Goal: Task Accomplishment & Management: Complete application form

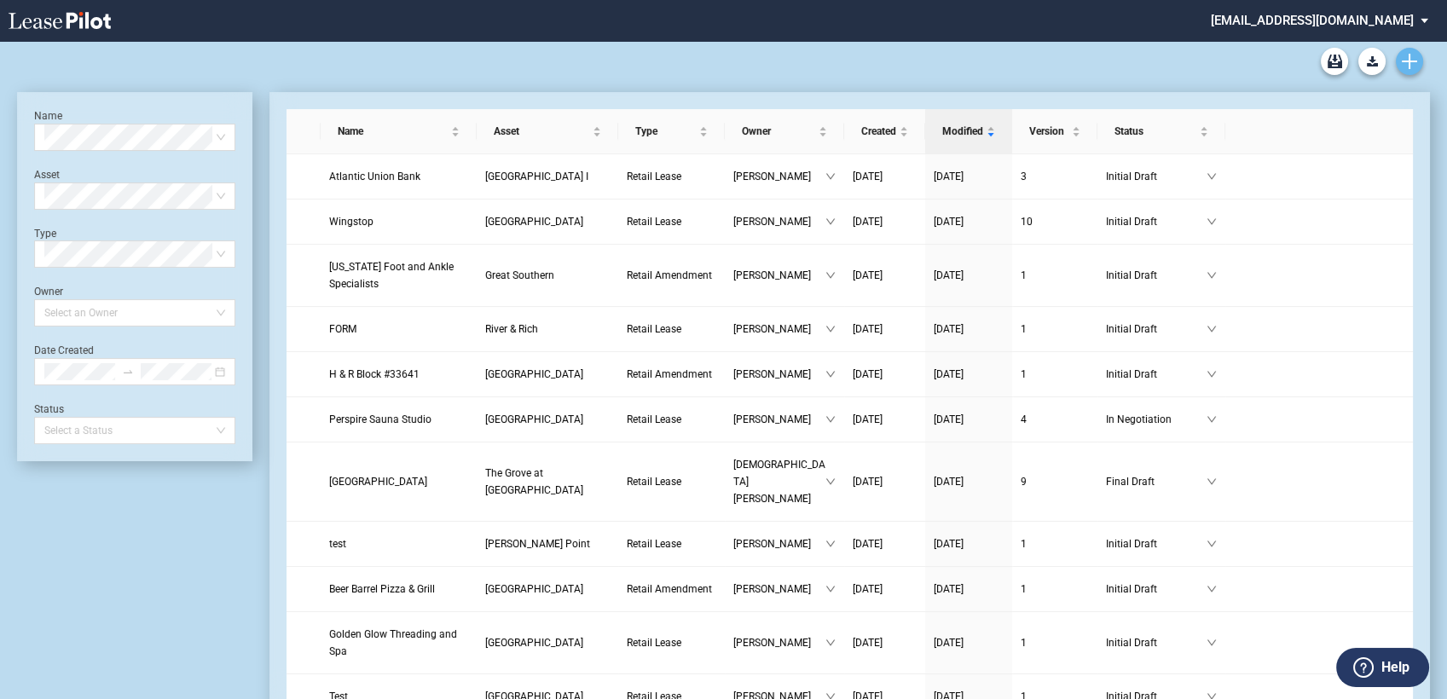
click at [1409, 56] on use "Create new document" at bounding box center [1409, 61] width 15 height 15
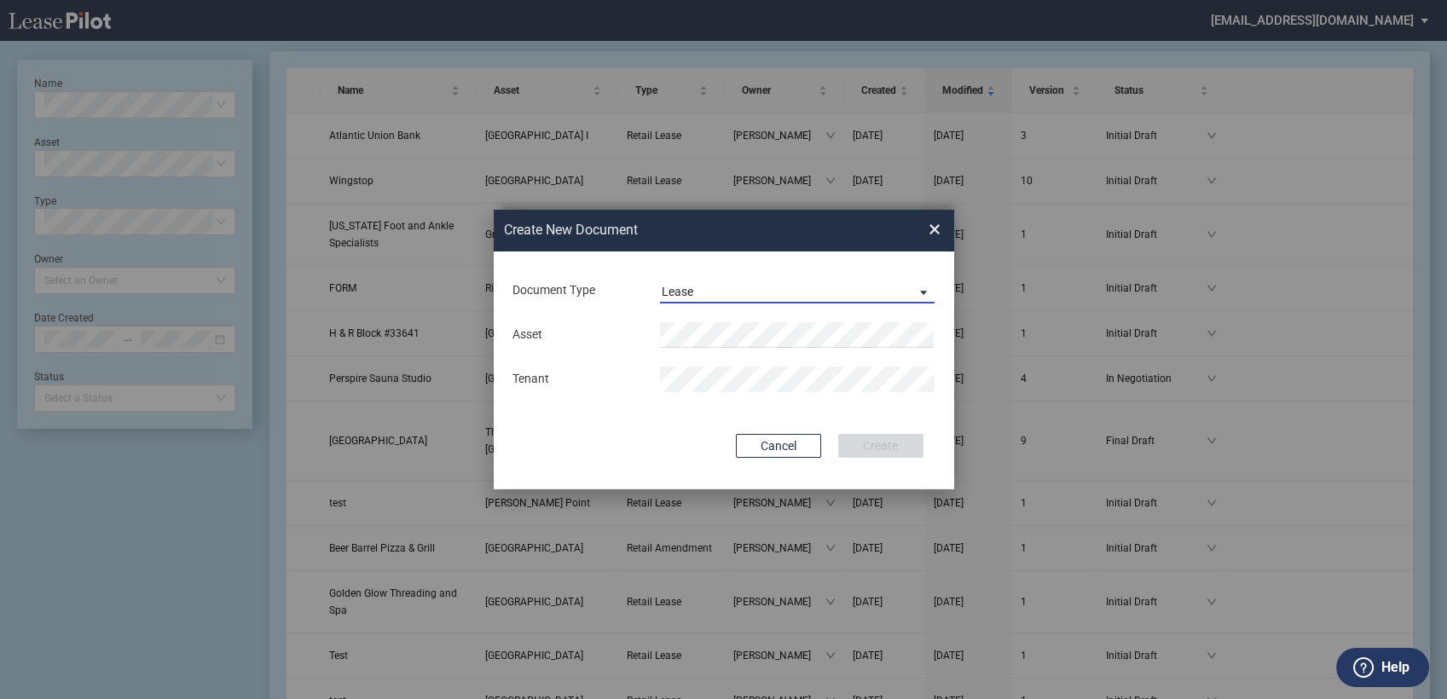
click at [689, 288] on div "Lease" at bounding box center [678, 292] width 32 height 14
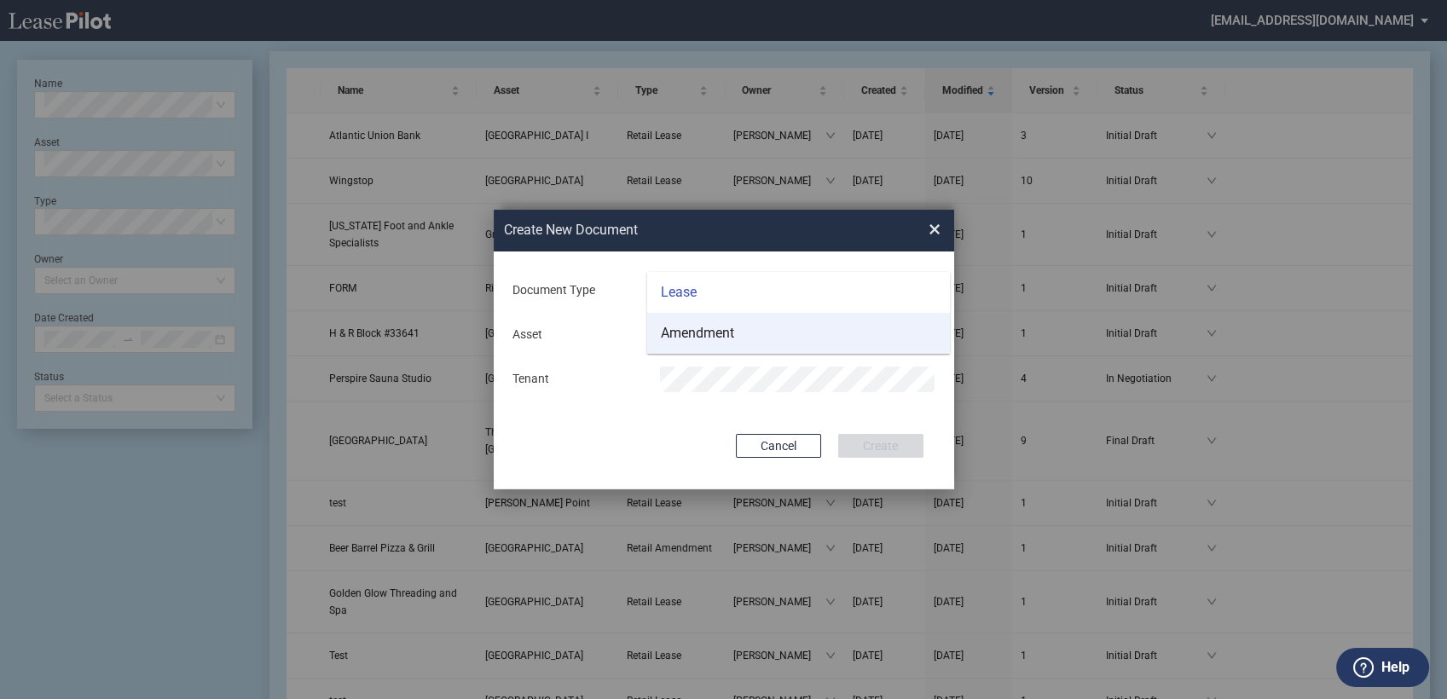
click at [692, 331] on div "Amendment" at bounding box center [697, 333] width 73 height 19
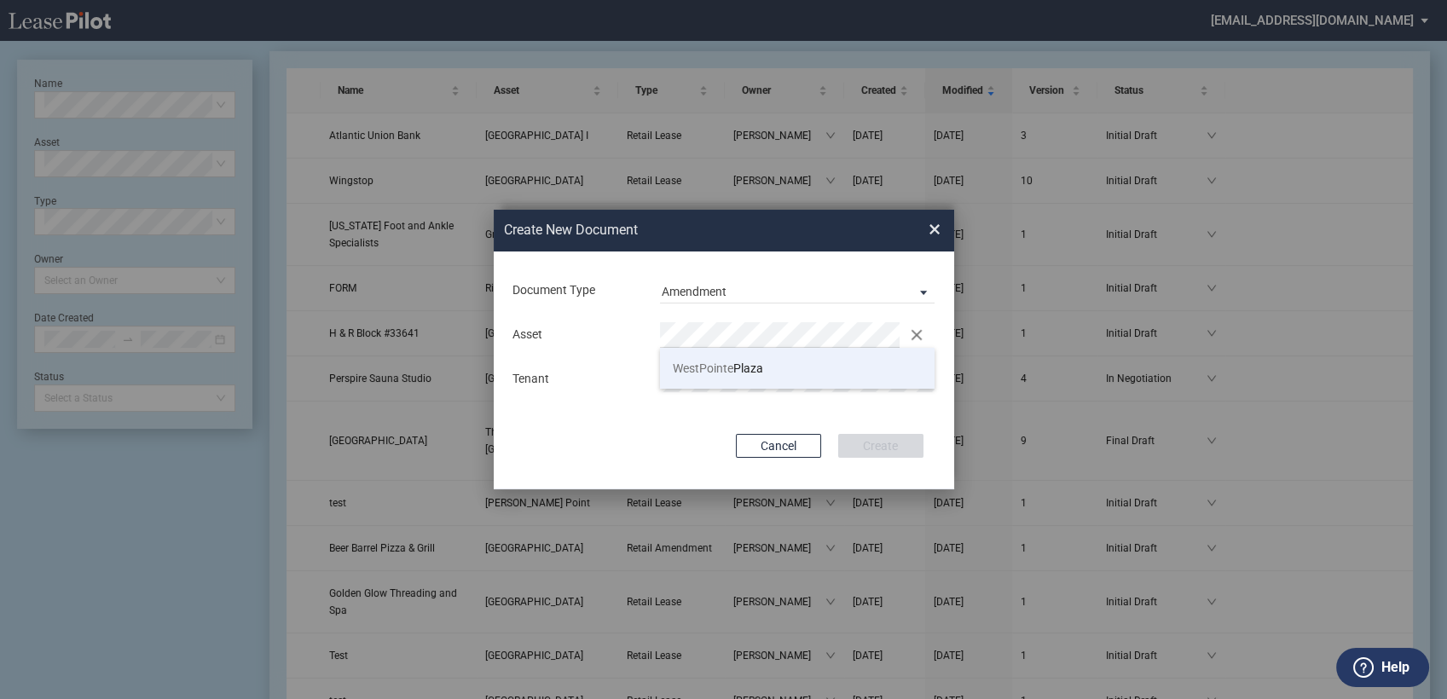
click at [733, 366] on span "WestPointe Plaza" at bounding box center [718, 369] width 90 height 14
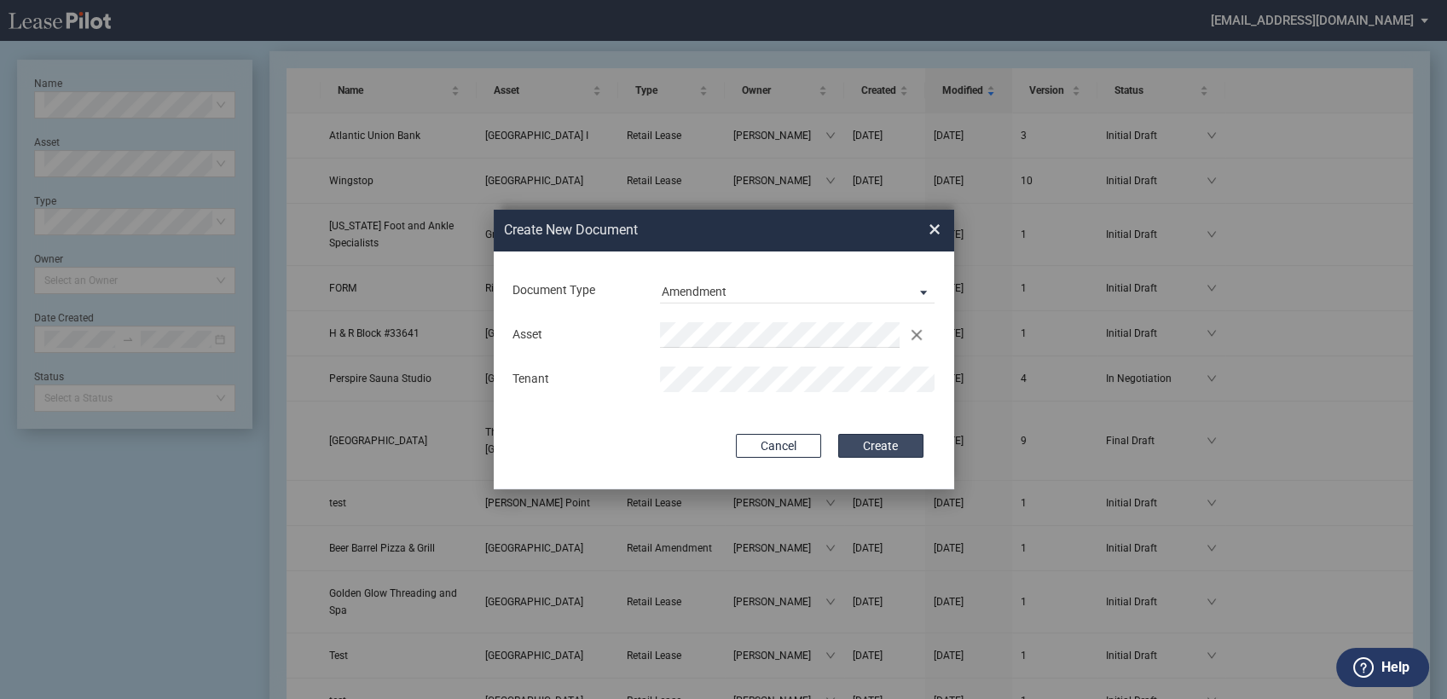
click at [883, 448] on button "Create" at bounding box center [880, 446] width 85 height 24
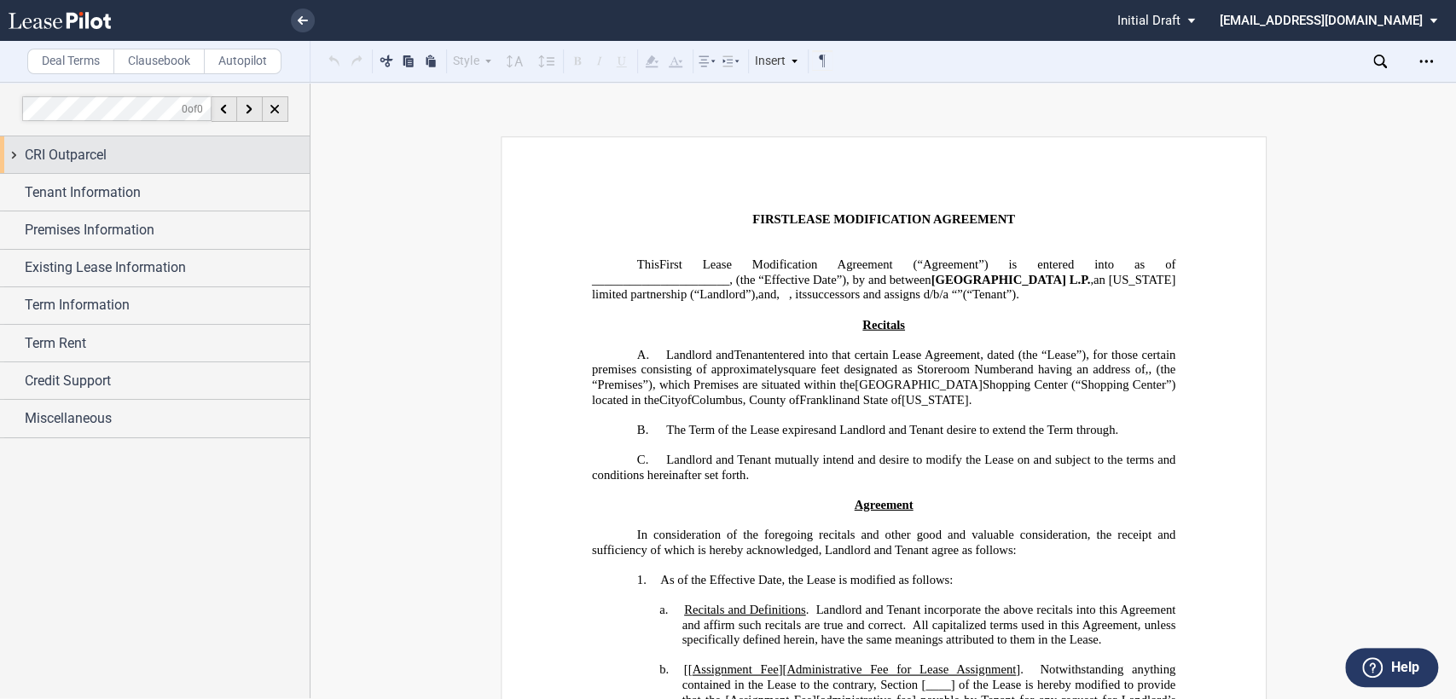
click at [14, 157] on div "CRI Outparcel" at bounding box center [155, 154] width 310 height 37
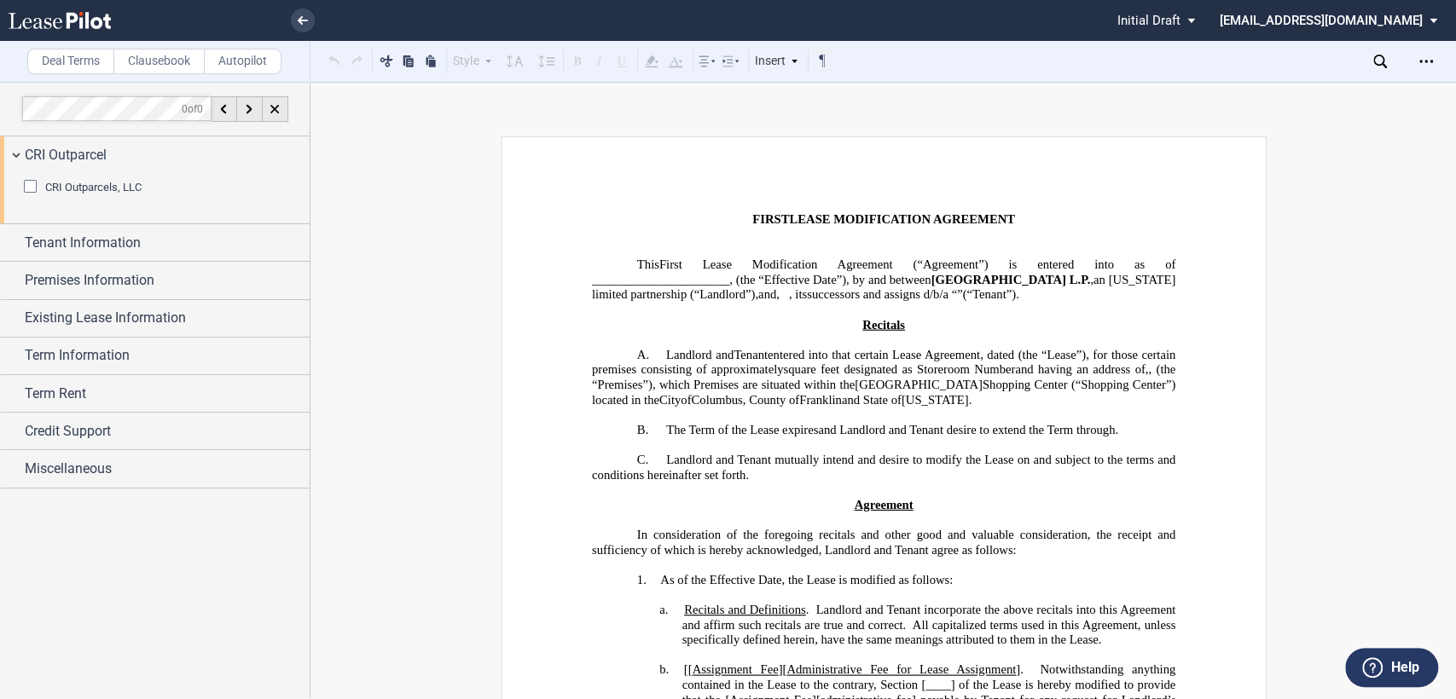
click at [26, 188] on div "CRI Outparcels, LLC" at bounding box center [32, 188] width 17 height 17
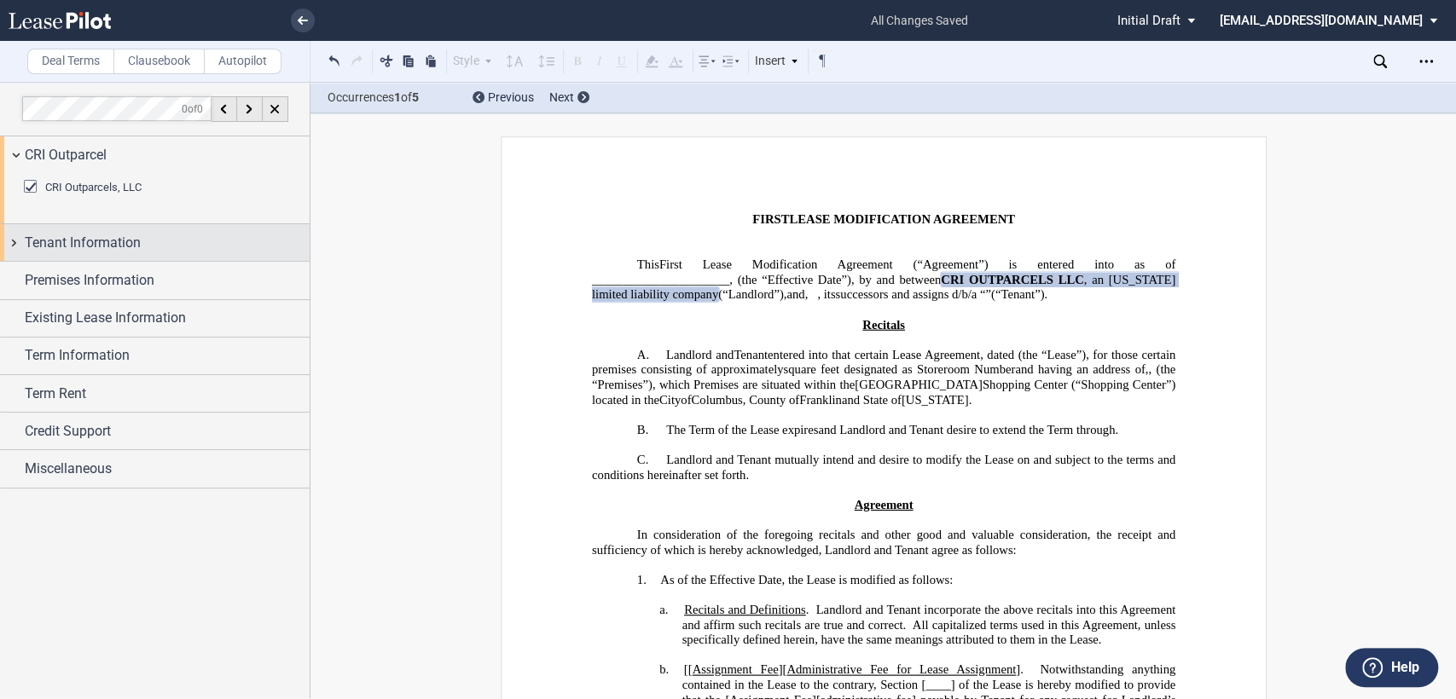
click at [15, 240] on div "Tenant Information" at bounding box center [155, 242] width 310 height 37
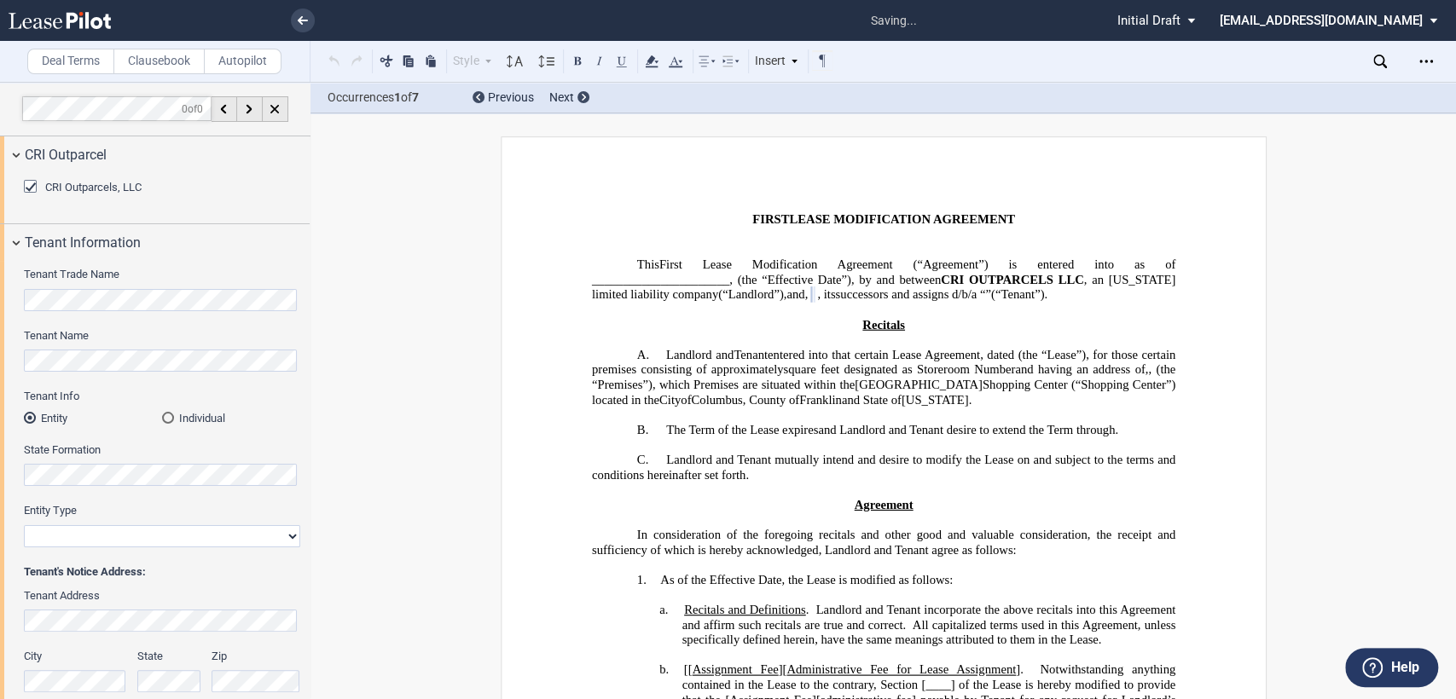
click at [126, 541] on select "Corporation Limited Liability Company General Partnership Limited Partnership O…" at bounding box center [162, 536] width 276 height 22
select select "limited liability company"
click at [24, 525] on select "Corporation Limited Liability Company General Partnership Limited Partnership O…" at bounding box center [162, 536] width 276 height 22
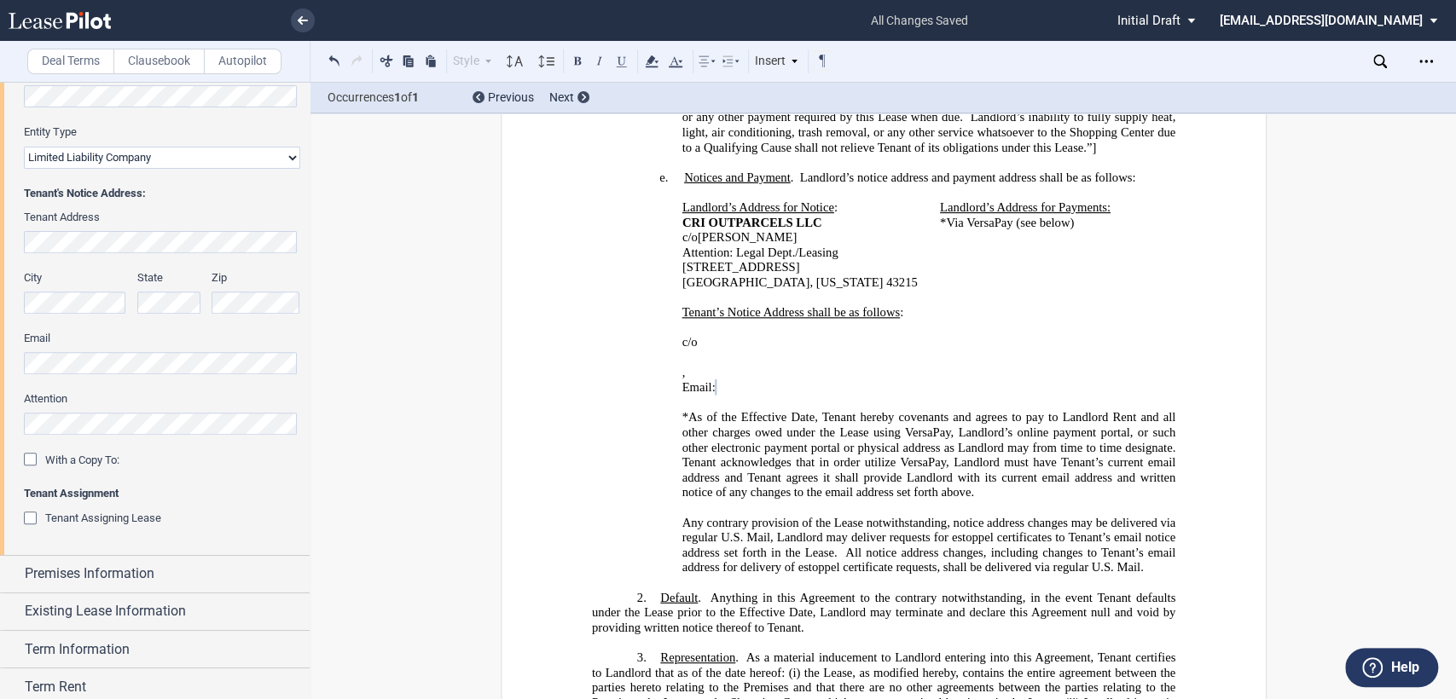
scroll to position [461, 0]
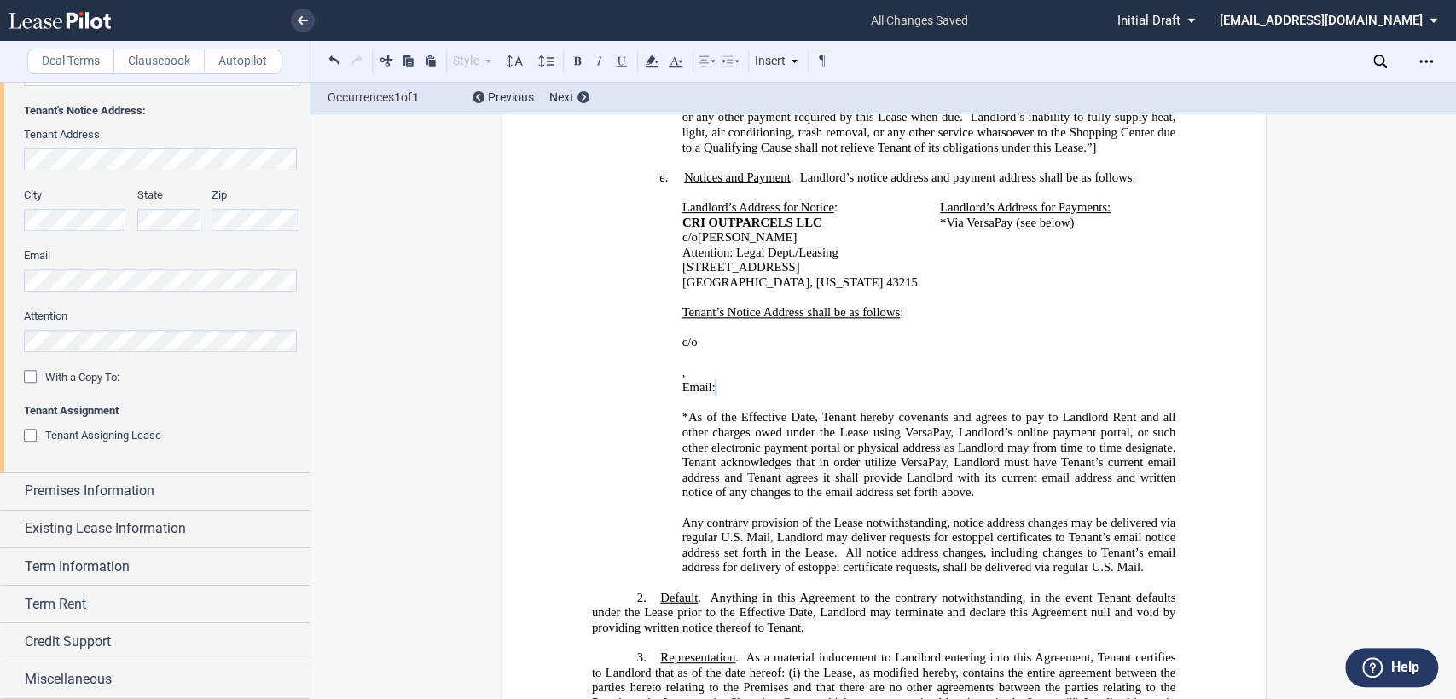
click at [657, 320] on div "﻿ ﻿ c/o ﻿ ﻿ ﻿ ﻿ ﻿ ﻿ , ﻿ ﻿ ﻿ ﻿ Email: ﻿ ﻿ ﻿" at bounding box center [882, 365] width 583 height 90
drag, startPoint x: 692, startPoint y: 316, endPoint x: 819, endPoint y: 322, distance: 127.2
click at [819, 335] on p "Attn: ﻿ ﻿" at bounding box center [951, 342] width 449 height 15
click at [685, 320] on div "﻿ ﻿ ﻿ ﻿ ﻿ ﻿ ﻿ ﻿ , ﻿ ﻿ ﻿ ﻿ Email: ﻿ ﻿ ﻿" at bounding box center [882, 365] width 583 height 90
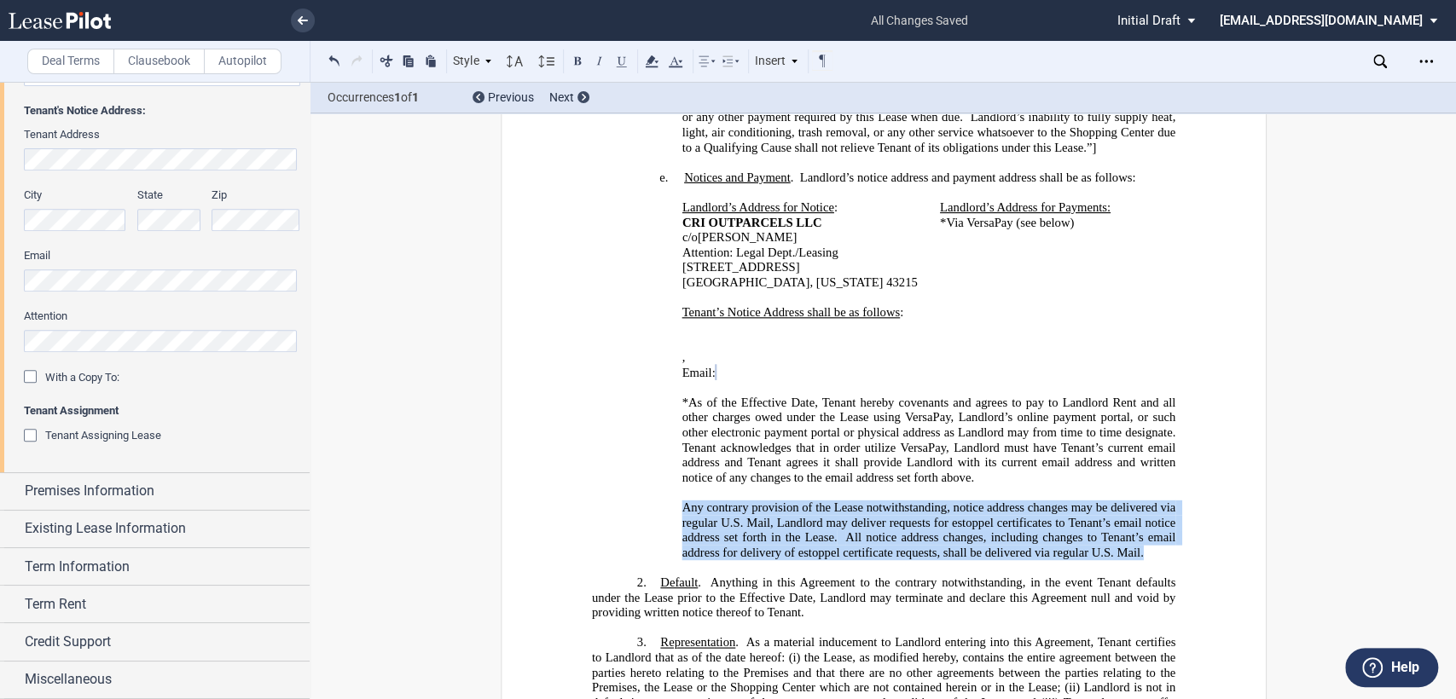
drag, startPoint x: 676, startPoint y: 479, endPoint x: 1158, endPoint y: 519, distance: 483.5
click at [1158, 519] on p "Any contrary provision of the Lease notwithstanding, notice address changes may…" at bounding box center [928, 531] width 494 height 60
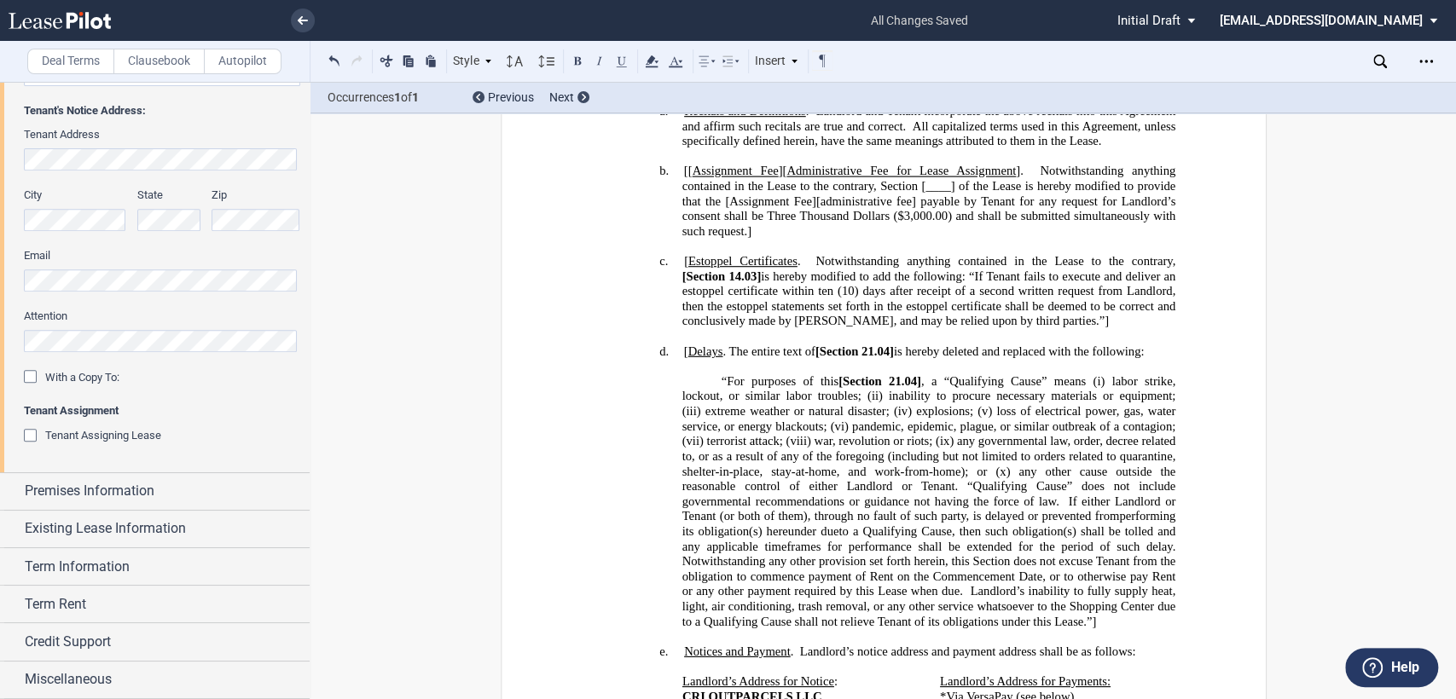
scroll to position [310, 0]
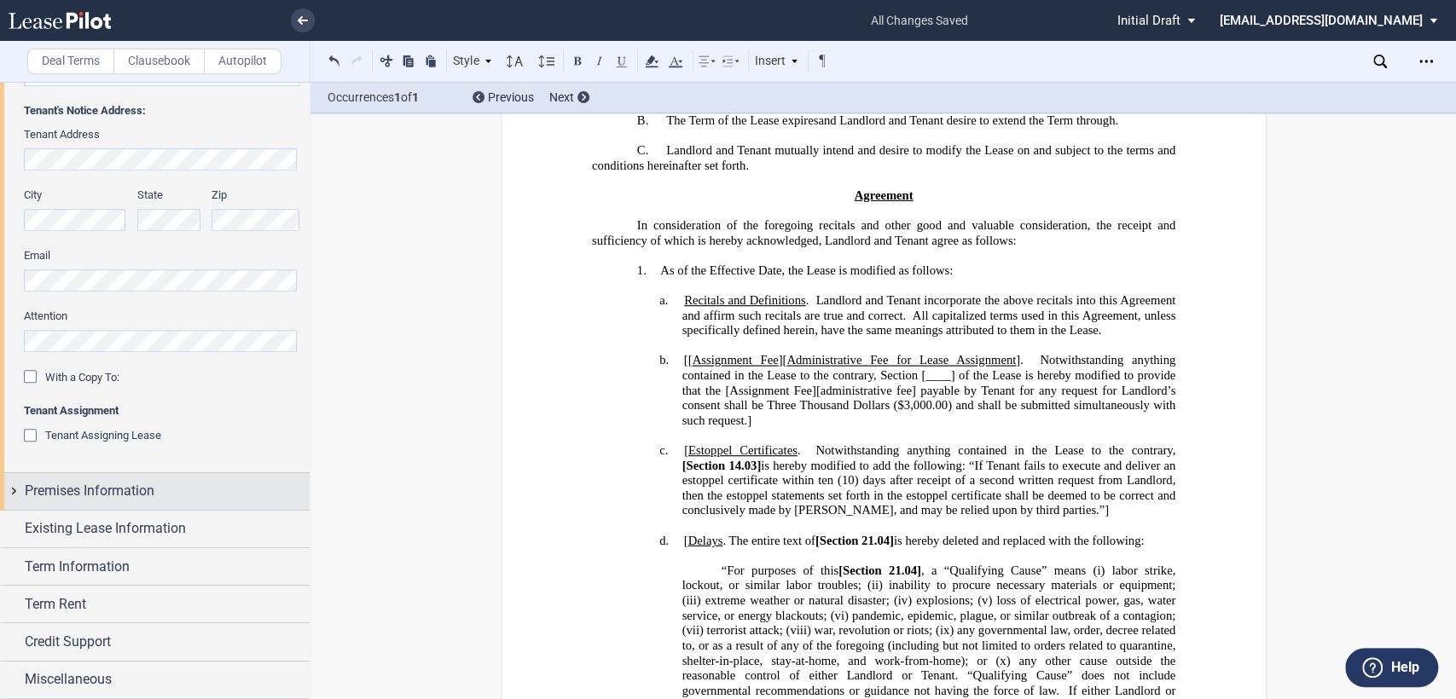
click at [15, 493] on div "Premises Information" at bounding box center [155, 491] width 310 height 37
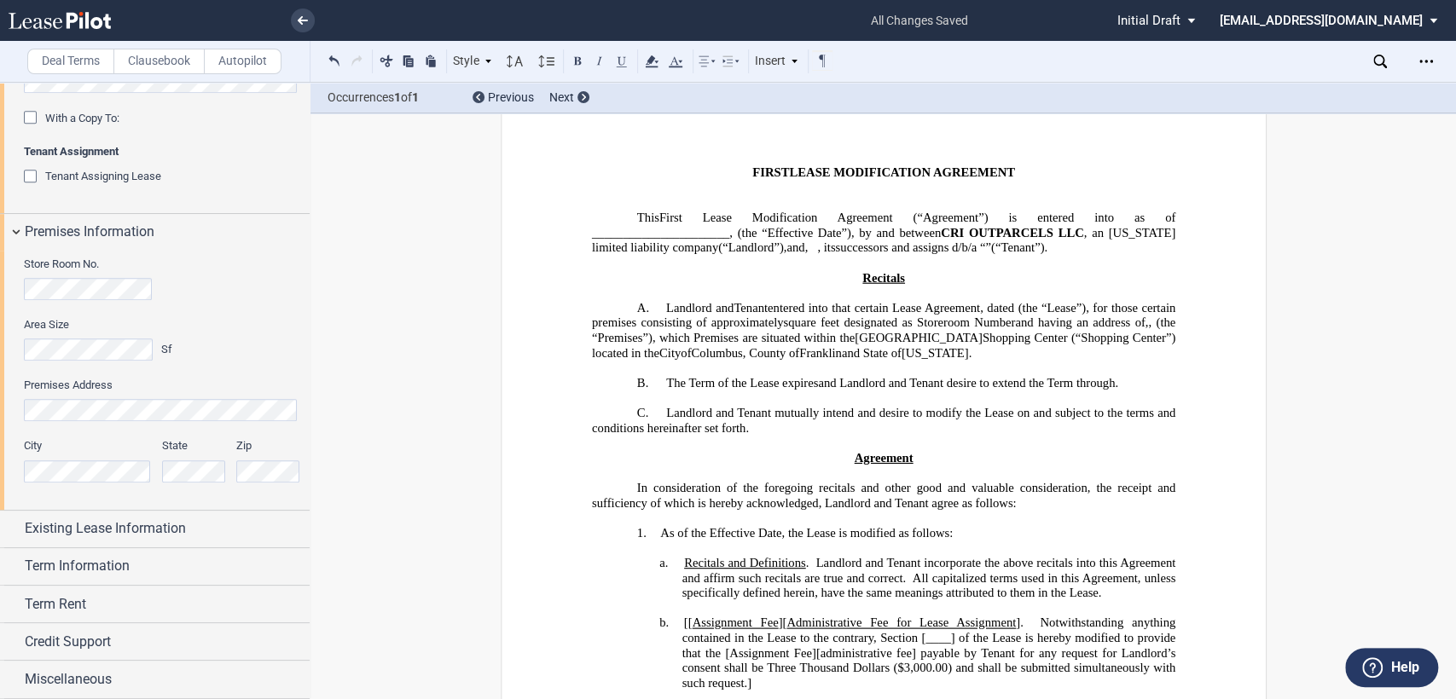
scroll to position [26, 0]
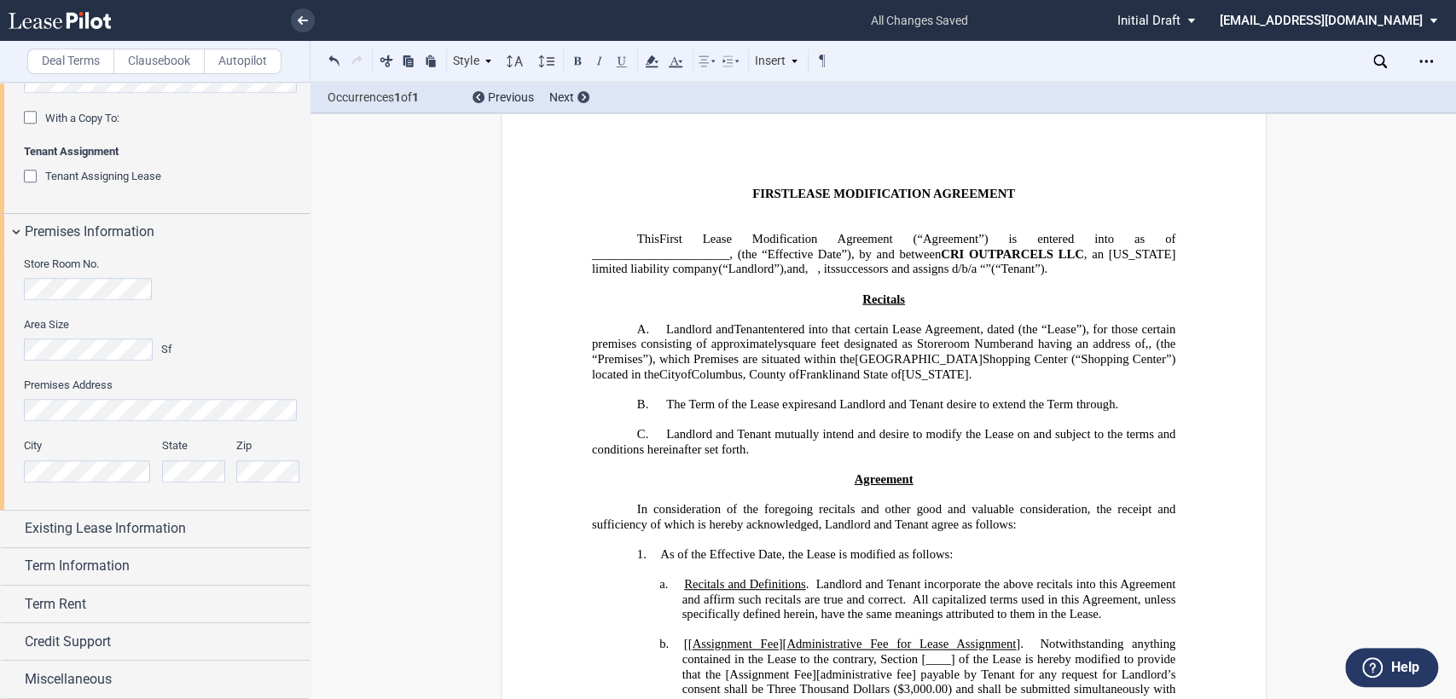
click at [772, 348] on span ", for those certain premises consisting of approximately" at bounding box center [884, 336] width 587 height 29
click at [845, 345] on span ", for those certain premises consisting of approximately" at bounding box center [884, 336] width 587 height 29
click at [657, 367] on span "(the “Premises”), which Premises are situated within the" at bounding box center [808, 359] width 303 height 14
drag, startPoint x: 1138, startPoint y: 360, endPoint x: 1190, endPoint y: 360, distance: 52.0
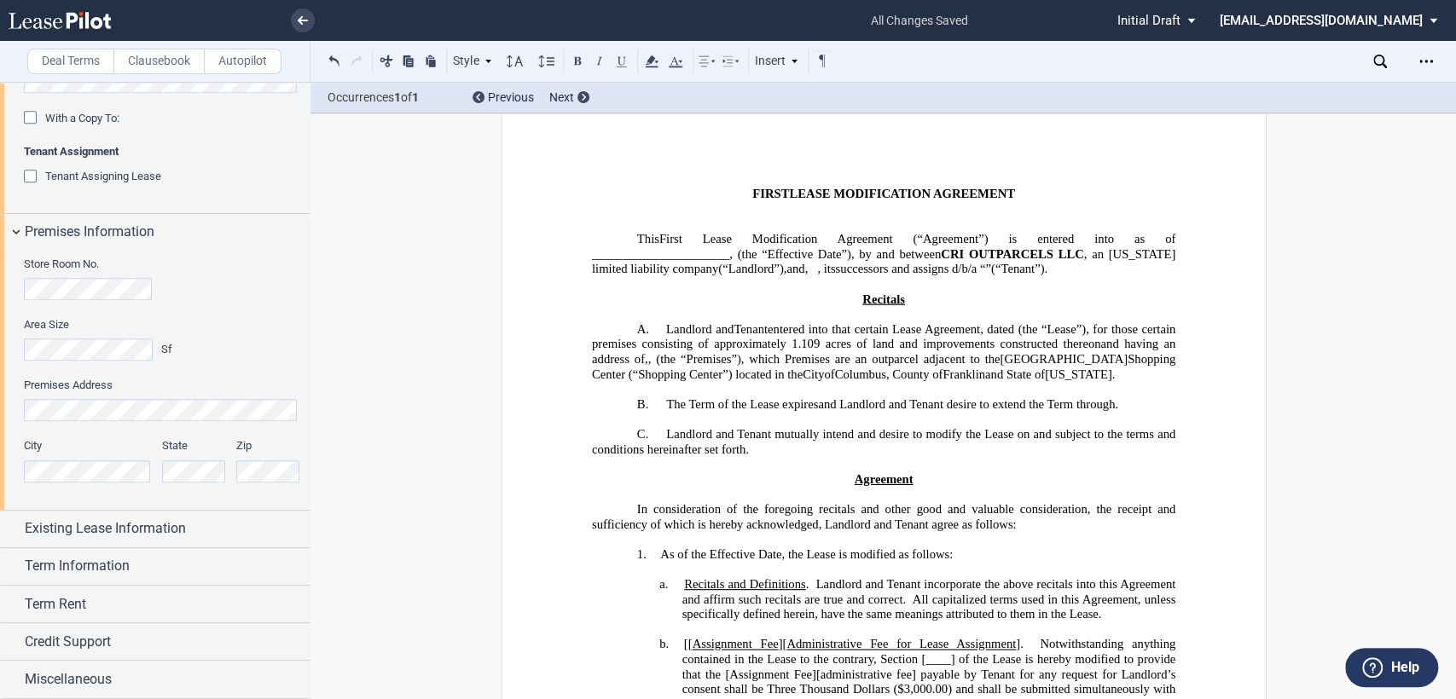
click at [999, 360] on span "(the “Premises”), which Premises are an outparcel adjacent to the" at bounding box center [828, 359] width 344 height 14
click at [966, 365] on span "(the “Premises”), which Premises is an outparcel adjacent to the" at bounding box center [828, 359] width 343 height 14
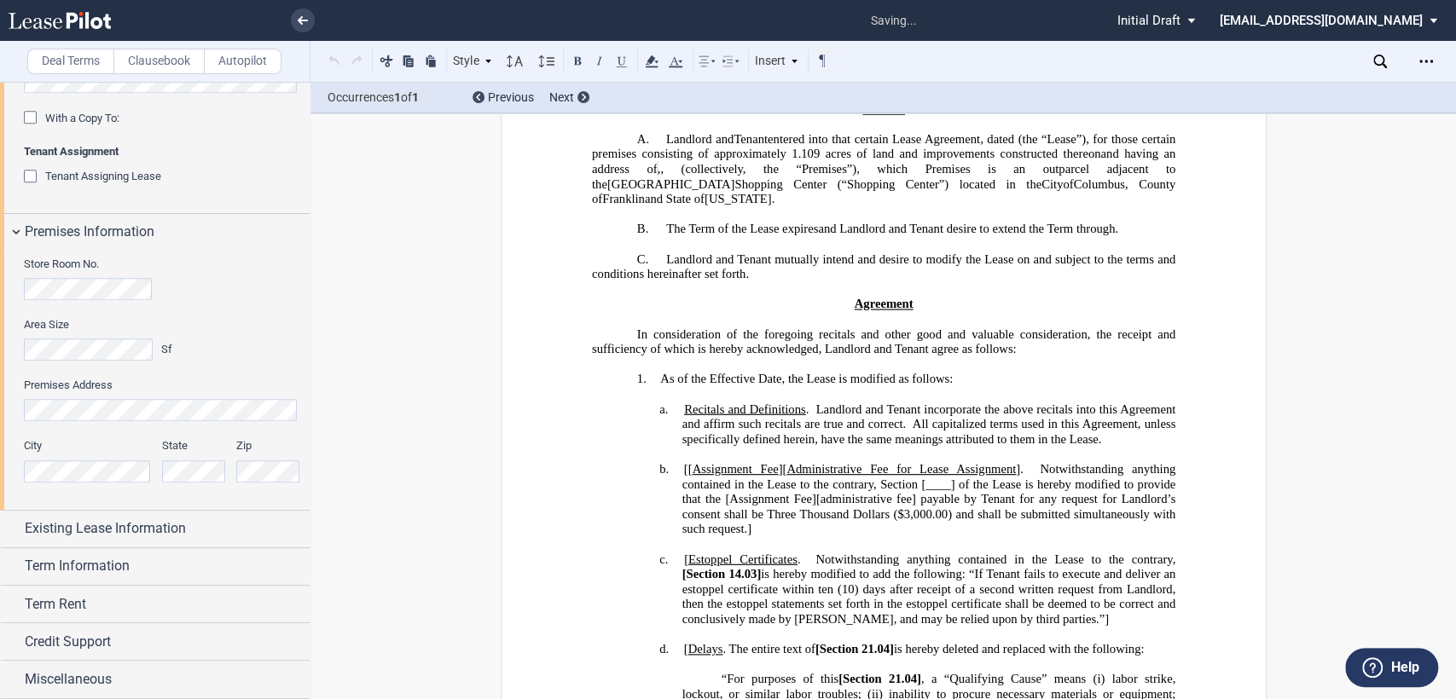
scroll to position [51, 0]
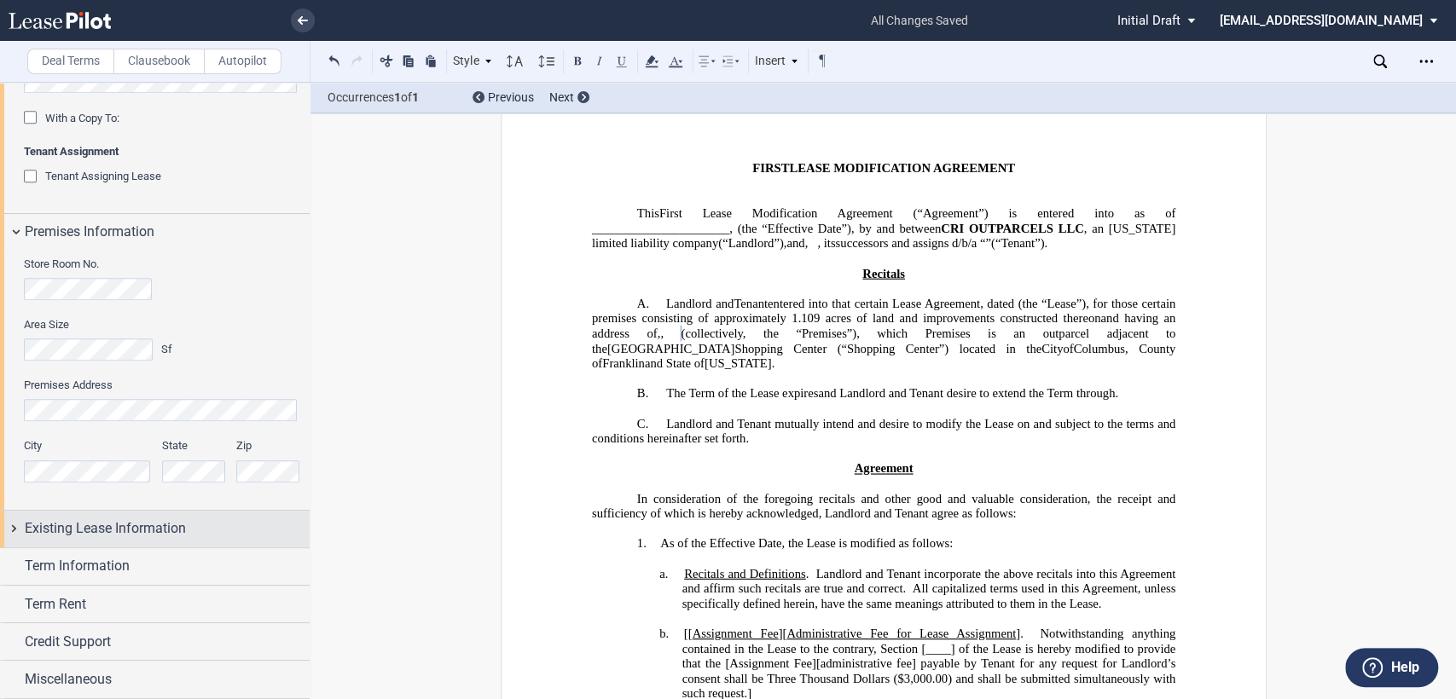
click at [11, 522] on div "Existing Lease Information" at bounding box center [155, 529] width 310 height 37
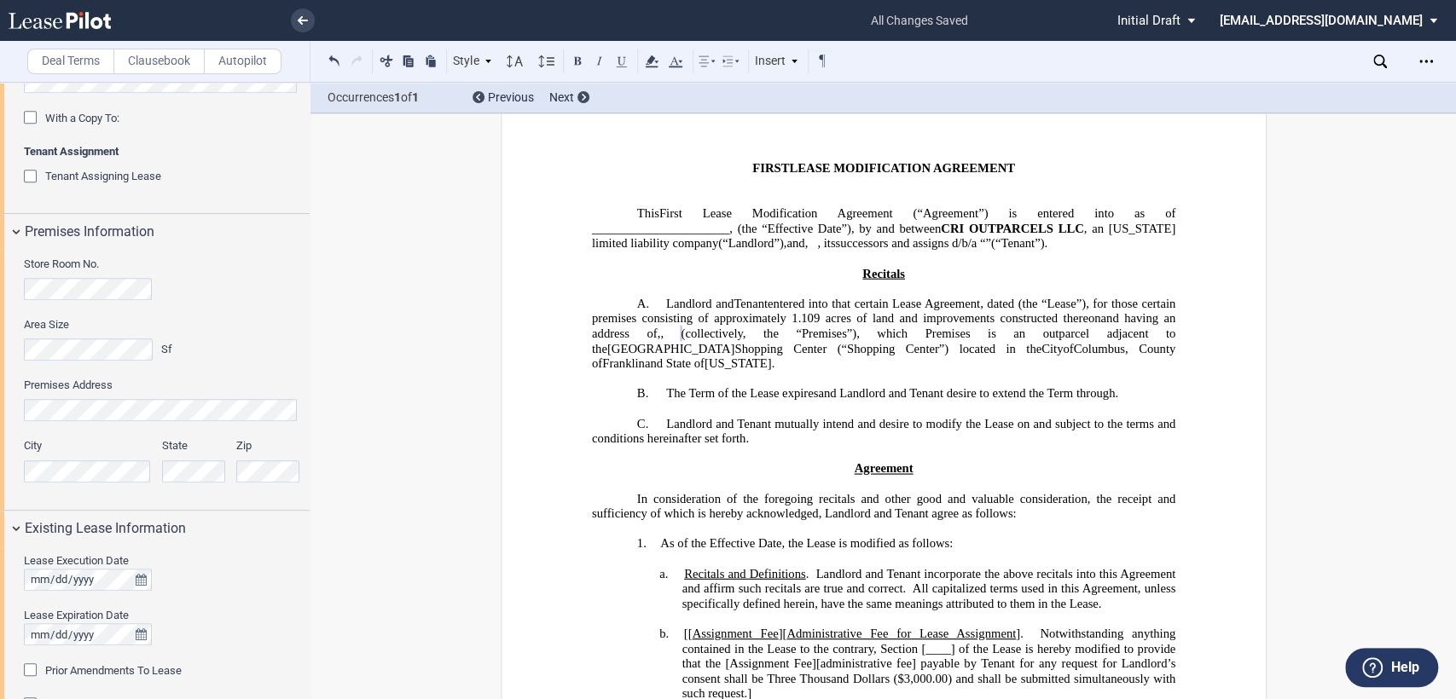
scroll to position [948, 0]
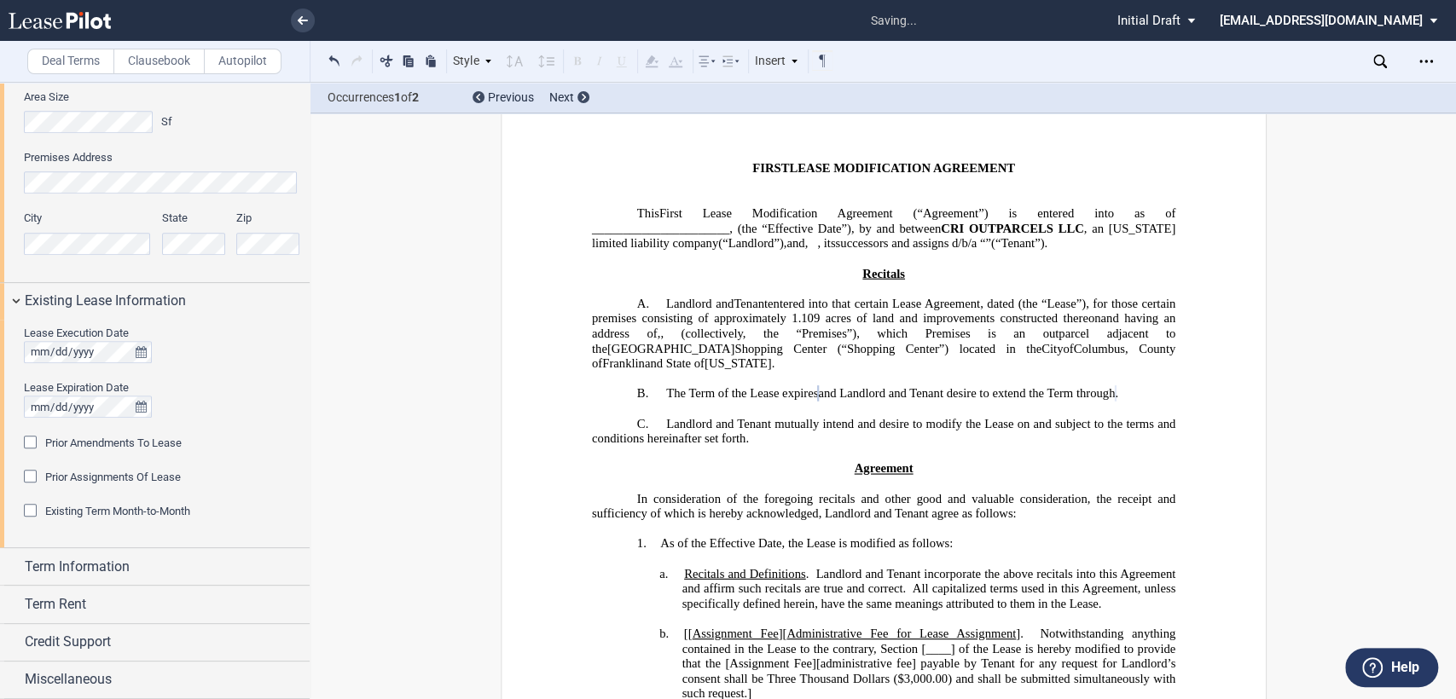
click at [31, 445] on div "Prior Amendments To Lease" at bounding box center [32, 444] width 17 height 17
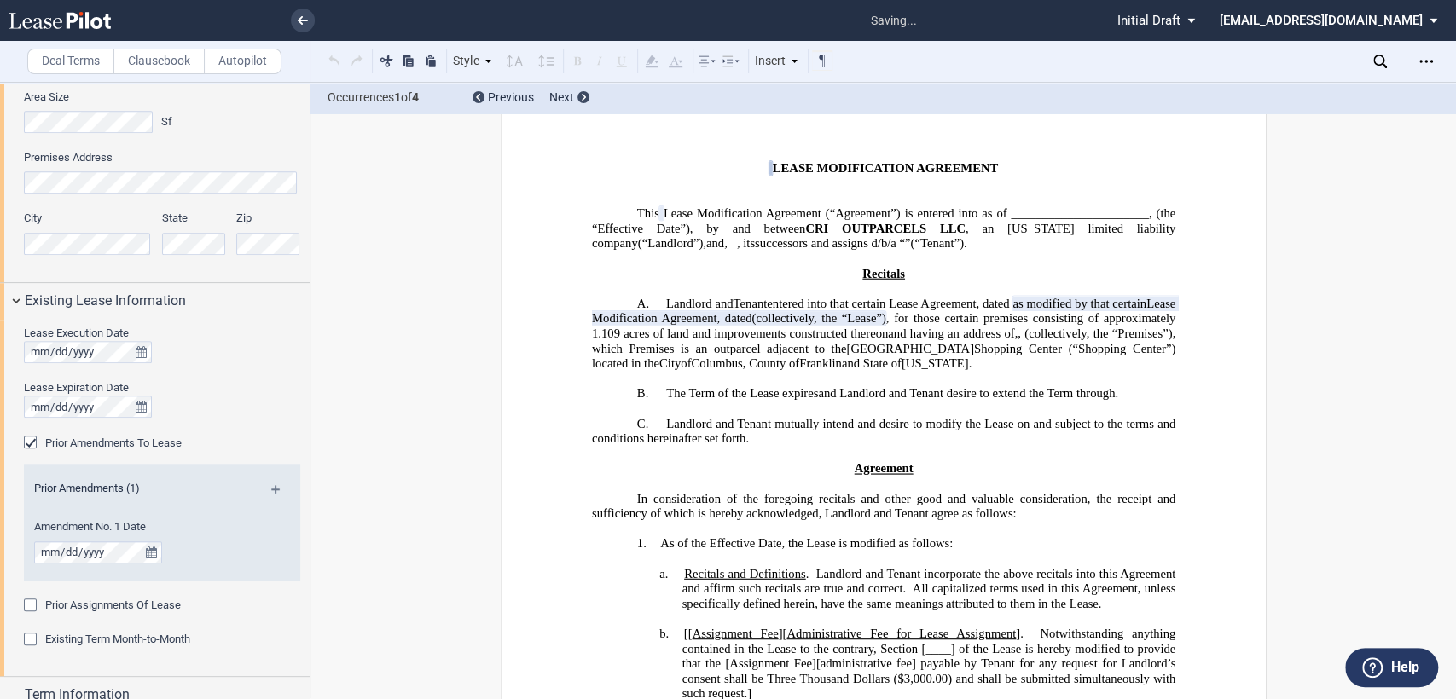
click at [271, 486] on md-icon at bounding box center [282, 495] width 23 height 20
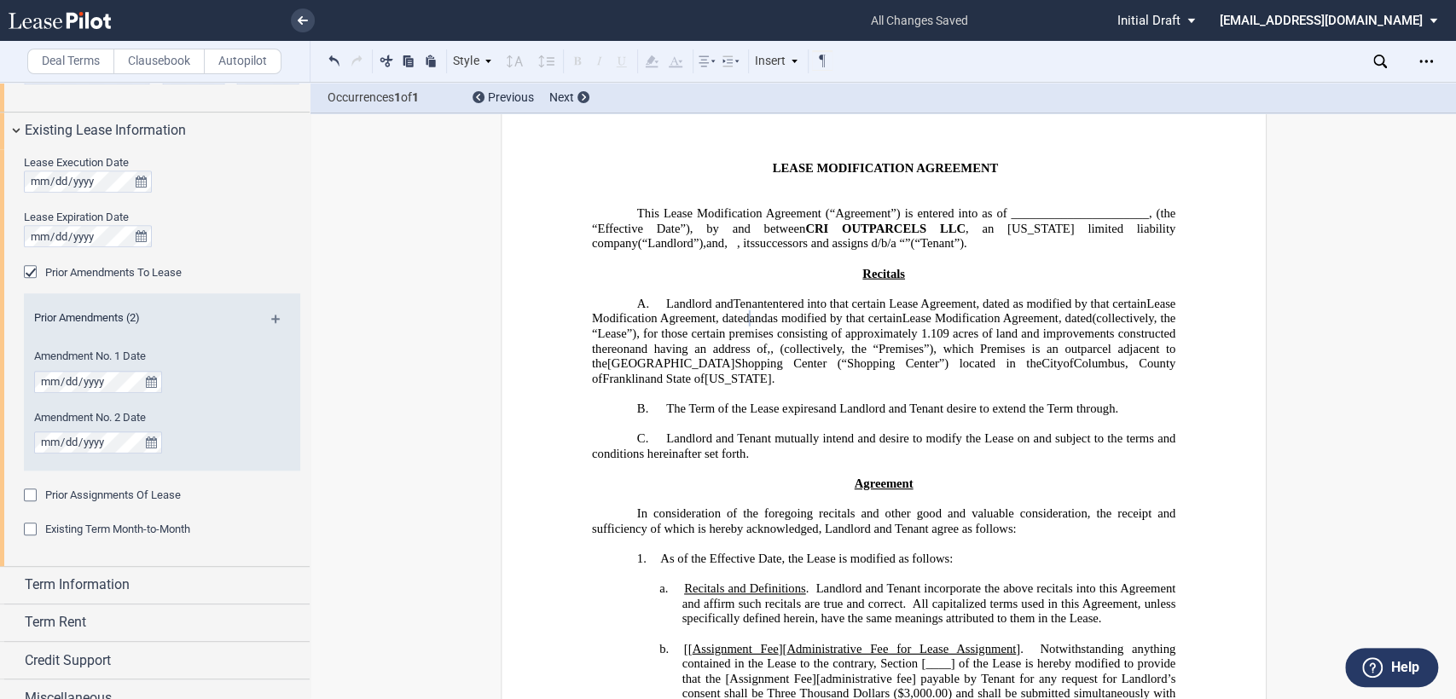
scroll to position [1138, 0]
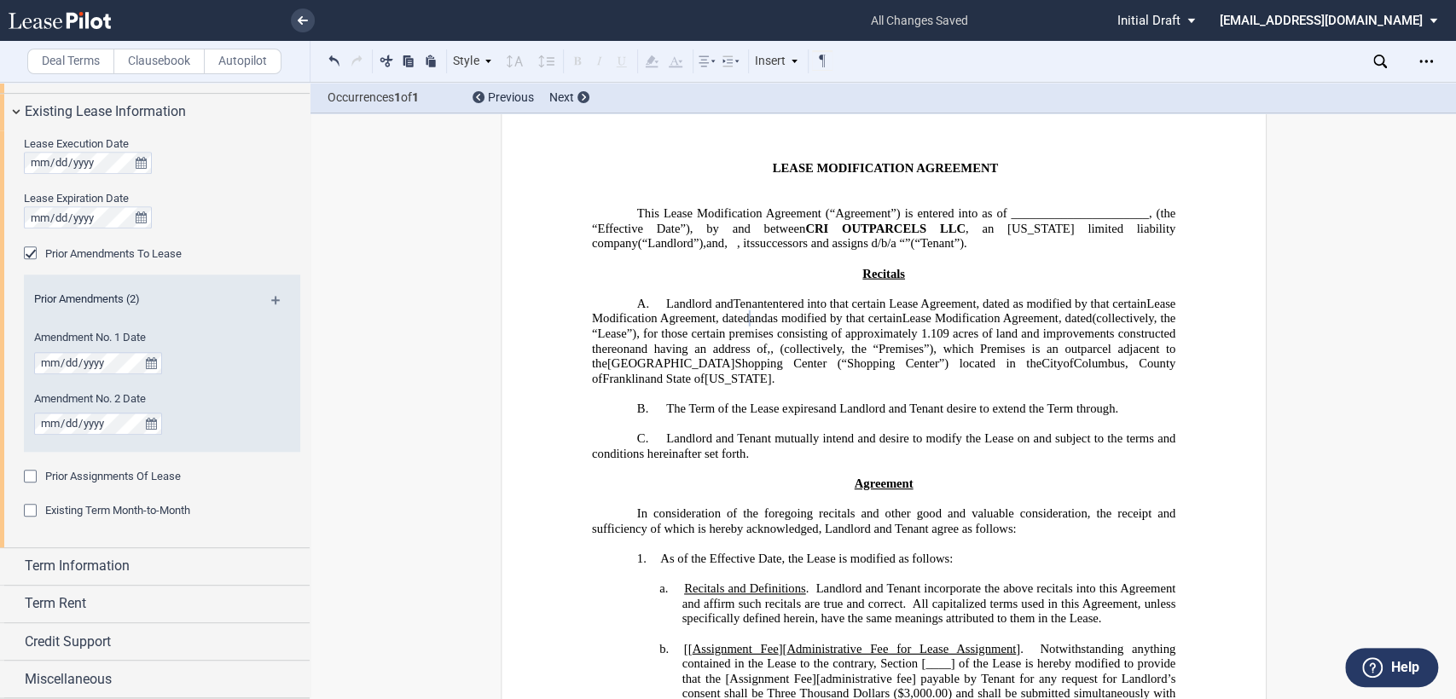
click at [29, 476] on div "Prior Assignments Of Lease" at bounding box center [32, 478] width 17 height 17
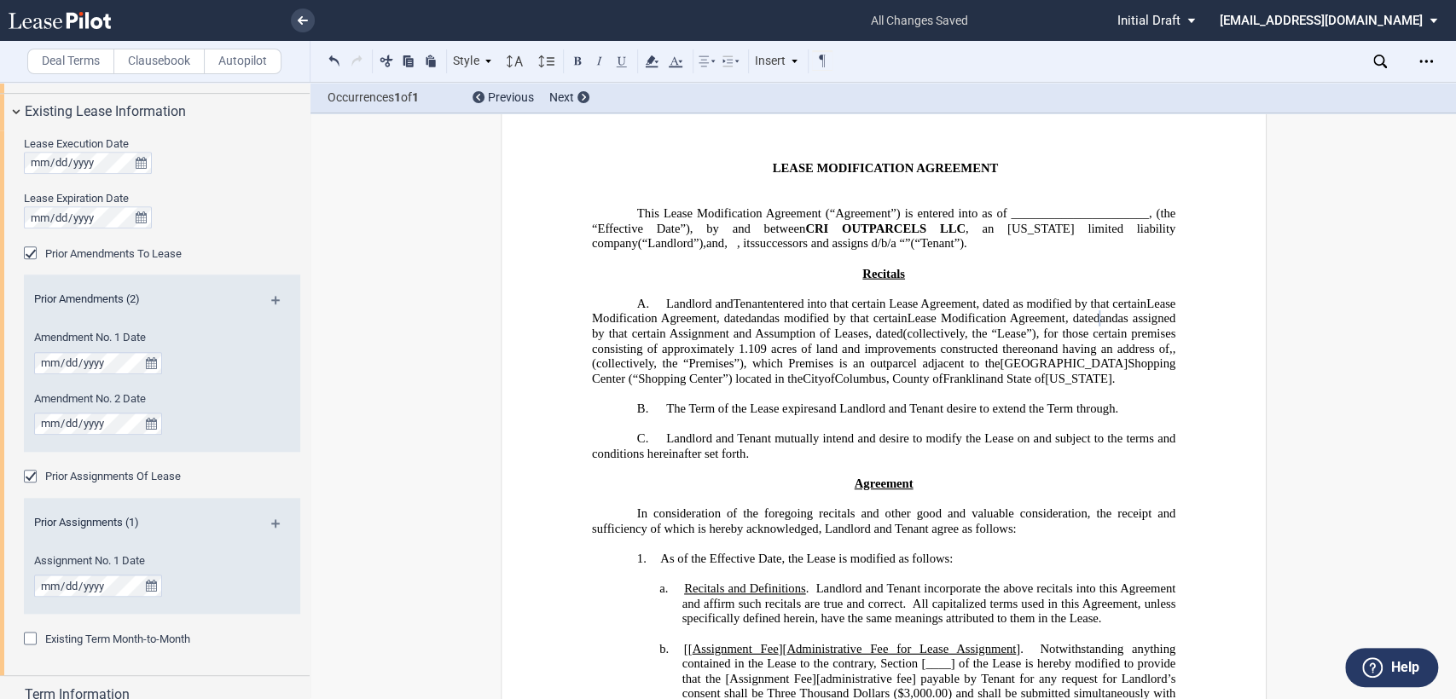
drag, startPoint x: 893, startPoint y: 311, endPoint x: 911, endPoint y: 302, distance: 20.2
click at [897, 311] on span "entered into that certain Lease Agreement, dated" at bounding box center [888, 304] width 242 height 14
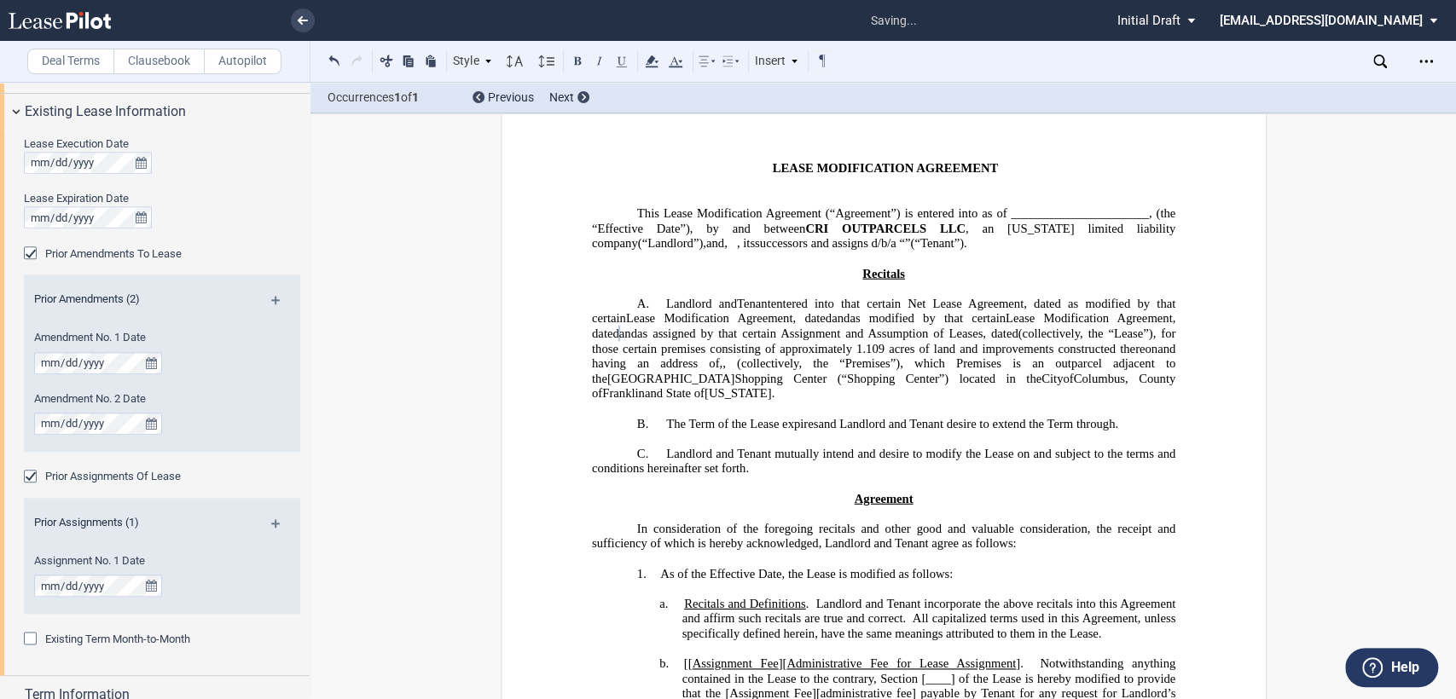
click at [1067, 307] on span at bounding box center [1063, 304] width 7 height 14
click at [849, 322] on span "and" at bounding box center [840, 318] width 18 height 14
drag, startPoint x: 853, startPoint y: 338, endPoint x: 884, endPoint y: 340, distance: 31.7
click at [636, 339] on span "and" at bounding box center [627, 334] width 18 height 14
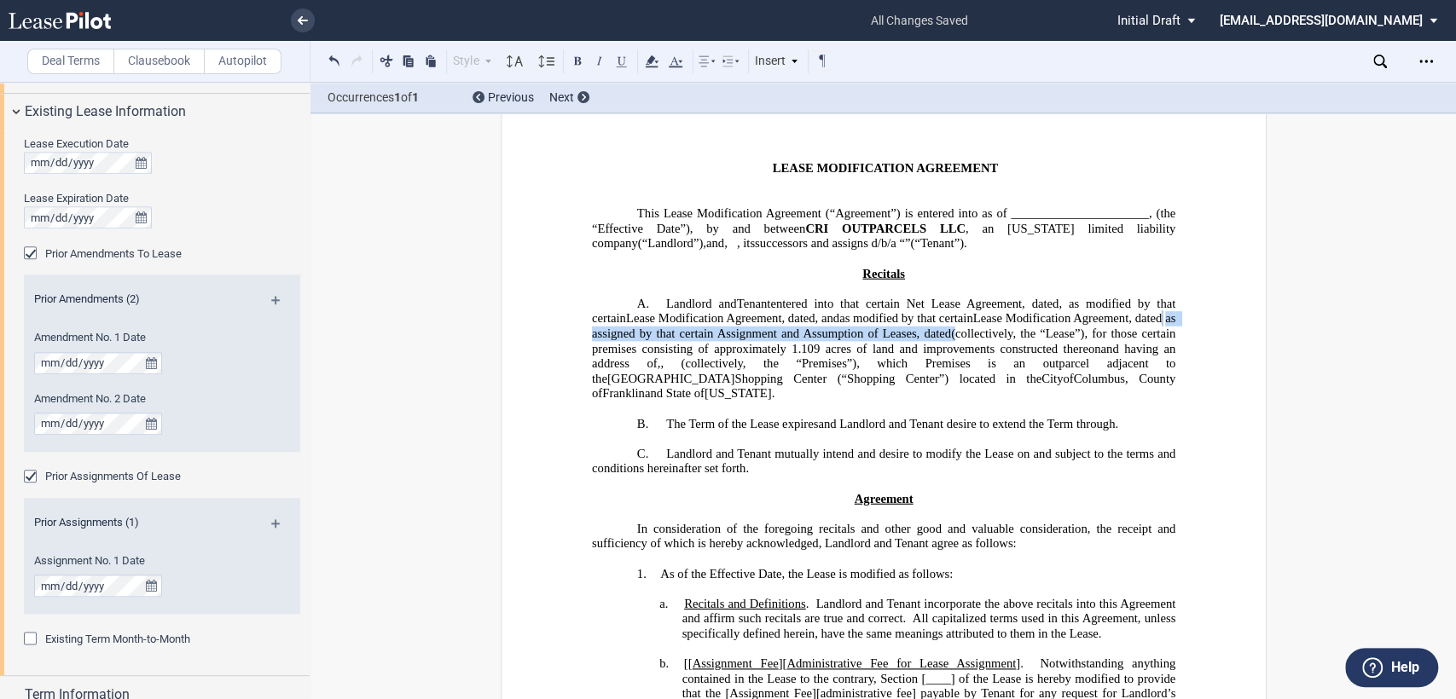
drag, startPoint x: 864, startPoint y: 333, endPoint x: 726, endPoint y: 355, distance: 139.8
click at [726, 355] on h2 "A. Landlord and Assignor, as Tenant , entered into that certain Net Lease Agree…" at bounding box center [882, 349] width 583 height 105
click at [653, 63] on icon at bounding box center [651, 61] width 20 height 20
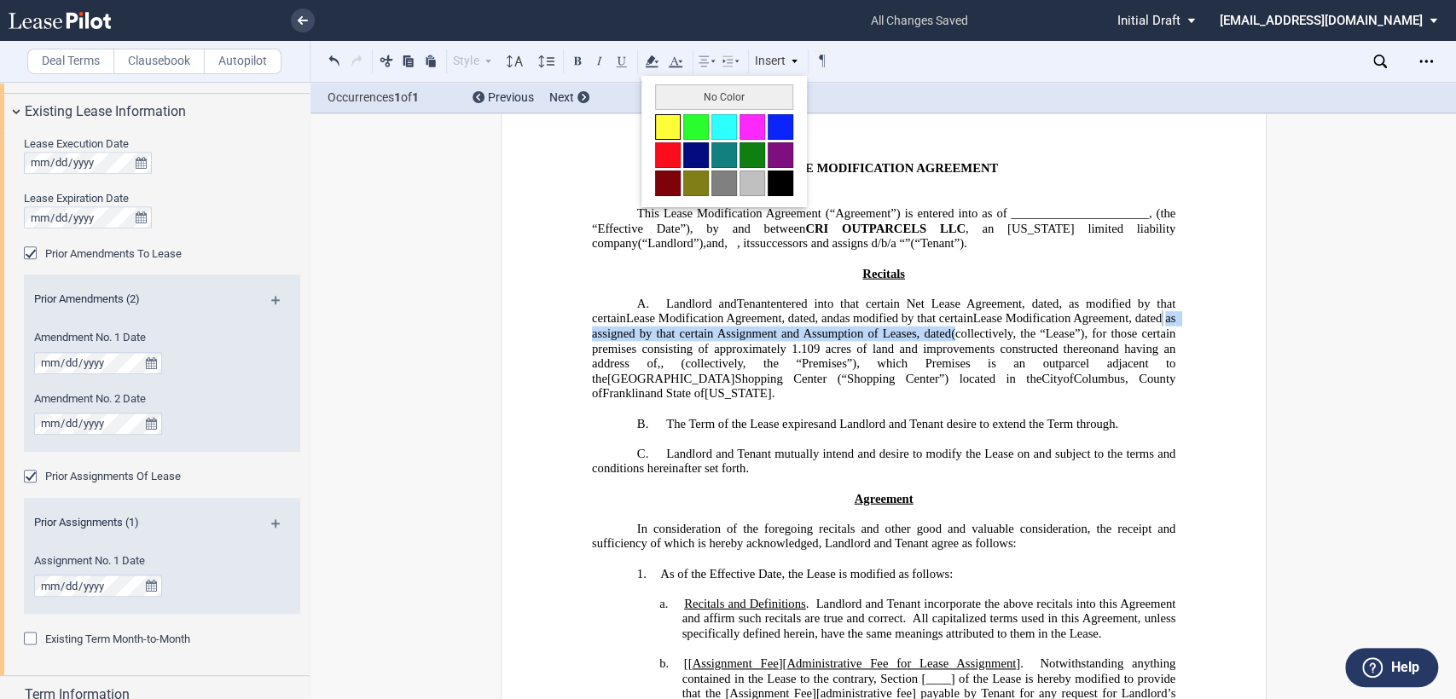
click at [664, 125] on button at bounding box center [668, 127] width 26 height 26
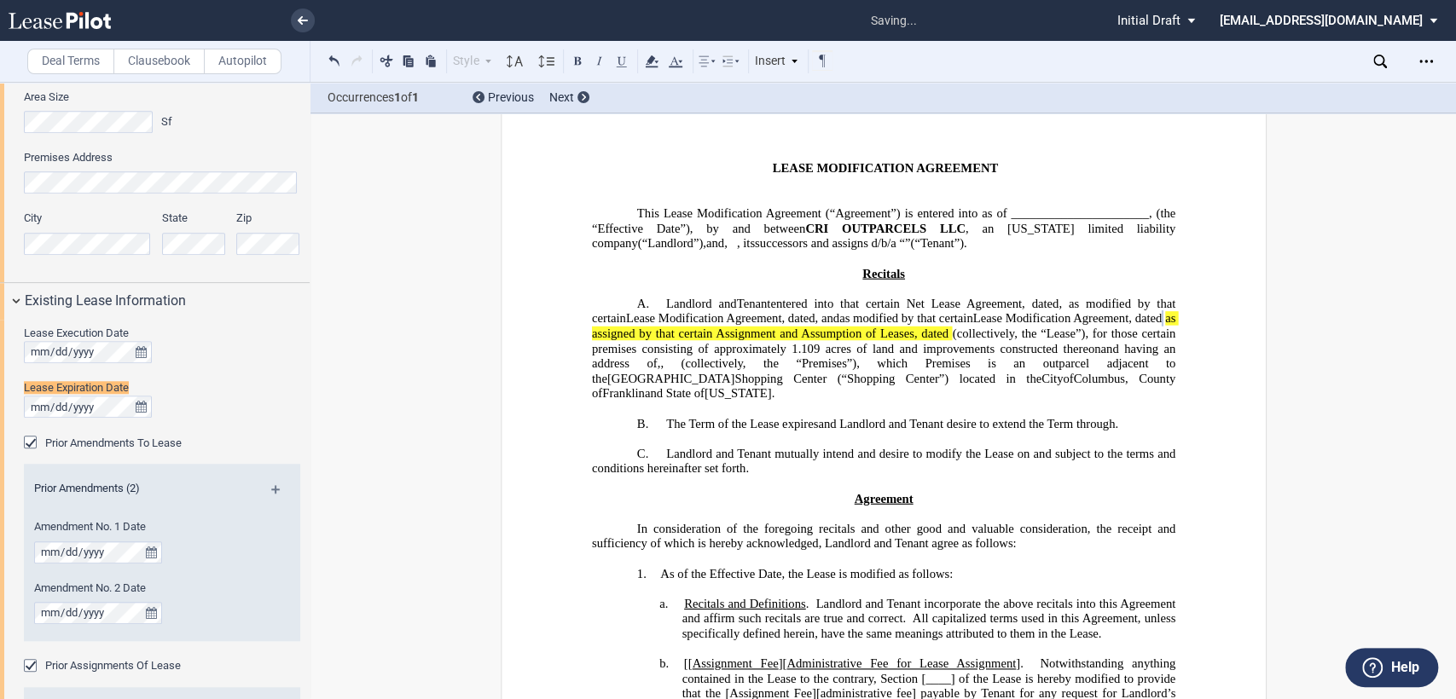
scroll to position [946, 0]
click at [856, 367] on span "and having an address of" at bounding box center [884, 355] width 587 height 29
click at [905, 423] on span "and Landlord and Tenant desire to extend the Term through" at bounding box center [966, 423] width 297 height 14
drag, startPoint x: 931, startPoint y: 423, endPoint x: 1002, endPoint y: 421, distance: 70.8
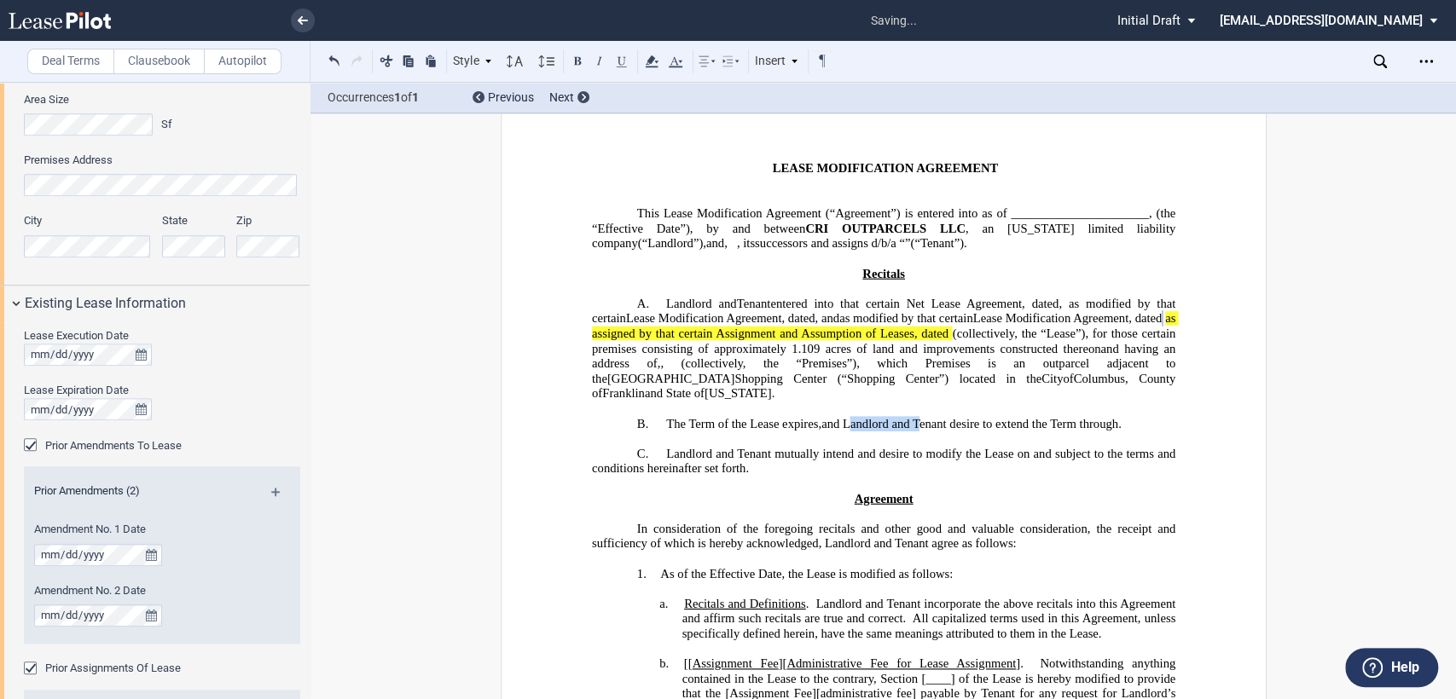
click at [1002, 421] on span "and Landlord and Tenant desire to extend the Term through" at bounding box center [968, 423] width 297 height 14
click at [1017, 422] on span "and Tenant desire to extend the Term through" at bounding box center [933, 423] width 227 height 14
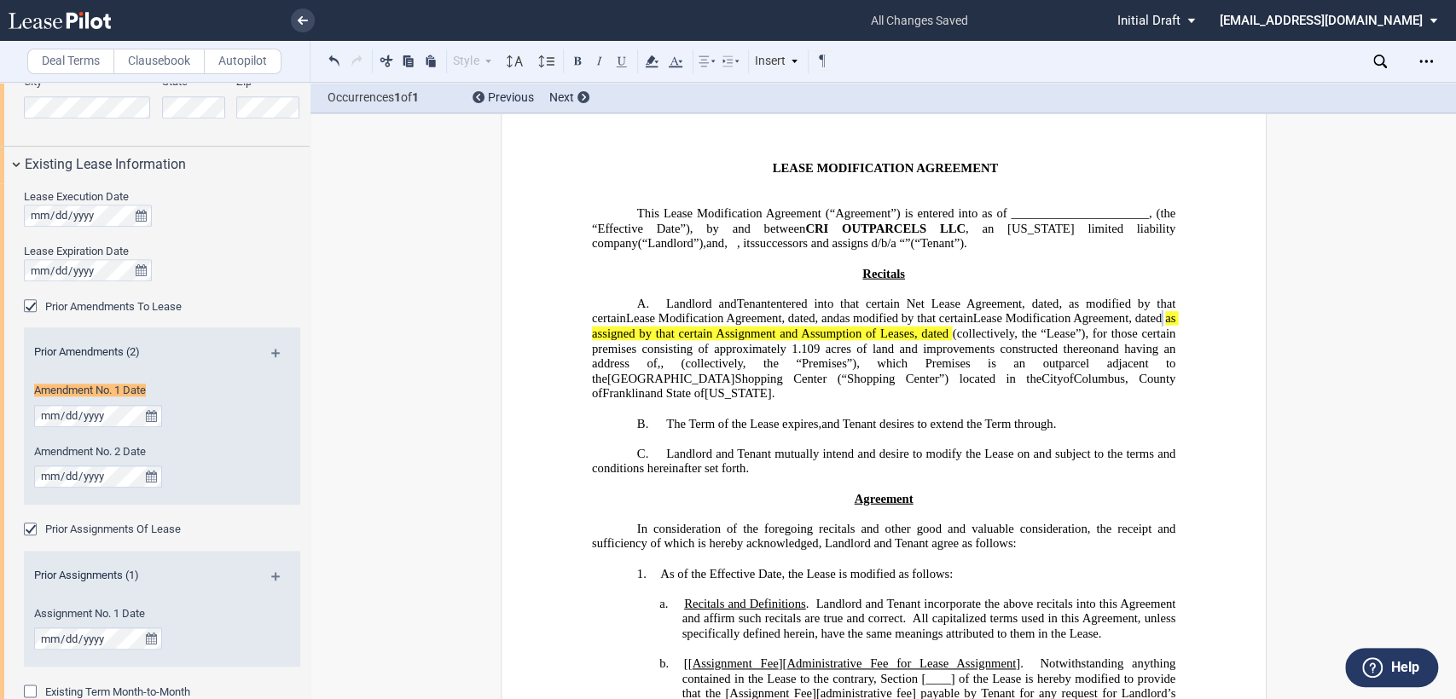
click at [839, 323] on span ", and" at bounding box center [826, 318] width 25 height 14
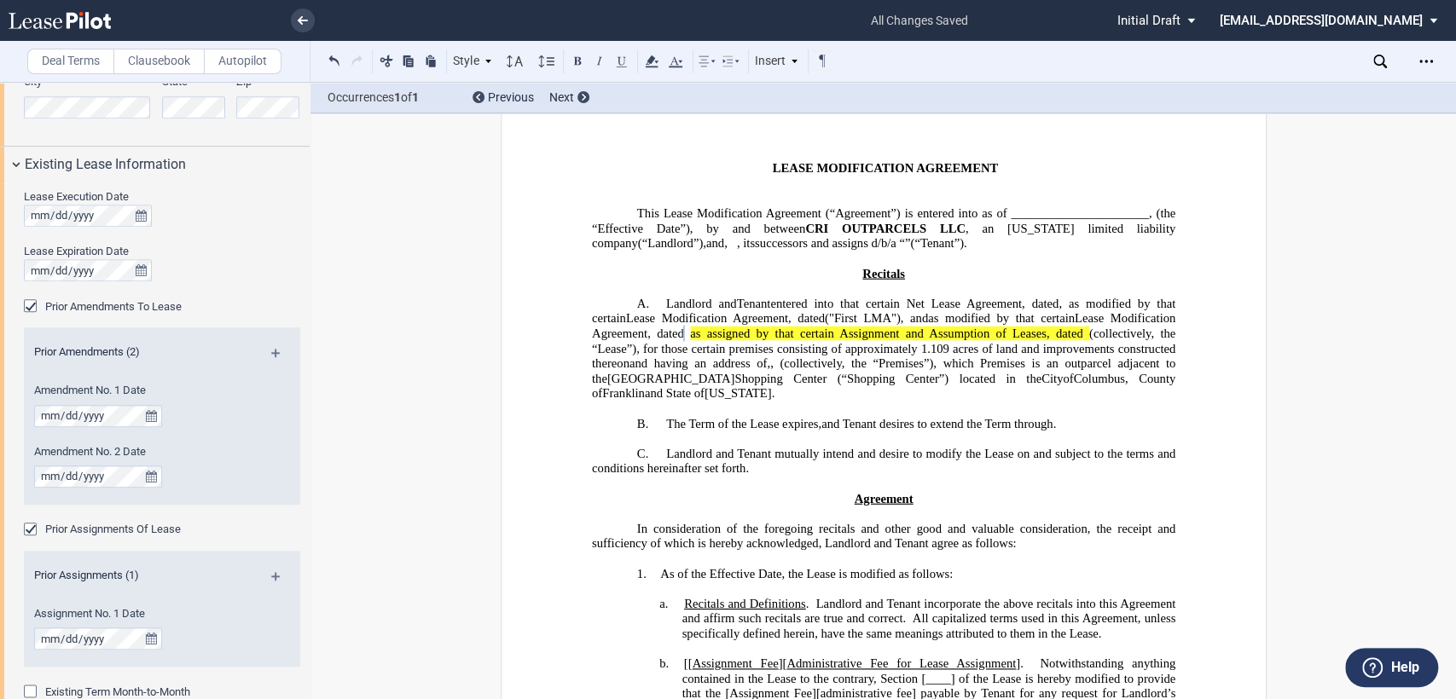
drag, startPoint x: 1039, startPoint y: 437, endPoint x: 1052, endPoint y: 437, distance: 13.7
click at [1039, 431] on span "and Tenant desires to extend the Term through" at bounding box center [935, 423] width 231 height 14
drag, startPoint x: 1044, startPoint y: 437, endPoint x: 1171, endPoint y: 432, distance: 127.1
click at [1051, 431] on span "and Tenant desires to extend the Term through" at bounding box center [935, 423] width 231 height 14
click at [654, 63] on icon at bounding box center [651, 61] width 20 height 20
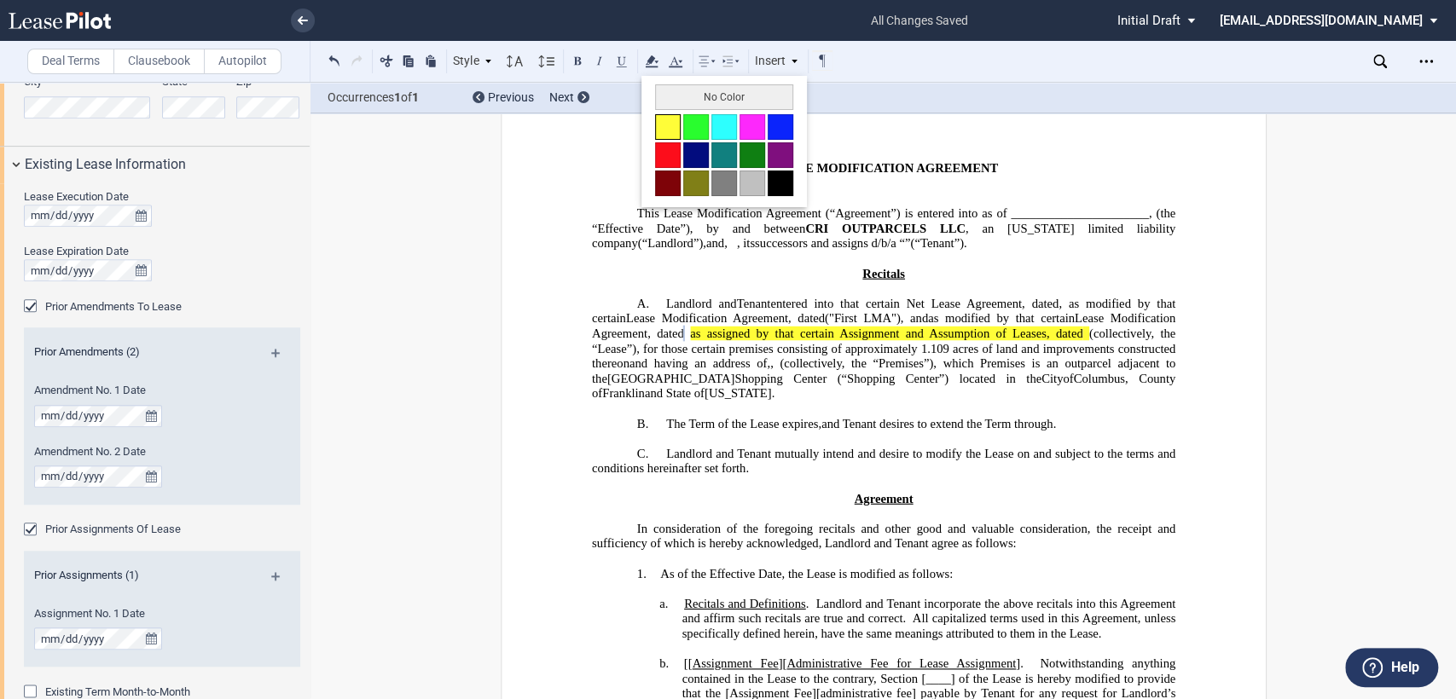
click at [666, 132] on button at bounding box center [668, 127] width 26 height 26
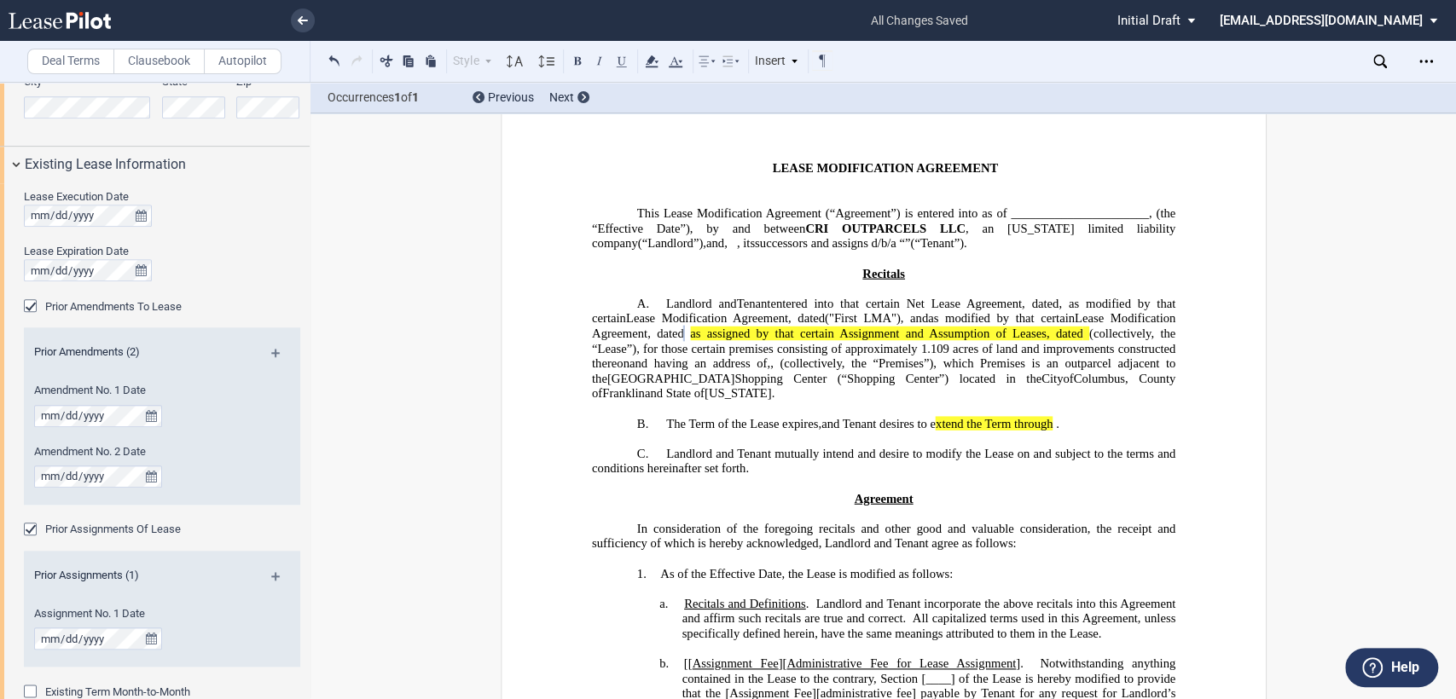
click at [698, 432] on h2 "B. The Term of the Lease expires ﻿ ﻿, ﻿ and Tenant desires to e xtend the Term …" at bounding box center [882, 423] width 583 height 15
click at [1056, 431] on span ". third Extended Term" at bounding box center [1110, 423] width 109 height 14
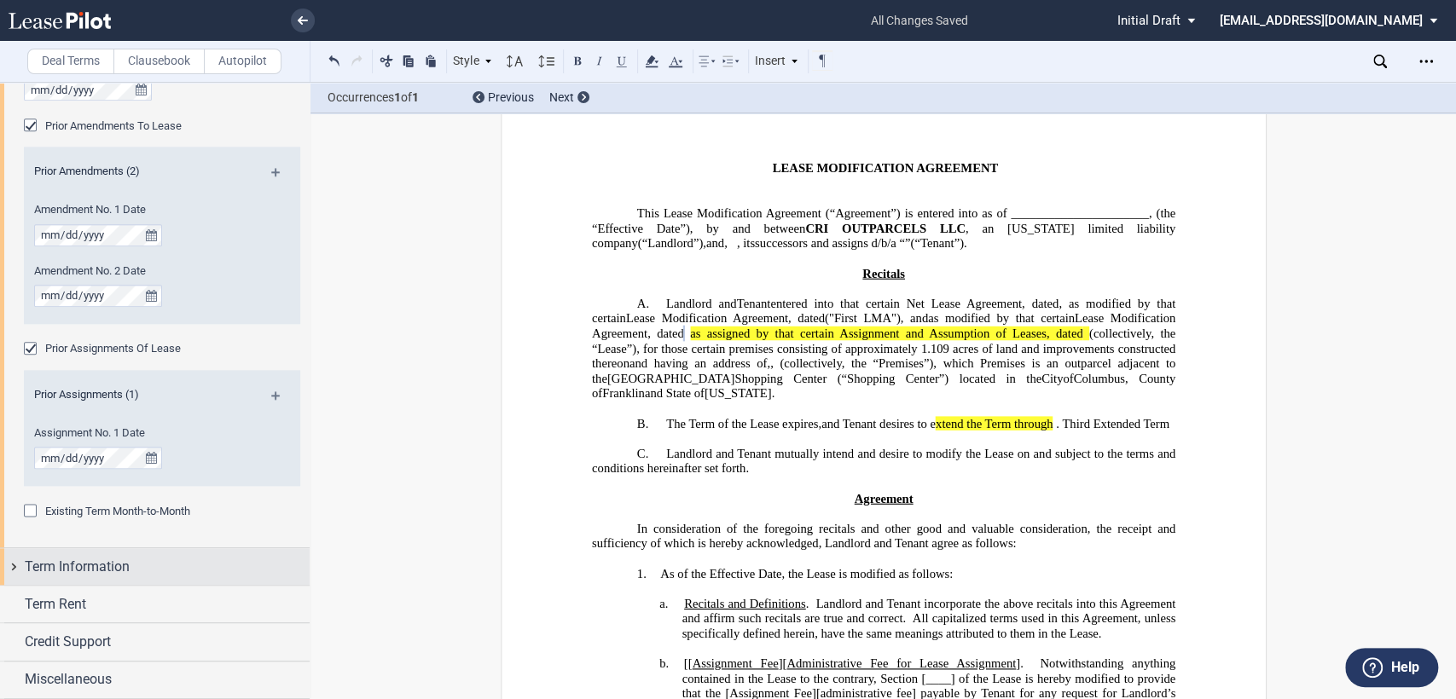
click at [14, 562] on div "Term Information" at bounding box center [155, 566] width 310 height 37
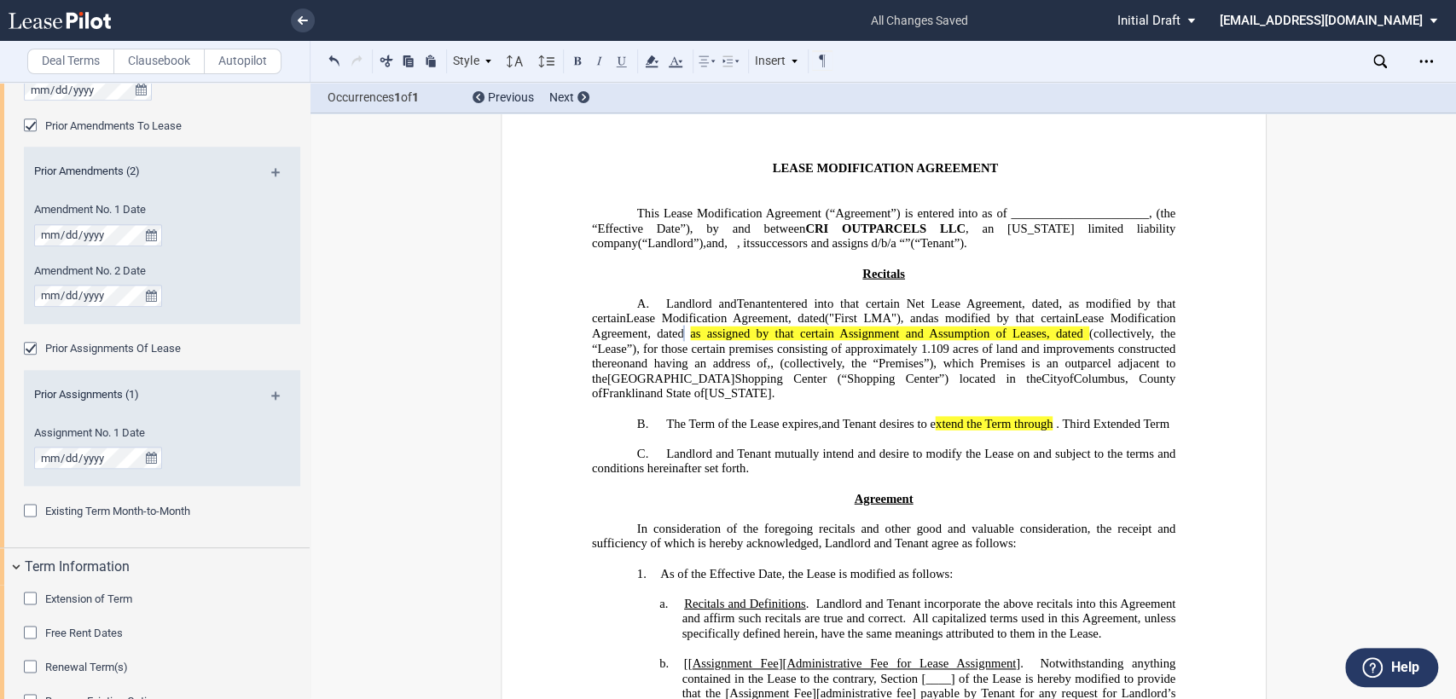
scroll to position [1418, 0]
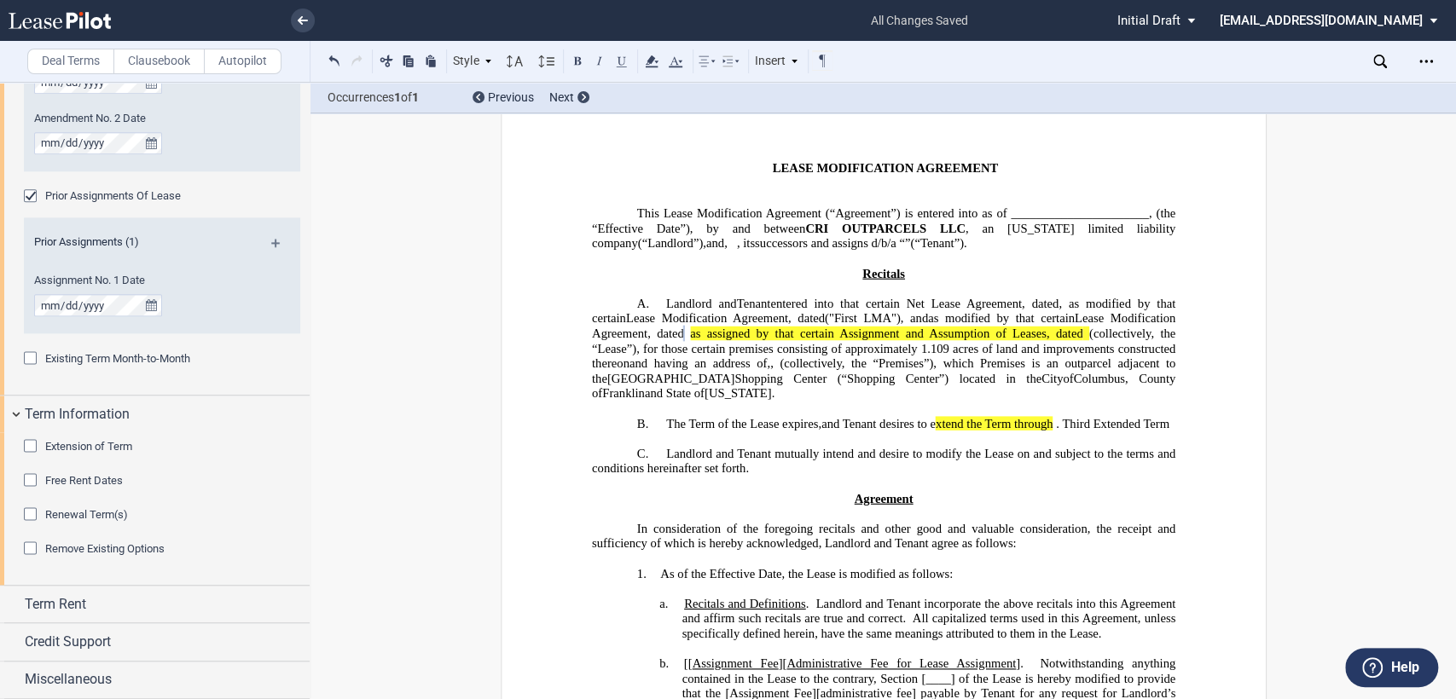
click at [30, 445] on div "Extension of Term" at bounding box center [32, 447] width 17 height 17
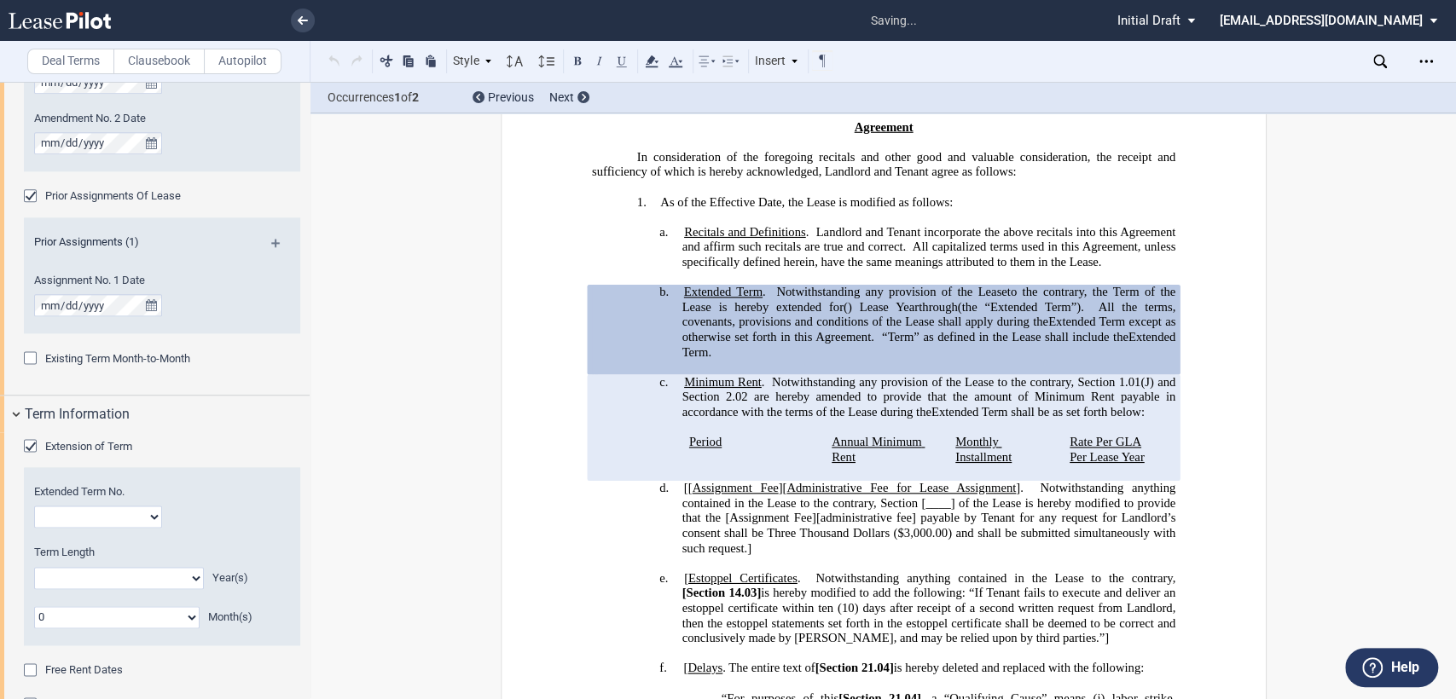
scroll to position [424, 0]
click at [76, 519] on select "1 2 3 4 5 6 7 8 9 10 11 12 13 14 15 16 17 18 19 20" at bounding box center [98, 517] width 128 height 22
select select "number:3"
click at [34, 506] on select "1 2 3 4 5 6 7 8 9 10 11 12 13 14 15 16 17 18 19 20" at bounding box center [98, 517] width 128 height 22
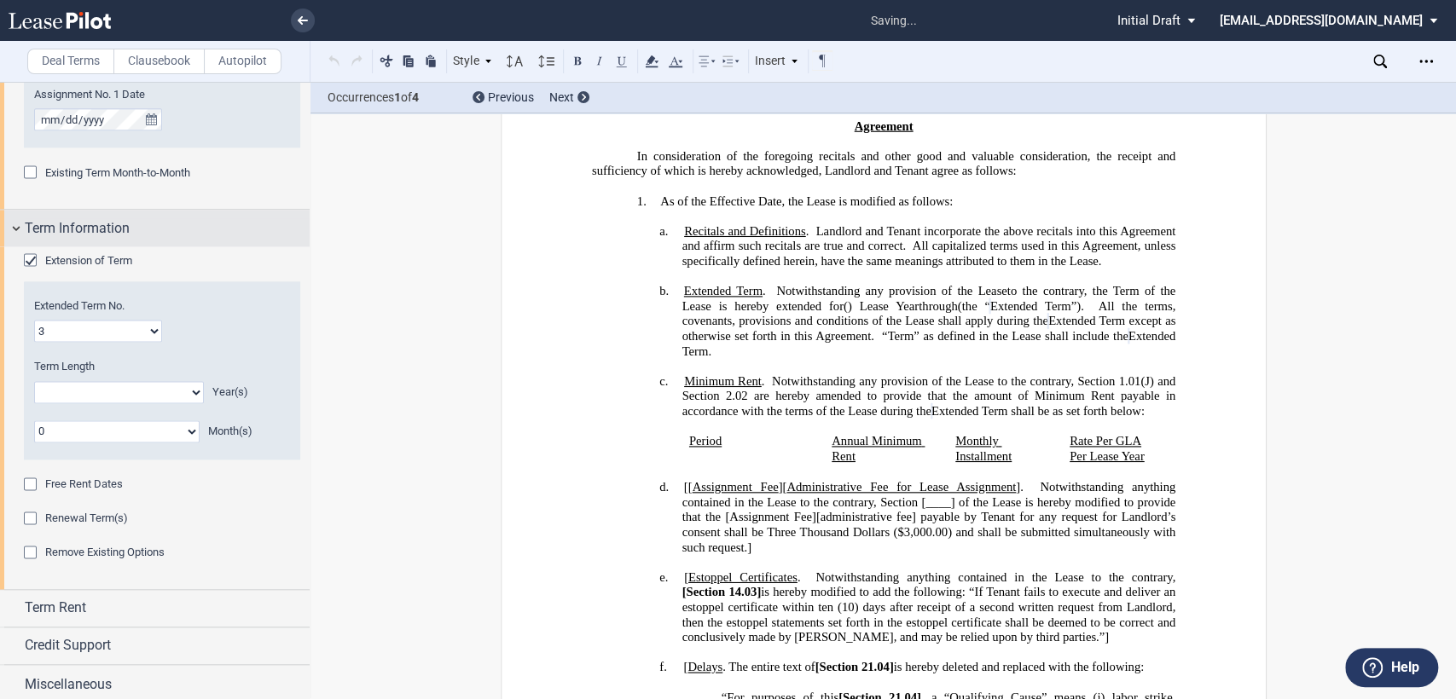
scroll to position [1608, 0]
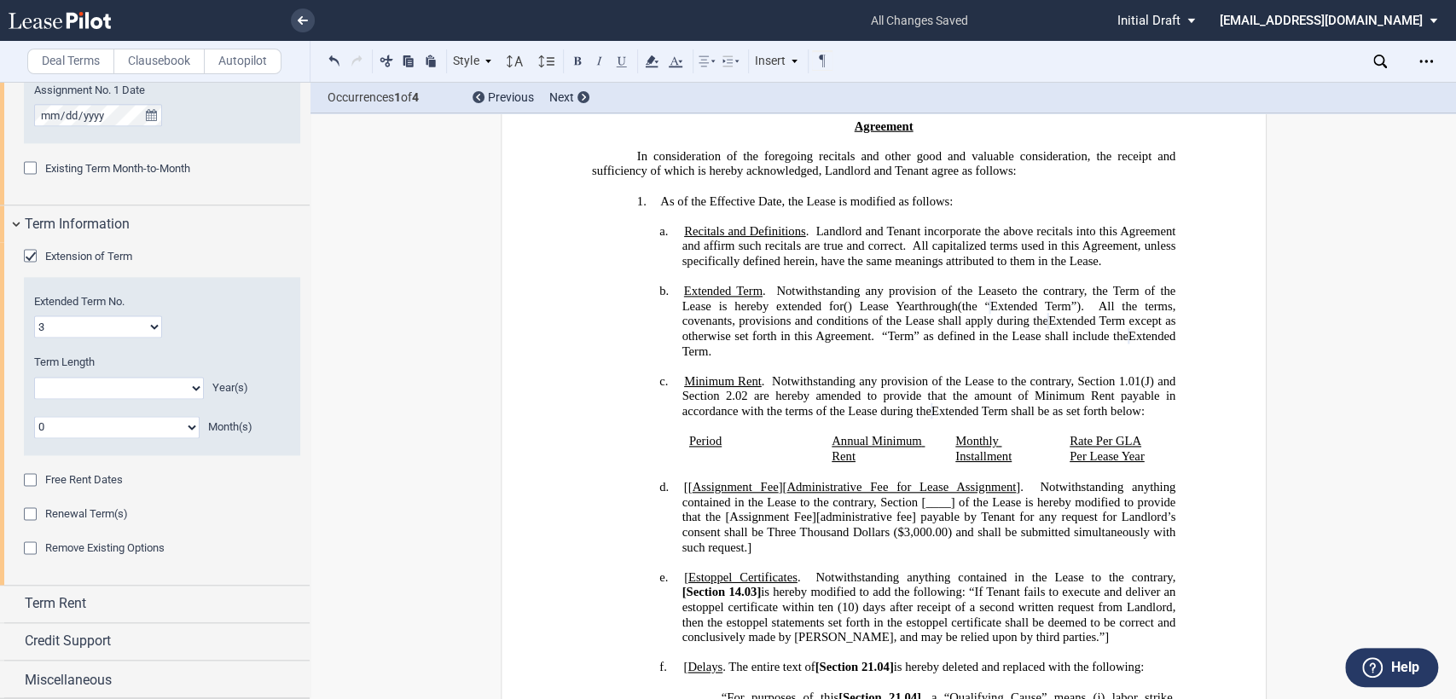
click at [113, 390] on select "0 1 2 3 4 5 6 7 8 9 10 11 12 13 14 15 16 17 18 19 20" at bounding box center [119, 388] width 170 height 22
select select "number:5"
click at [34, 377] on select "0 1 2 3 4 5 6 7 8 9 10 11 12 13 14 15 16 17 18 19 20" at bounding box center [119, 388] width 170 height 22
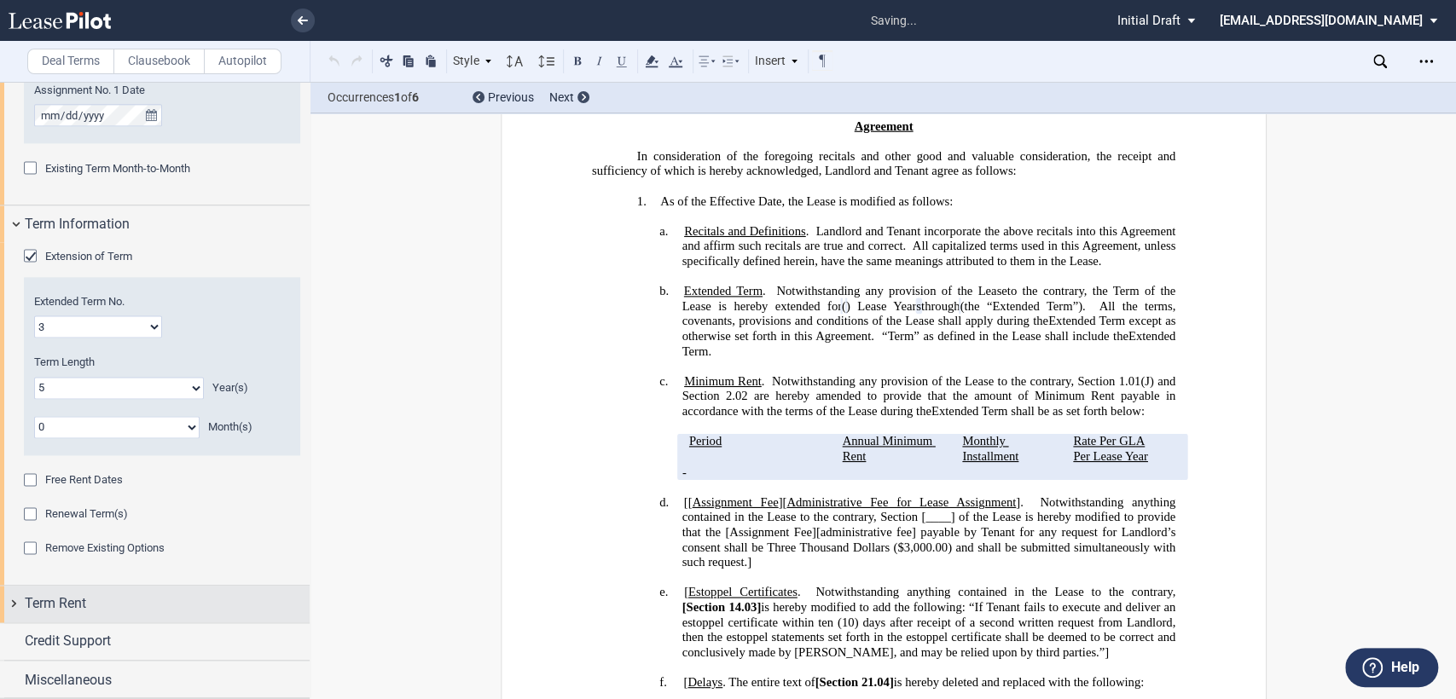
click at [12, 603] on div "Term Rent" at bounding box center [155, 604] width 310 height 37
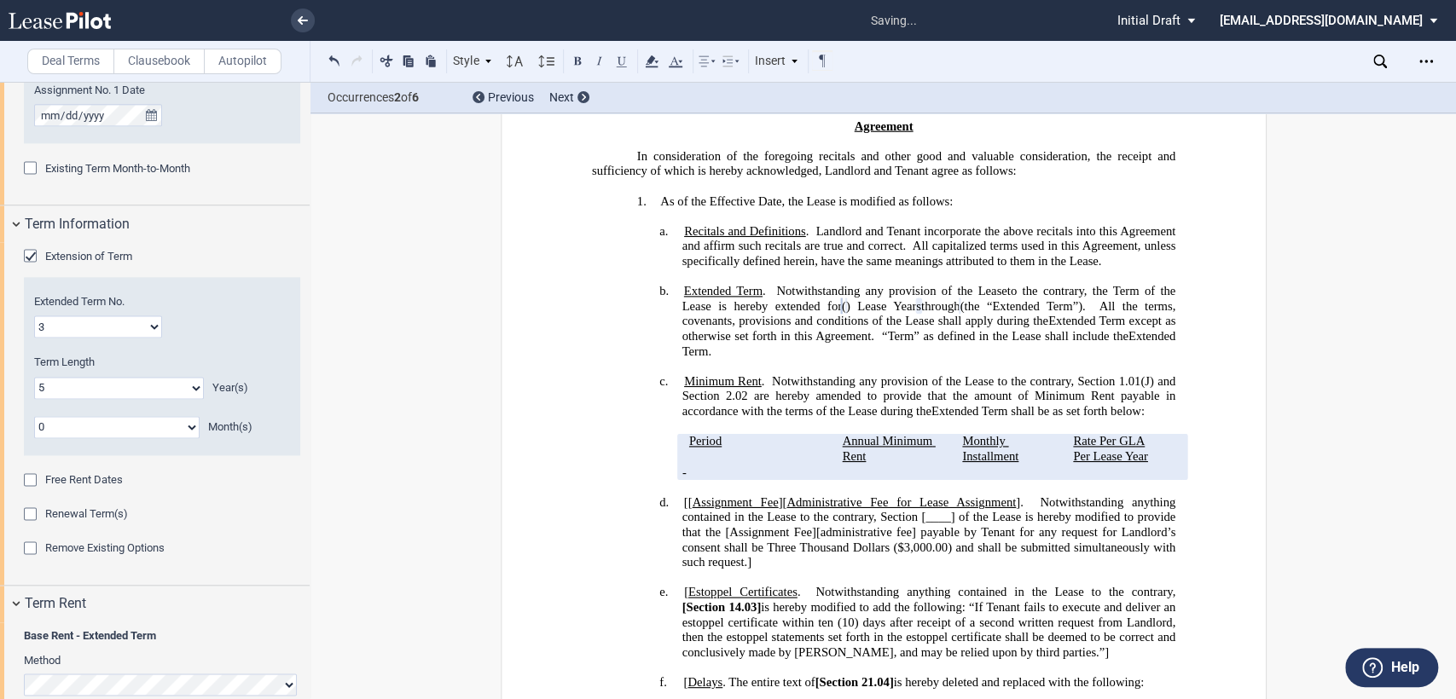
scroll to position [2176, 0]
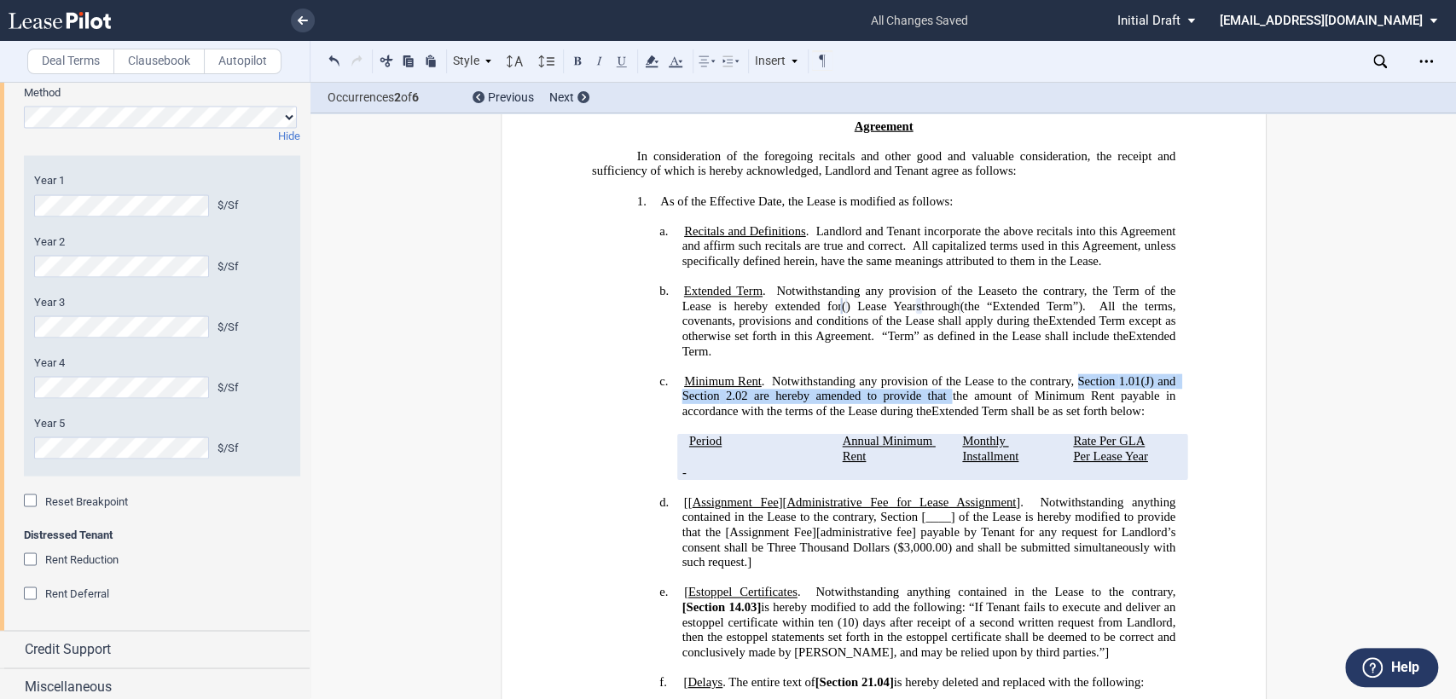
drag, startPoint x: 1074, startPoint y: 385, endPoint x: 945, endPoint y: 404, distance: 131.0
click at [945, 404] on span "Minimum Rent . Notwithstanding any provision of the Lease to the contrary, Sect…" at bounding box center [929, 396] width 496 height 44
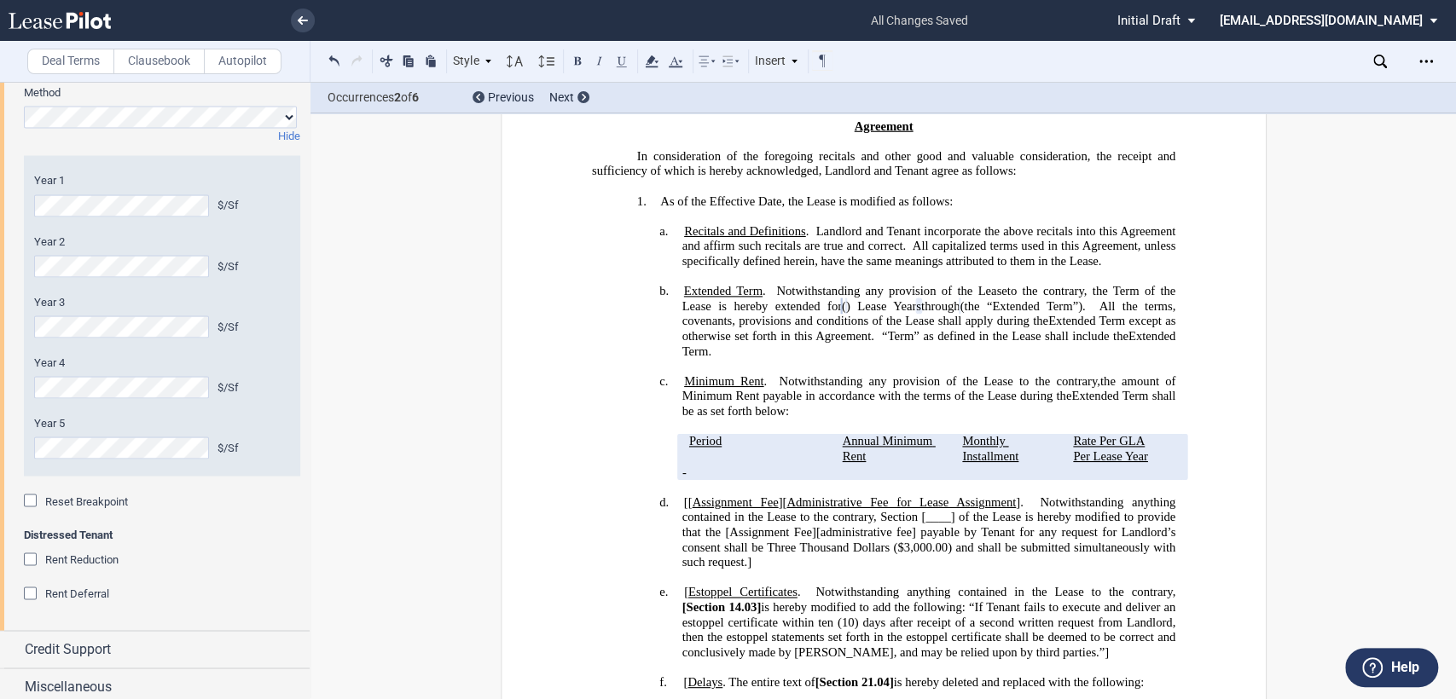
click at [802, 413] on span "Extended Term shall be as set forth below:" at bounding box center [929, 403] width 496 height 29
drag, startPoint x: 682, startPoint y: 445, endPoint x: 695, endPoint y: 446, distance: 12.8
click at [688, 445] on span "Period" at bounding box center [704, 441] width 32 height 14
click at [681, 507] on h4 "d. [[ Assignment Fee ][ Administrative Fee for Lease Assignment ]. Notwithstand…" at bounding box center [928, 532] width 494 height 75
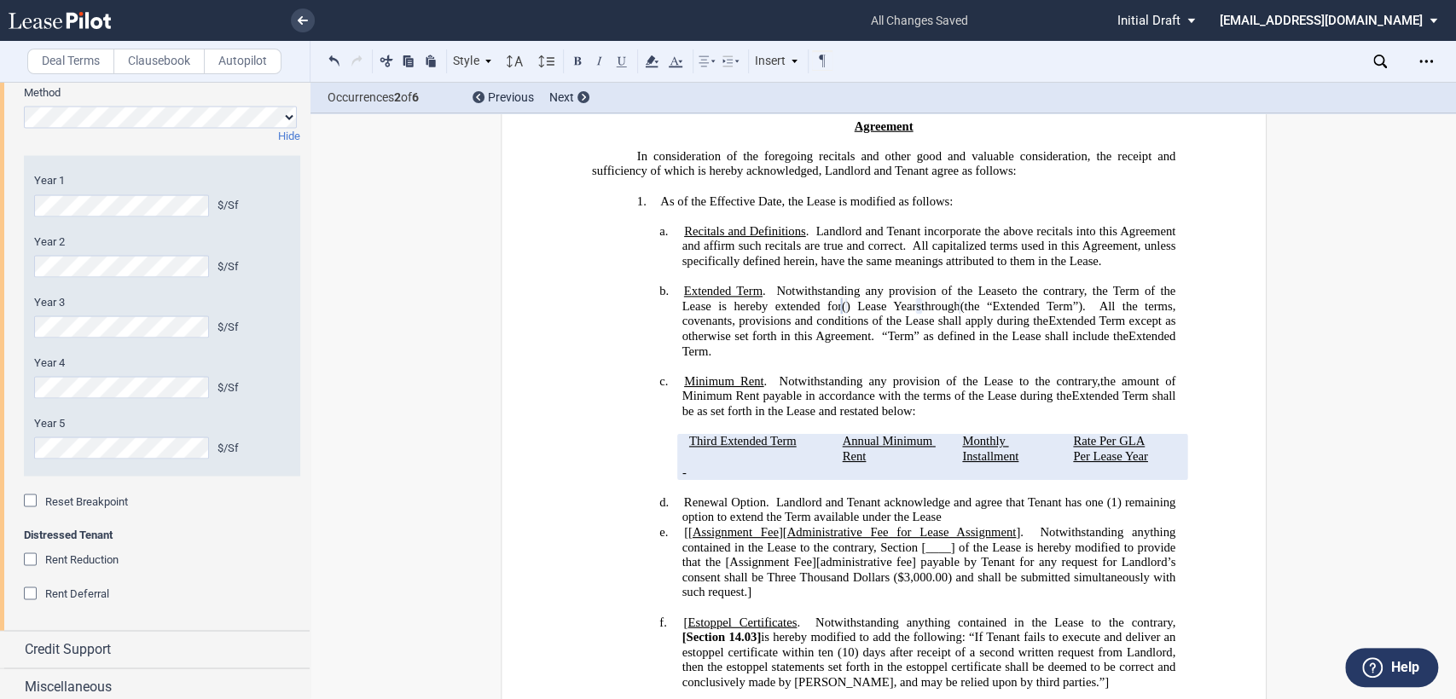
click at [962, 520] on h4 "d. ﻿Renewal Option. Landlord and [PERSON_NAME] acknowledge and agree that Tenan…" at bounding box center [928, 510] width 494 height 30
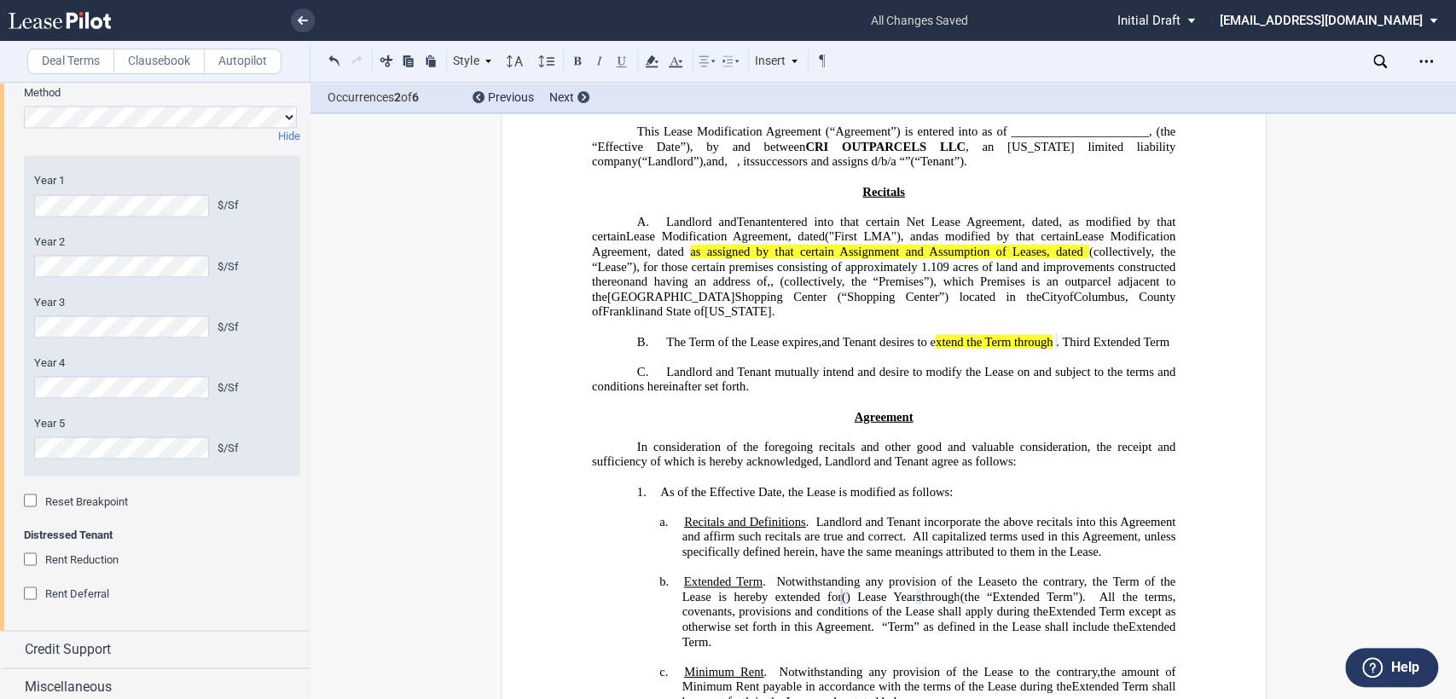
scroll to position [45, 0]
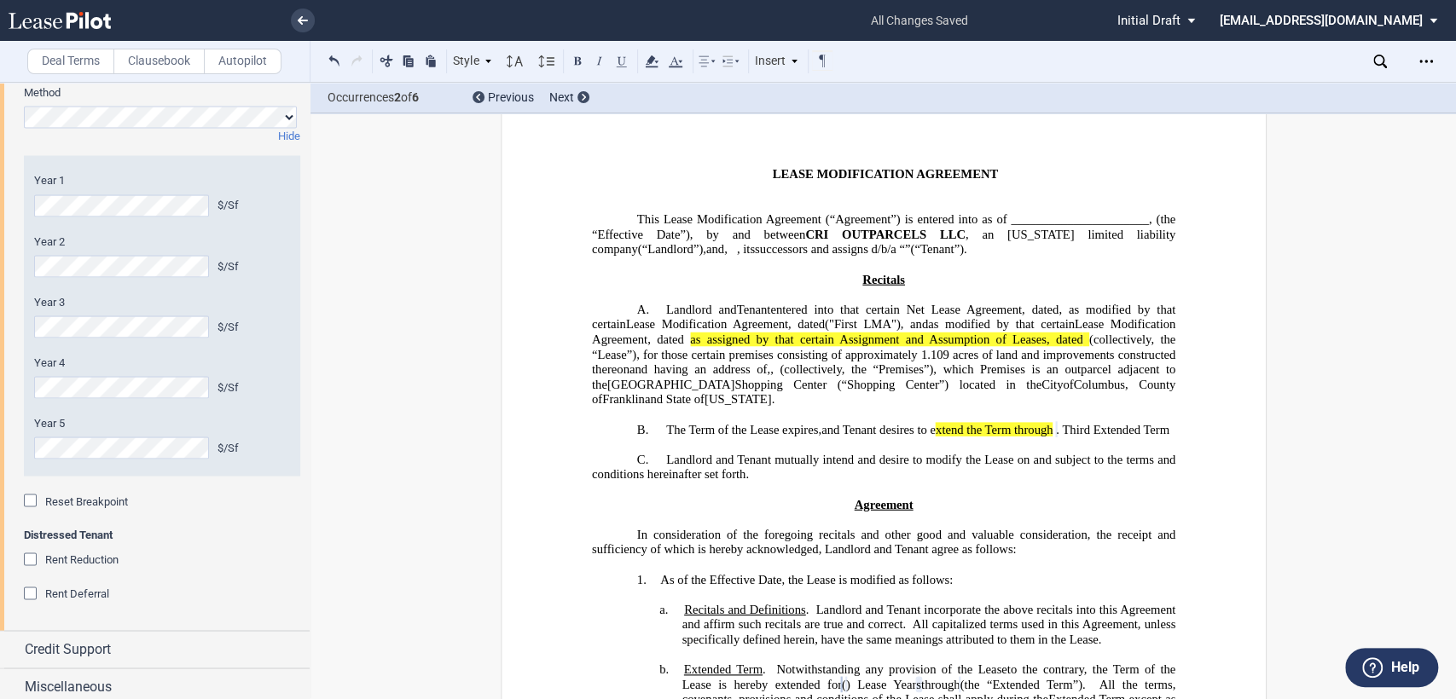
click at [689, 340] on span at bounding box center [686, 340] width 6 height 14
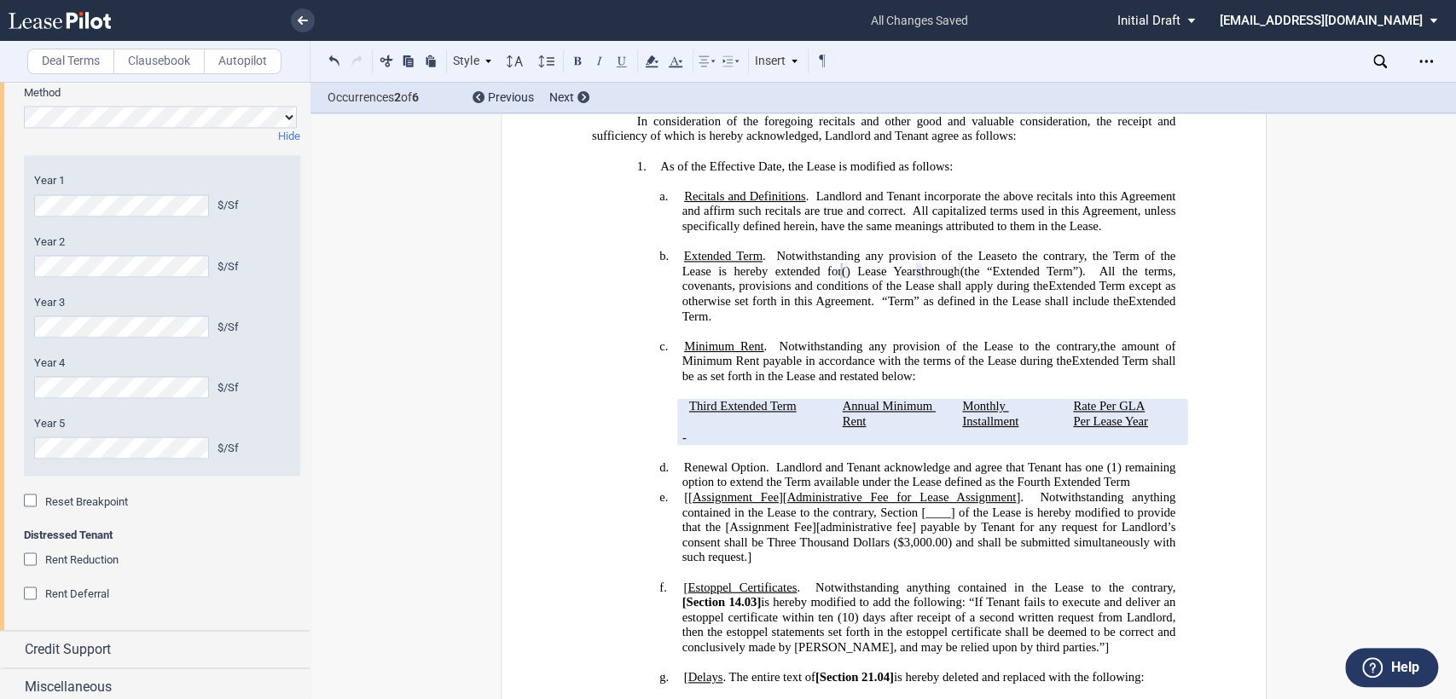
scroll to position [614, 0]
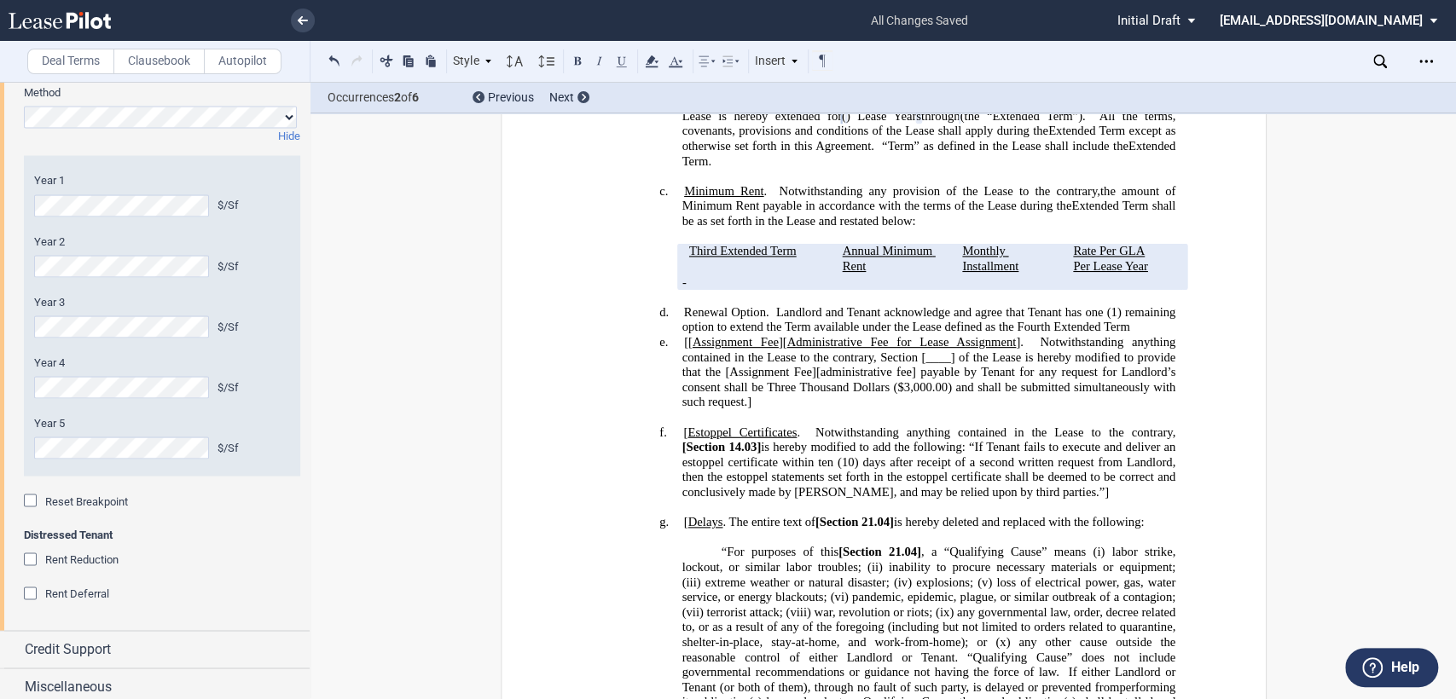
click at [939, 329] on span "﻿Renewal Option. Landlord and Tenant acknowledge and agree that Tenant has one …" at bounding box center [929, 319] width 496 height 29
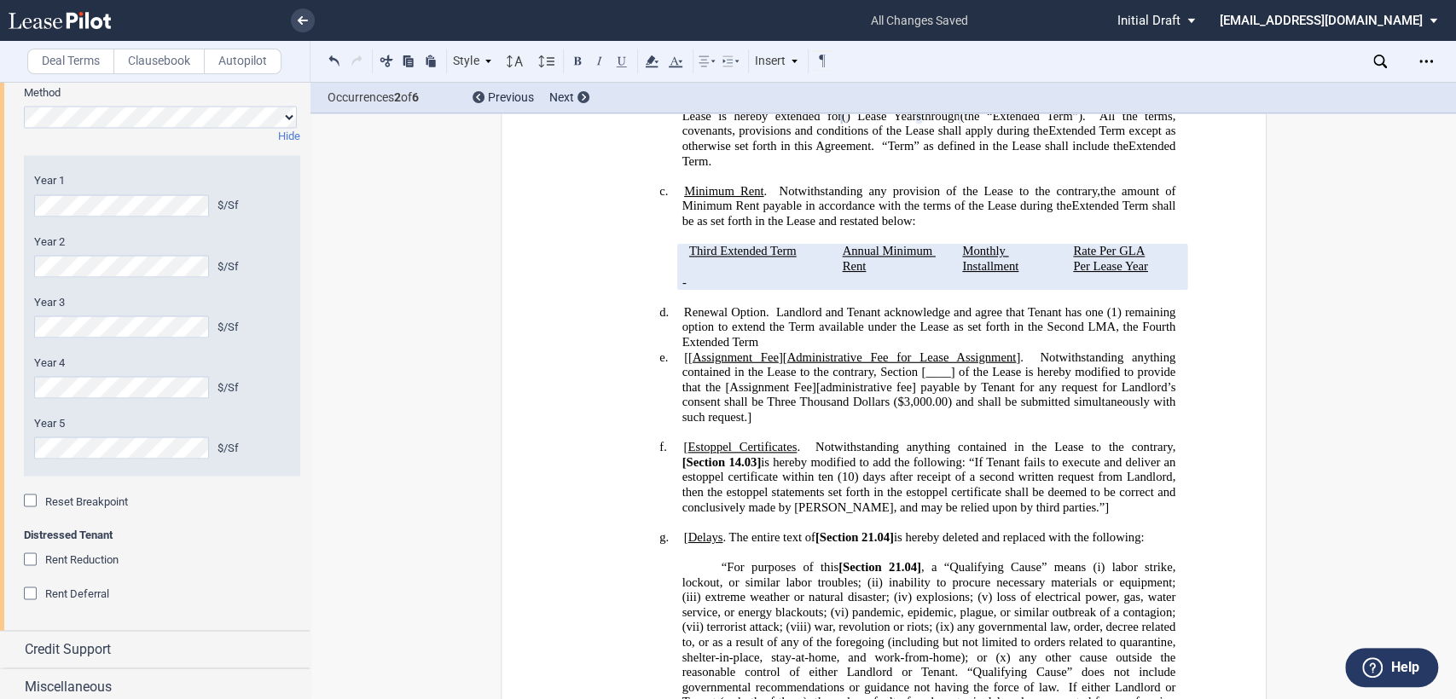
click at [947, 330] on span "﻿Renewal Option. Landlord and [PERSON_NAME] acknowledge and agree that Tenant h…" at bounding box center [929, 327] width 496 height 44
click at [947, 330] on span "﻿Renewal Option. Landlord and Tenant acknowledge and agree that Tenant has one …" at bounding box center [929, 327] width 496 height 44
click at [968, 327] on span "﻿Renewal Option. Landlord and Tenant acknowledge and agree that Tenant has one …" at bounding box center [929, 327] width 496 height 44
drag, startPoint x: 750, startPoint y: 345, endPoint x: 876, endPoint y: 345, distance: 125.4
click at [876, 345] on span "﻿Renewal Option. Landlord and Tenant acknowledge and agree that Tenant has one …" at bounding box center [929, 327] width 496 height 44
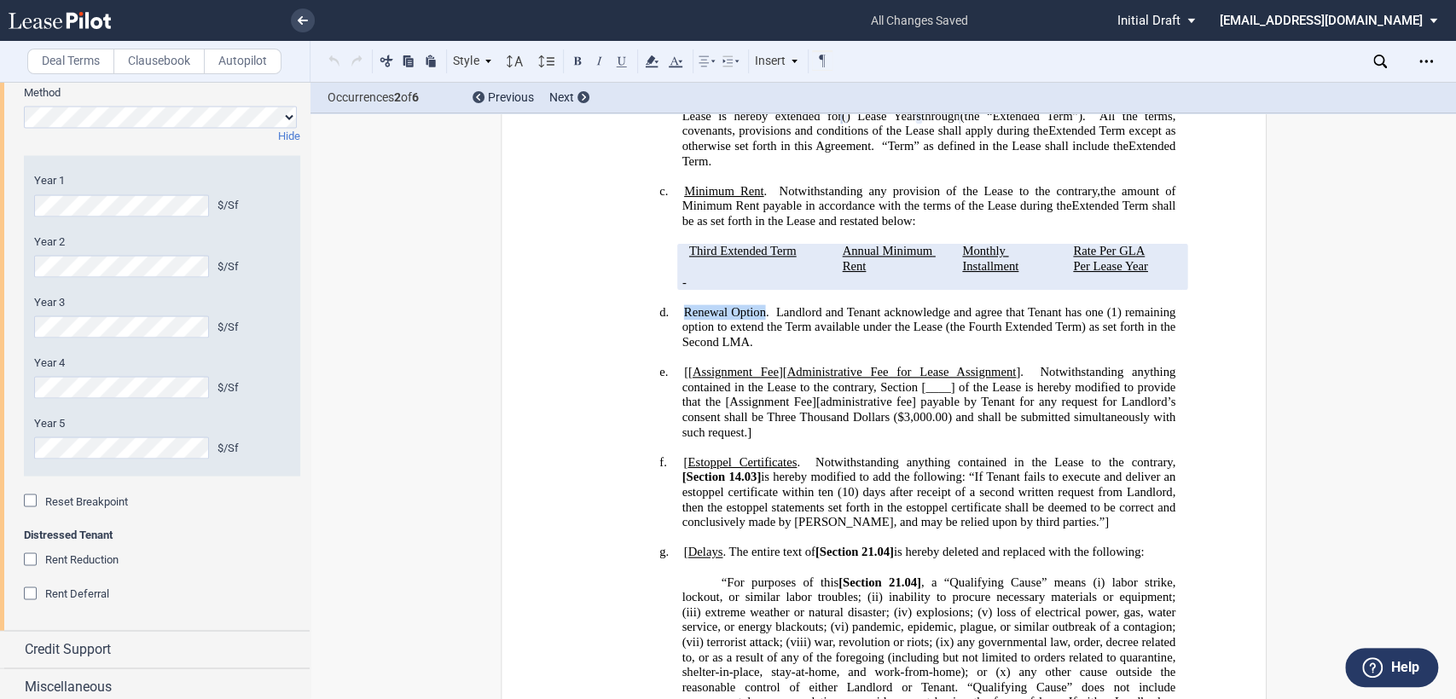
drag, startPoint x: 682, startPoint y: 309, endPoint x: 757, endPoint y: 316, distance: 75.4
click at [757, 316] on span "﻿Renewal Option. Landlord and Tenant acknowledge and agree that Tenant has one …" at bounding box center [929, 327] width 496 height 44
click at [620, 60] on button at bounding box center [621, 60] width 20 height 20
click at [824, 350] on p "​" at bounding box center [882, 357] width 583 height 15
drag, startPoint x: 676, startPoint y: 370, endPoint x: 781, endPoint y: 375, distance: 105.0
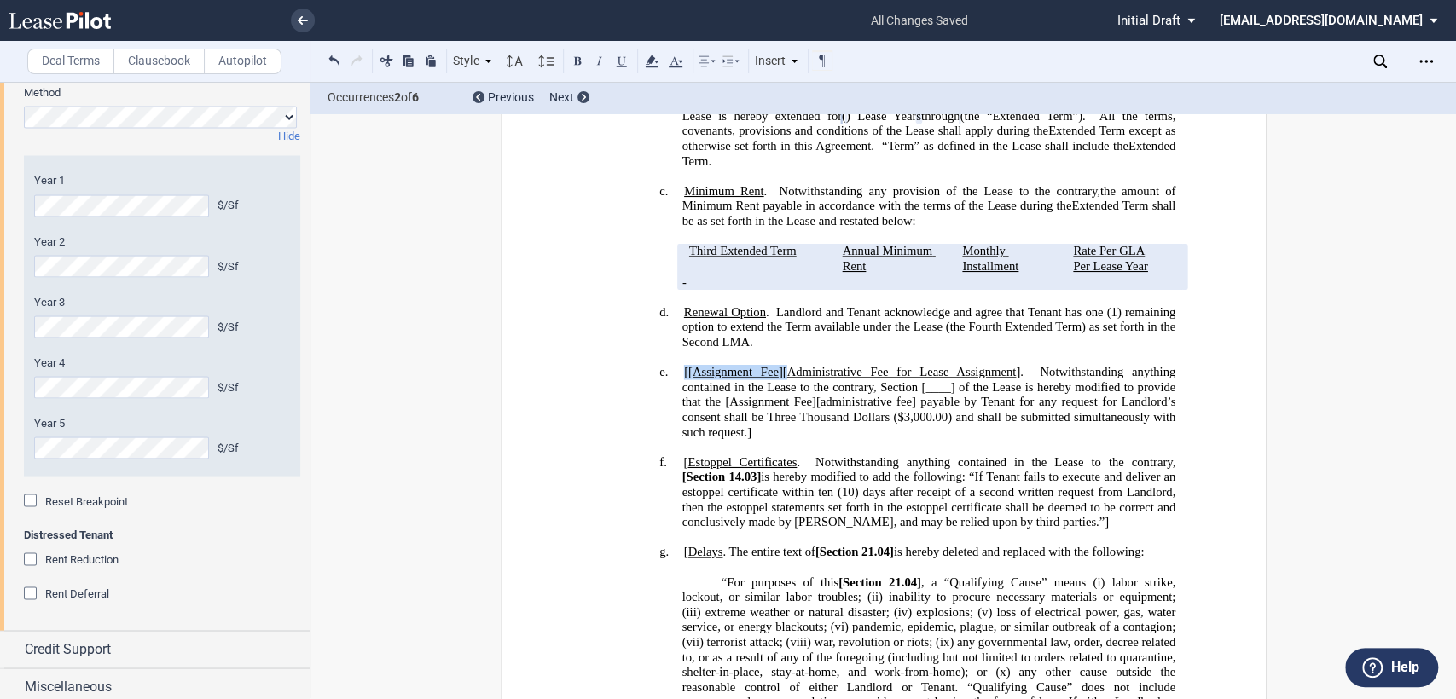
click at [781, 375] on h4 "e. [[ Assignment Fee ][ Administrative Fee for Lease Assignment ]. Notwithstand…" at bounding box center [928, 402] width 494 height 75
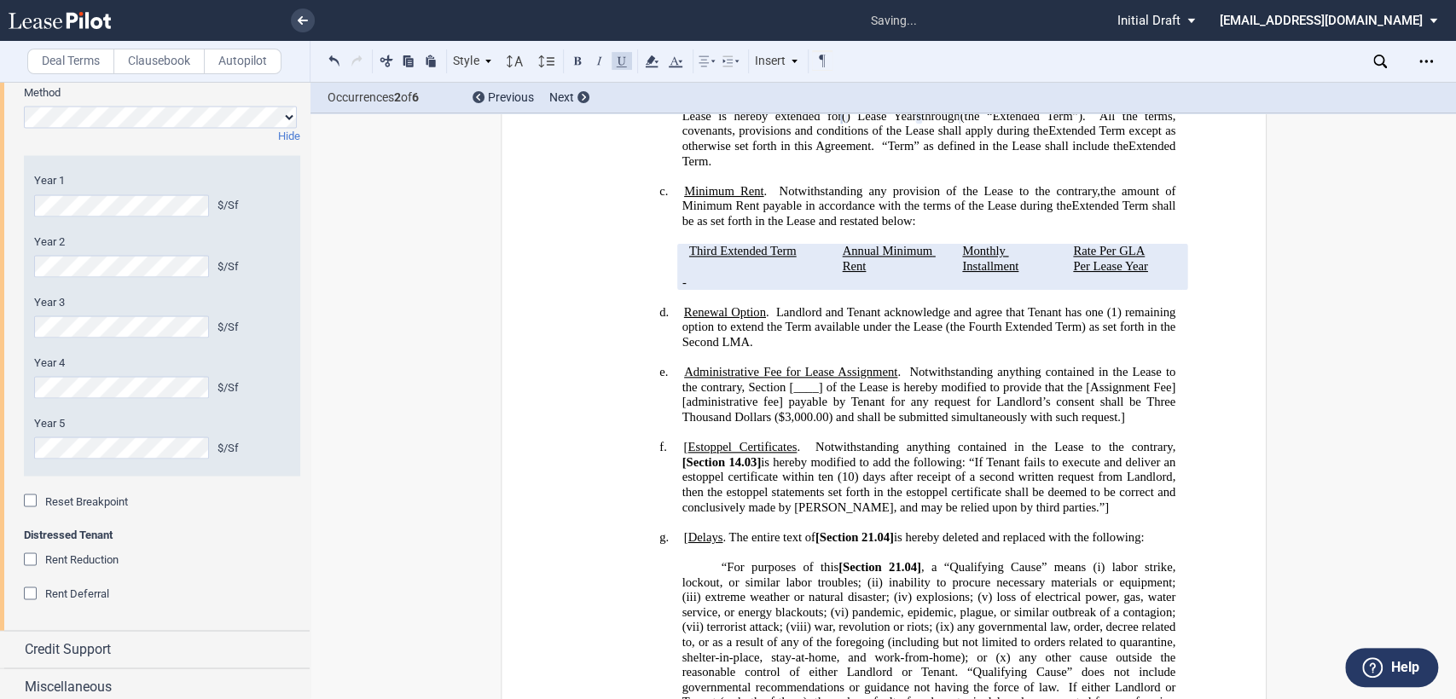
click at [785, 386] on span "[____] of the Lease is hereby modified to provide that the [Assignment Fee][adm…" at bounding box center [929, 402] width 496 height 44
drag, startPoint x: 1080, startPoint y: 388, endPoint x: 1175, endPoint y: 385, distance: 95.5
drag, startPoint x: 1166, startPoint y: 385, endPoint x: 1196, endPoint y: 388, distance: 30.9
click at [1167, 385] on span "of the Lease is hereby modified to provide that the administrative fee] payable…" at bounding box center [929, 402] width 496 height 44
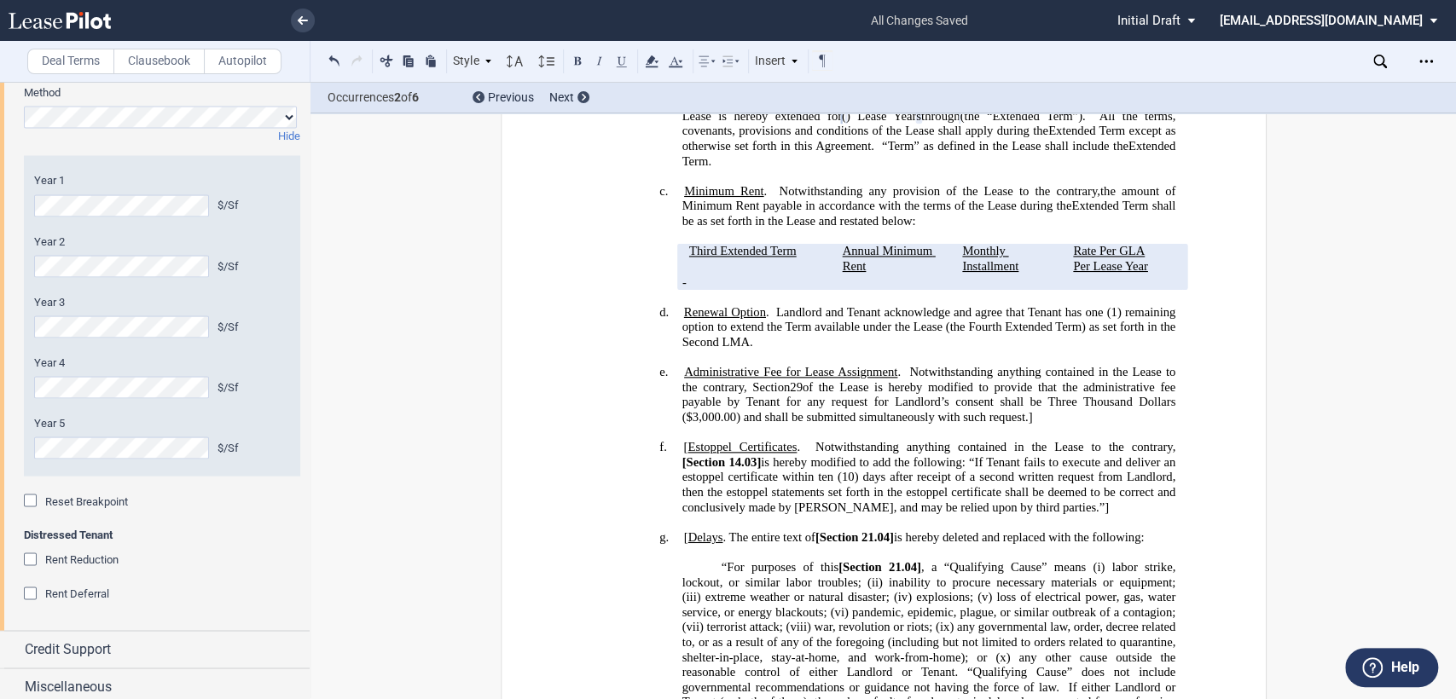
click at [1034, 413] on h4 "e. ﻿ Administrative Fee for Lease Assignment . Notwithstanding anything contain…" at bounding box center [928, 395] width 494 height 60
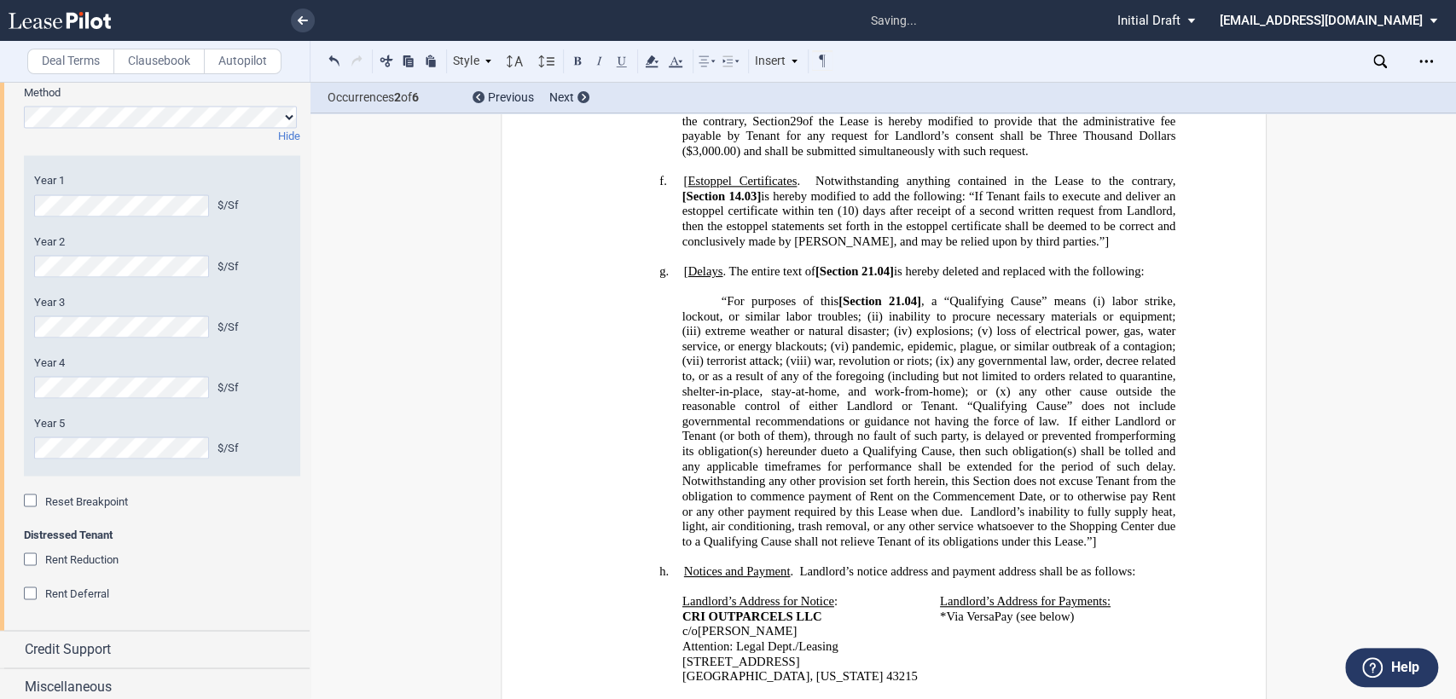
scroll to position [898, 0]
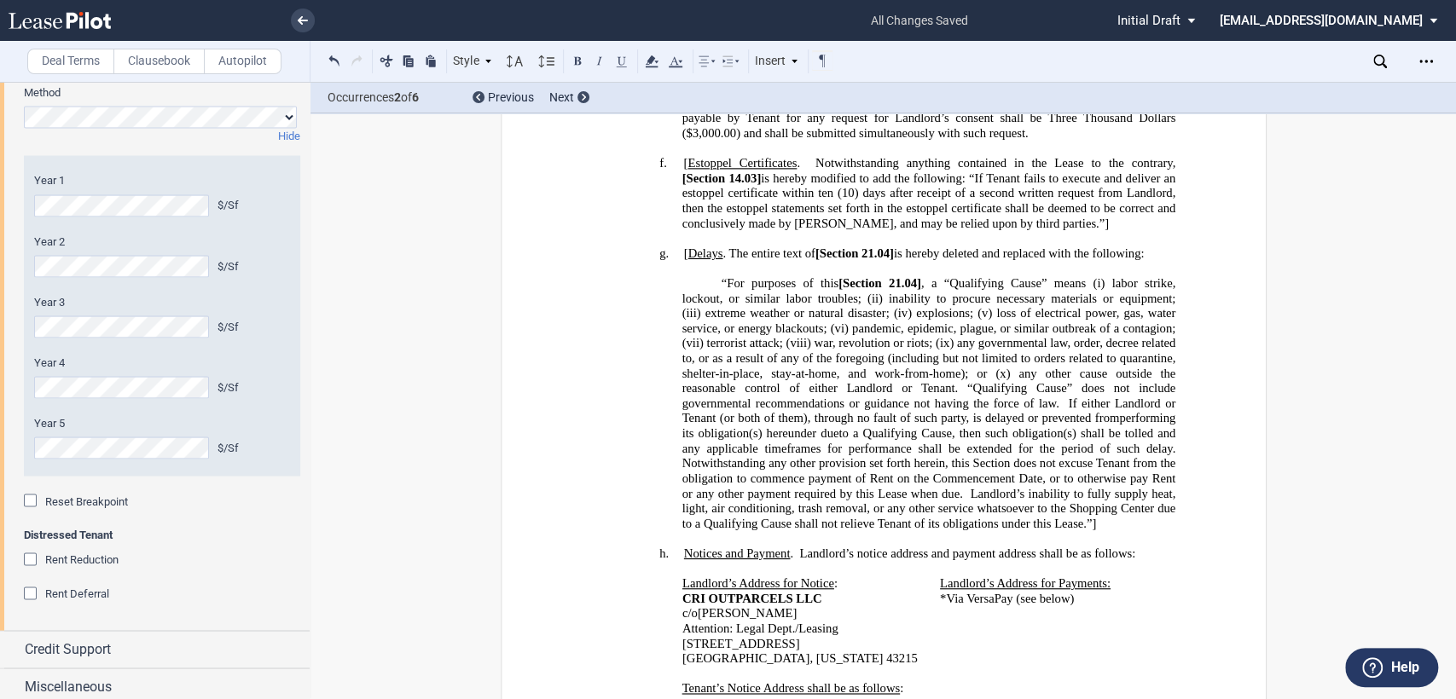
click at [683, 246] on span "[" at bounding box center [685, 253] width 4 height 14
click at [1103, 497] on p "“For purposes of this [Section 21.04] , a “Qualifying Cause” means (i) labor st…" at bounding box center [928, 403] width 494 height 255
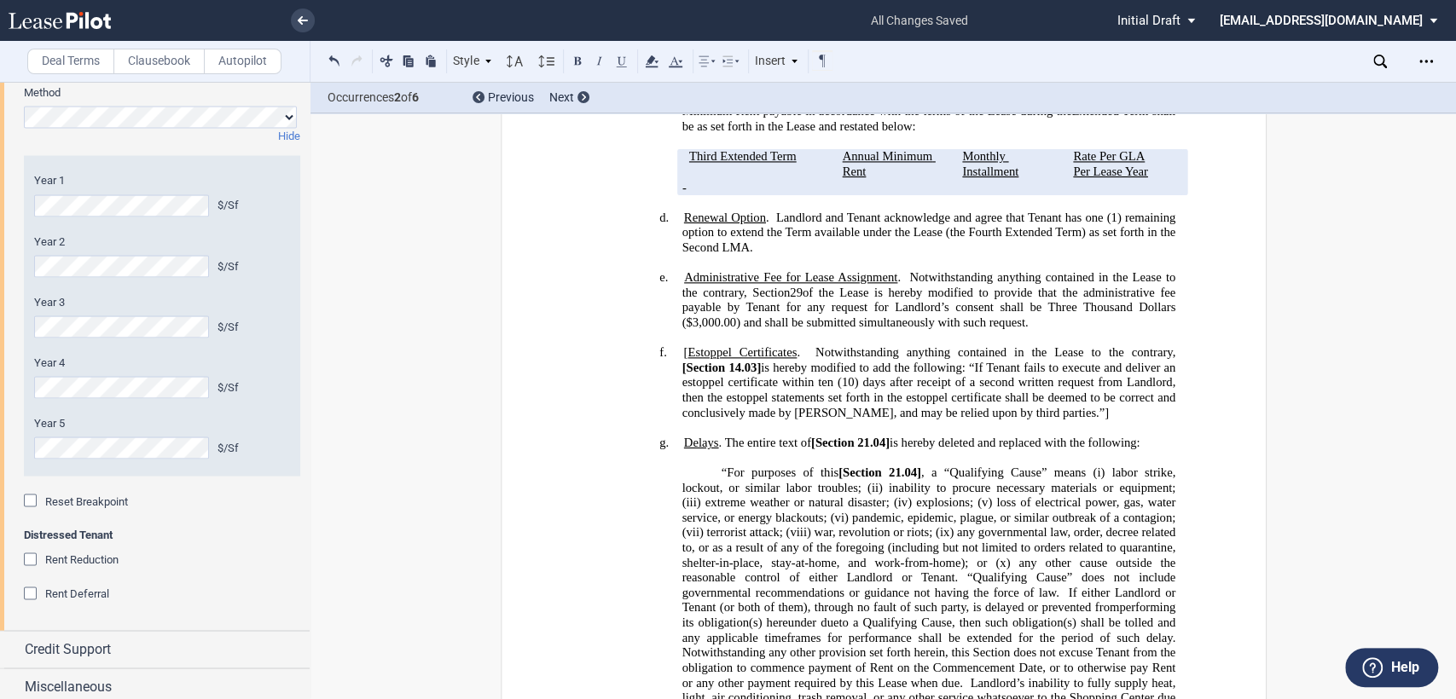
drag, startPoint x: 721, startPoint y: 428, endPoint x: 736, endPoint y: 430, distance: 15.4
click at [720, 436] on span ". The entire text of" at bounding box center [764, 443] width 92 height 14
click at [836, 466] on span "“For purposes of this" at bounding box center [779, 473] width 117 height 14
click at [895, 466] on span "21.04]" at bounding box center [885, 473] width 32 height 14
click at [871, 466] on span "21.04" at bounding box center [885, 473] width 28 height 14
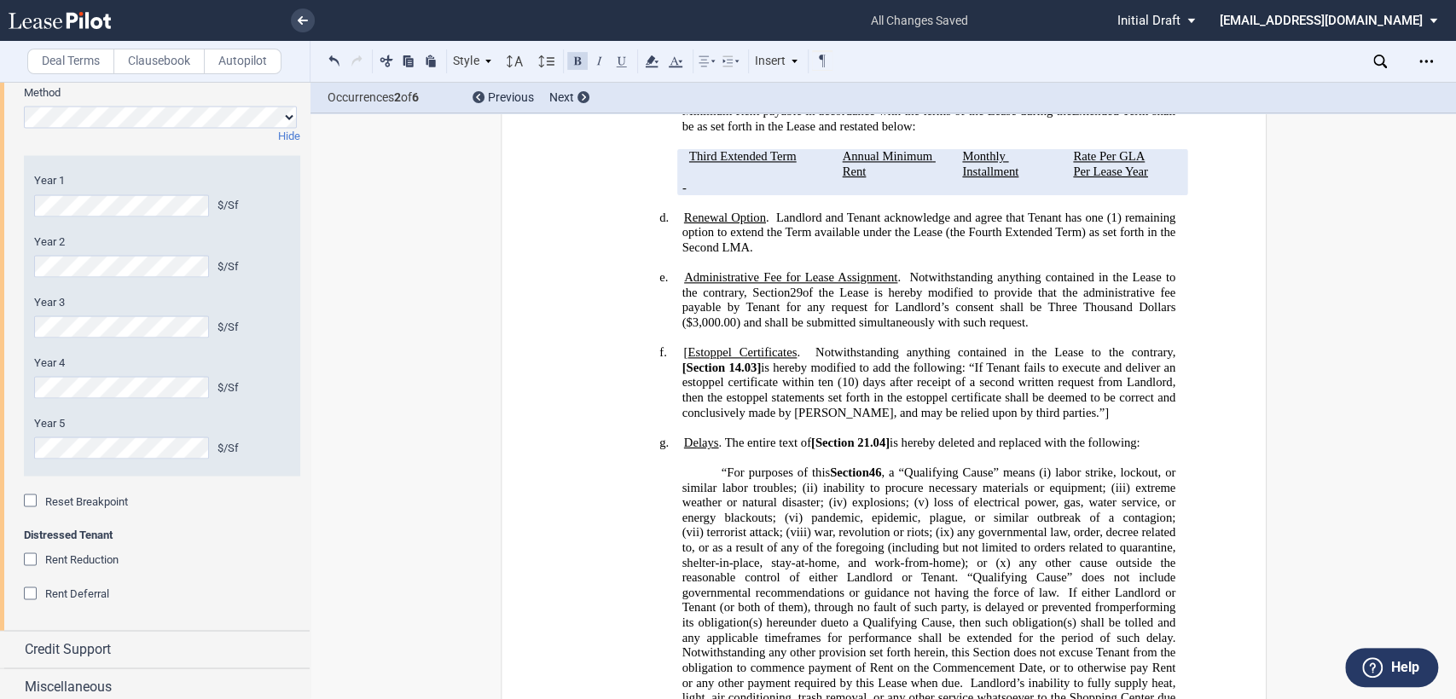
click at [743, 436] on span ". The entire text of" at bounding box center [764, 443] width 92 height 14
click at [683, 219] on span "Renewal Option" at bounding box center [724, 218] width 82 height 14
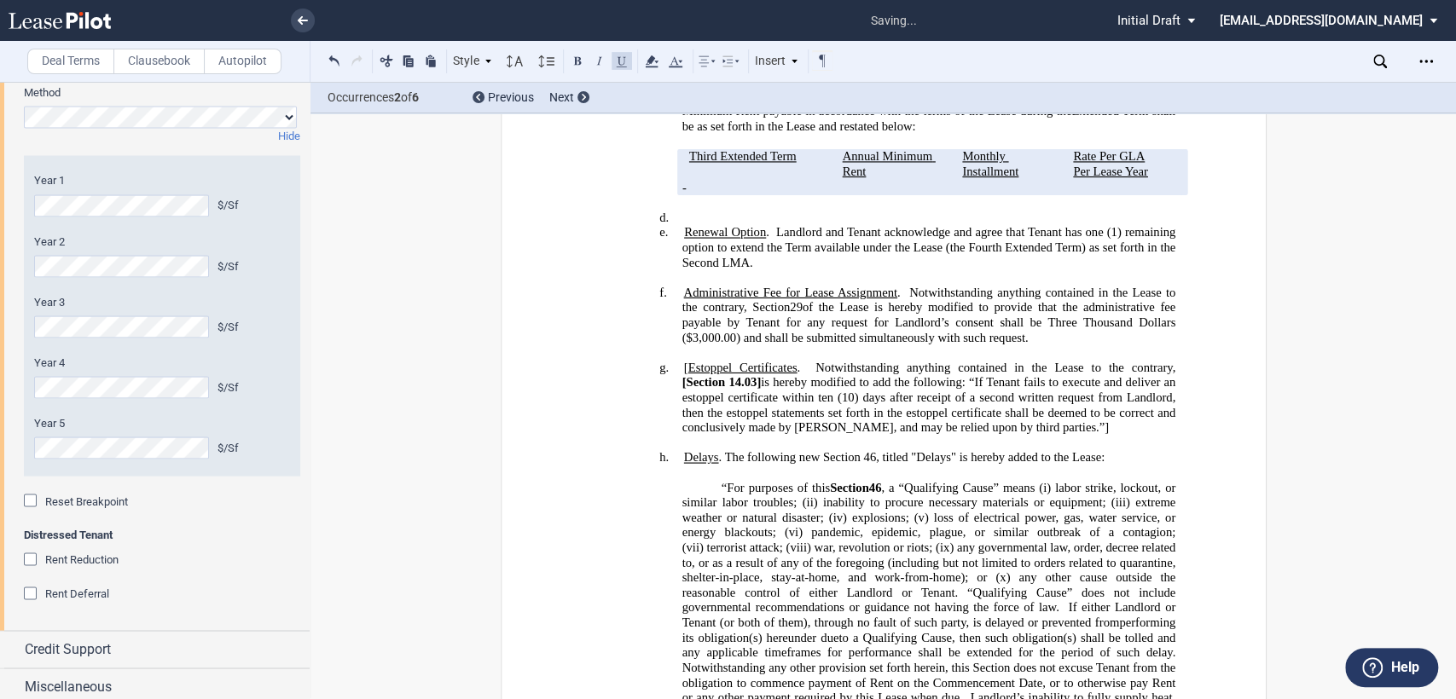
click at [682, 214] on h4 "d. ﻿" at bounding box center [928, 218] width 494 height 15
click at [27, 498] on div "Reset Breakpoint" at bounding box center [32, 502] width 17 height 17
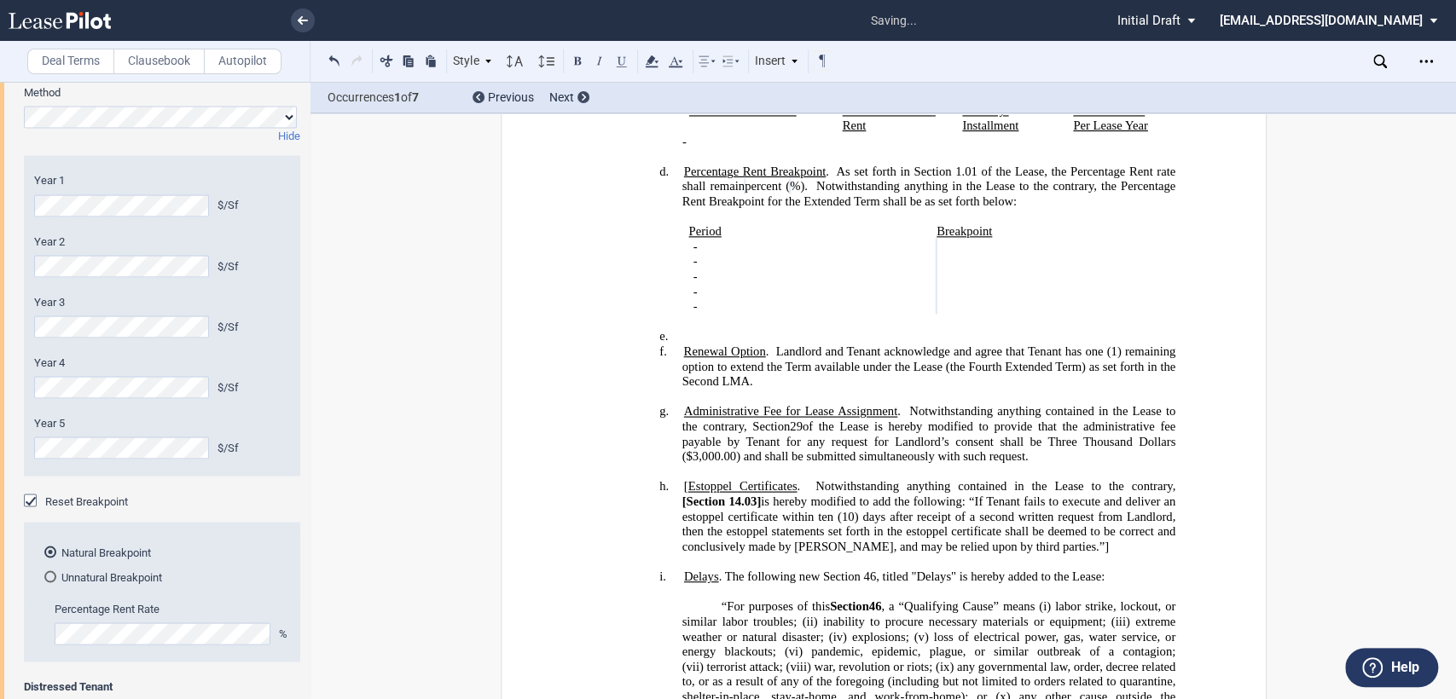
scroll to position [803, 0]
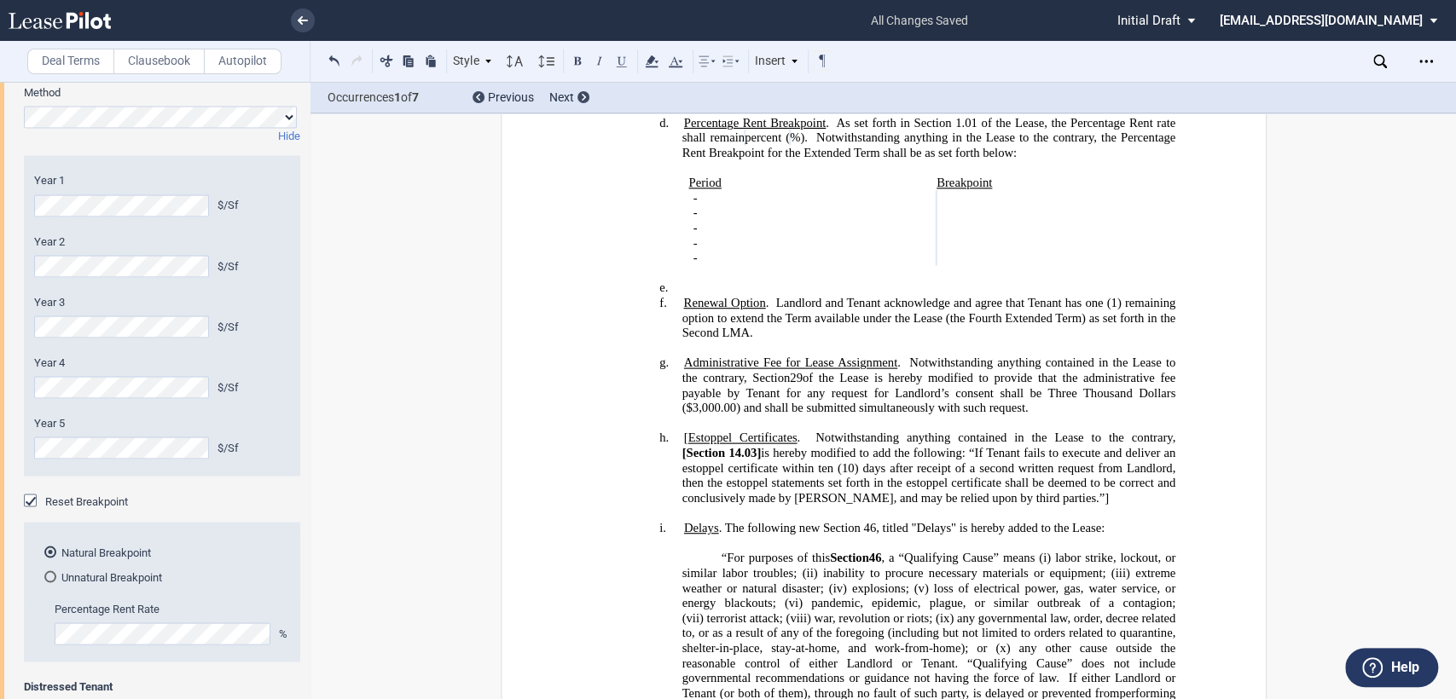
click at [681, 281] on h4 "e. ﻿" at bounding box center [928, 288] width 494 height 15
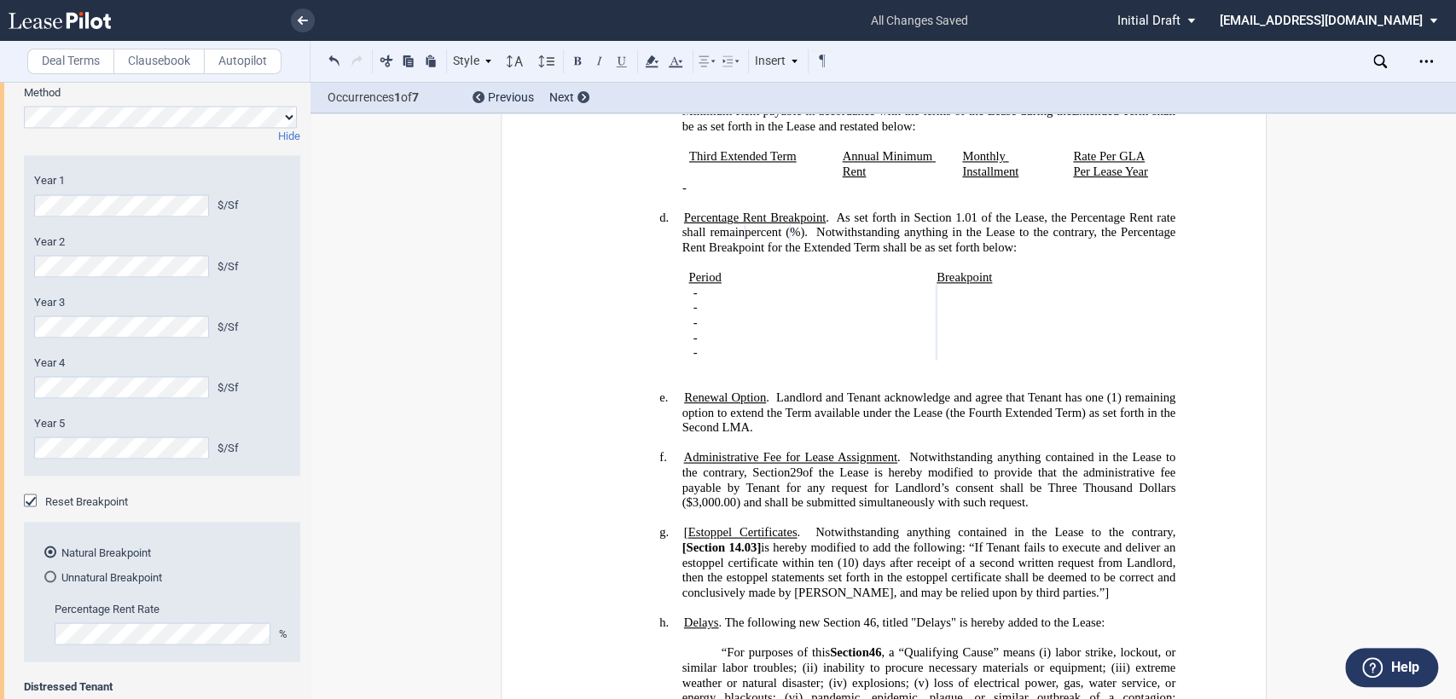
click at [820, 249] on span "Notwithstanding anything in the Lease to the contrary, the Percentage Rent Brea…" at bounding box center [929, 239] width 496 height 29
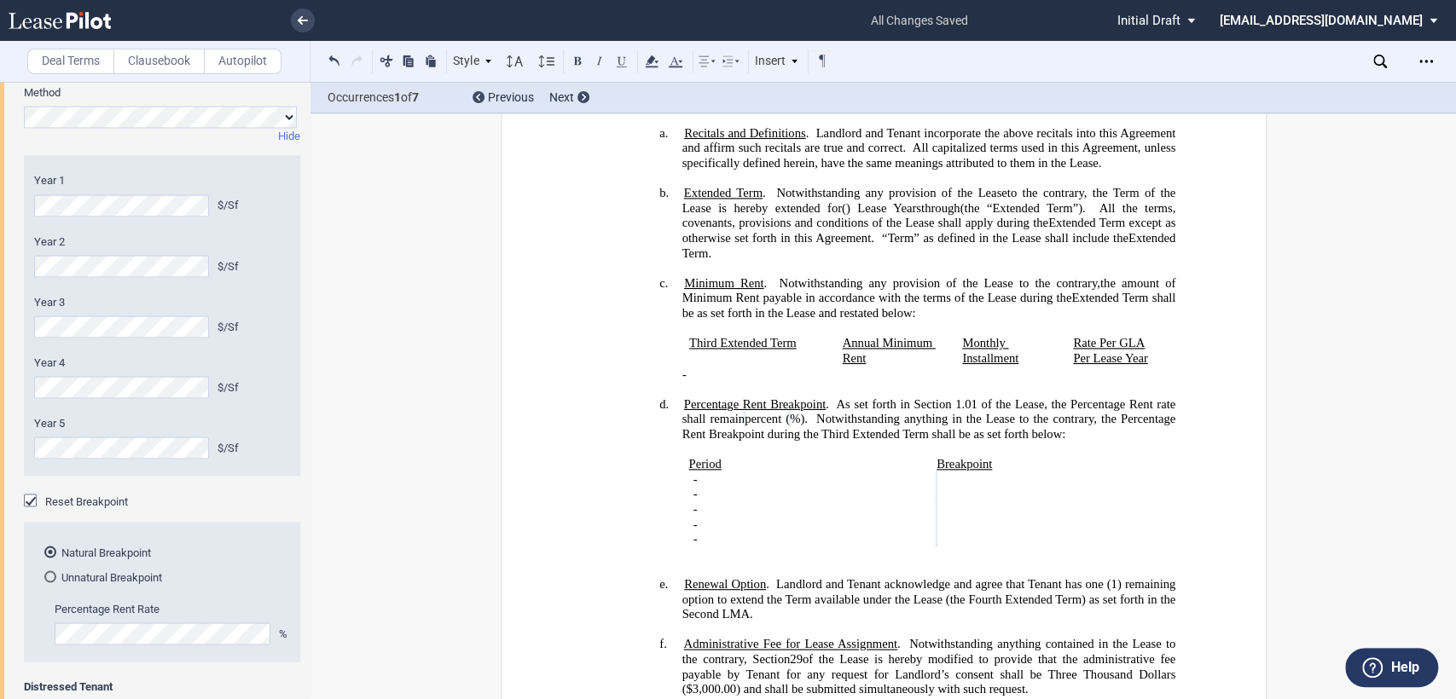
scroll to position [518, 0]
click at [985, 439] on span "Notwithstanding anything in the Lease to the contrary, the Percentage Rent Brea…" at bounding box center [929, 429] width 496 height 29
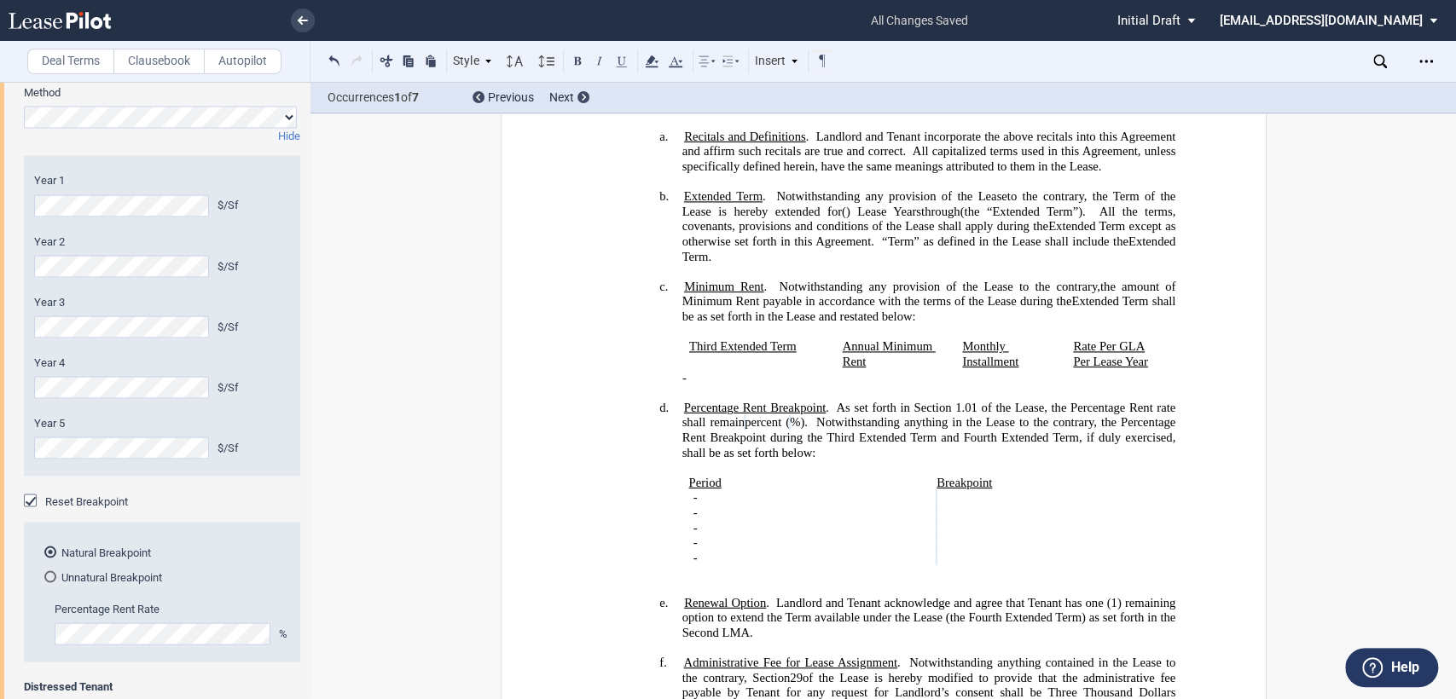
click at [635, 570] on h4 at bounding box center [882, 572] width 583 height 15
drag, startPoint x: 590, startPoint y: 562, endPoint x: 722, endPoint y: 565, distance: 132.2
click at [722, 565] on h4 "Fourth Extended Term" at bounding box center [882, 572] width 583 height 15
click at [619, 55] on button at bounding box center [621, 60] width 20 height 20
click at [841, 565] on h4 "Fourth Extended Term" at bounding box center [882, 572] width 583 height 15
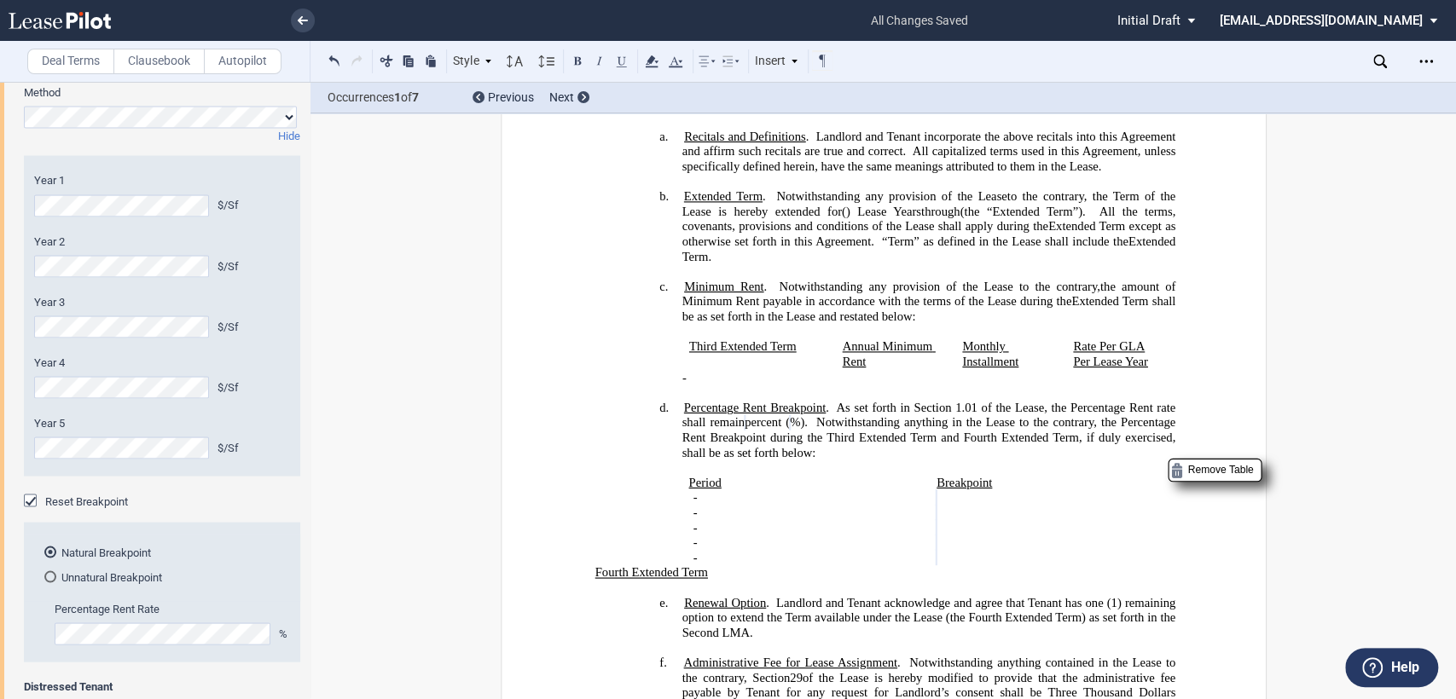
click at [681, 477] on td "Period" at bounding box center [805, 483] width 248 height 15
click at [681, 481] on td "third Extended Term" at bounding box center [805, 483] width 248 height 15
click at [952, 406] on span "1.01 of the Lease, the Percentage Rent rate shall remain" at bounding box center [929, 415] width 496 height 29
click at [1021, 409] on span "of the Lease, the Percentage Rent rate shall remain" at bounding box center [929, 415] width 496 height 29
click at [1115, 423] on span "Notwithstanding anything in the Lease to the contrary, the Percentage Rent Brea…" at bounding box center [929, 437] width 496 height 44
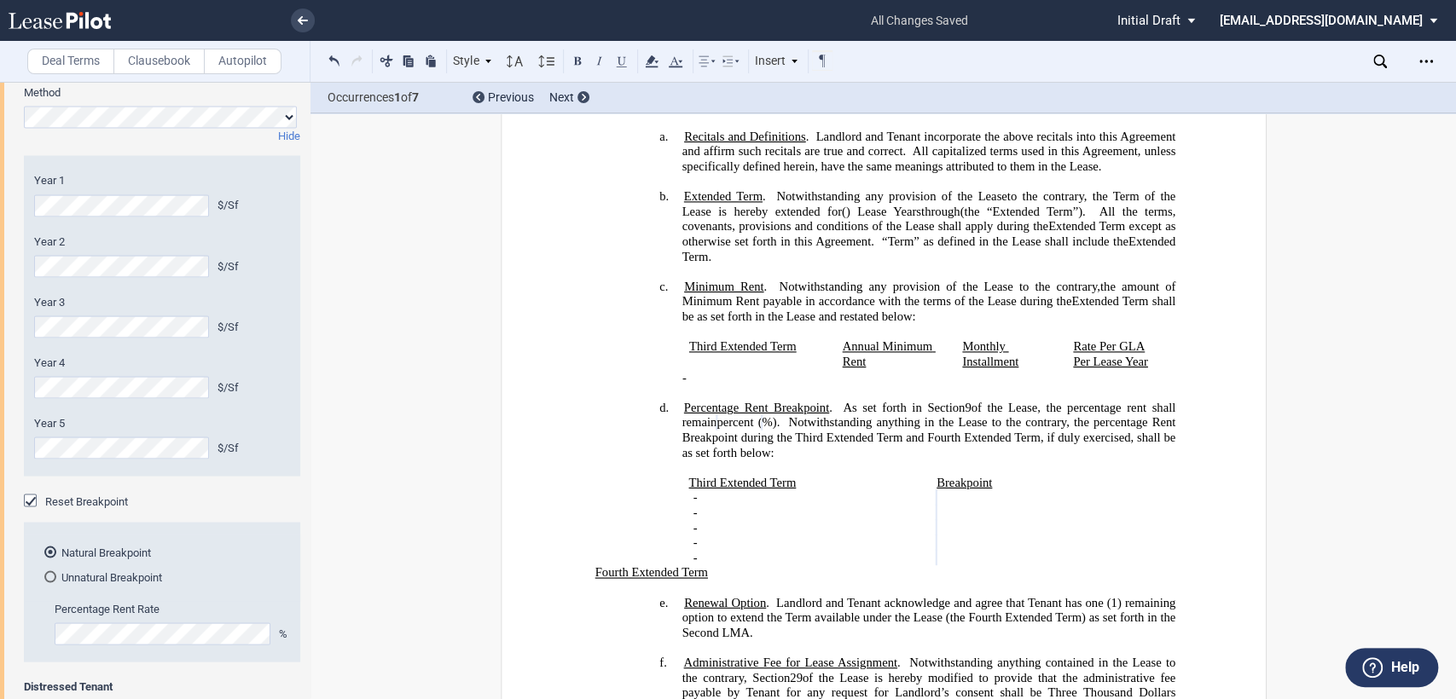
click at [670, 435] on div "!!SET_LEVEL_2!! !!Heading 4!! d. Percentage Rent Breakpoint . As set forth in S…" at bounding box center [882, 491] width 583 height 180
click at [928, 443] on span "Notwithstanding anything in the Lease to the contrary, the percentage rent Brea…" at bounding box center [929, 437] width 496 height 44
click at [779, 423] on span "%)." at bounding box center [771, 422] width 18 height 14
click at [716, 262] on span at bounding box center [713, 256] width 6 height 14
click at [767, 627] on h4 "e. Renewal Option . Landlord and Tenant acknowledge and agree that Tenant has o…" at bounding box center [928, 618] width 494 height 45
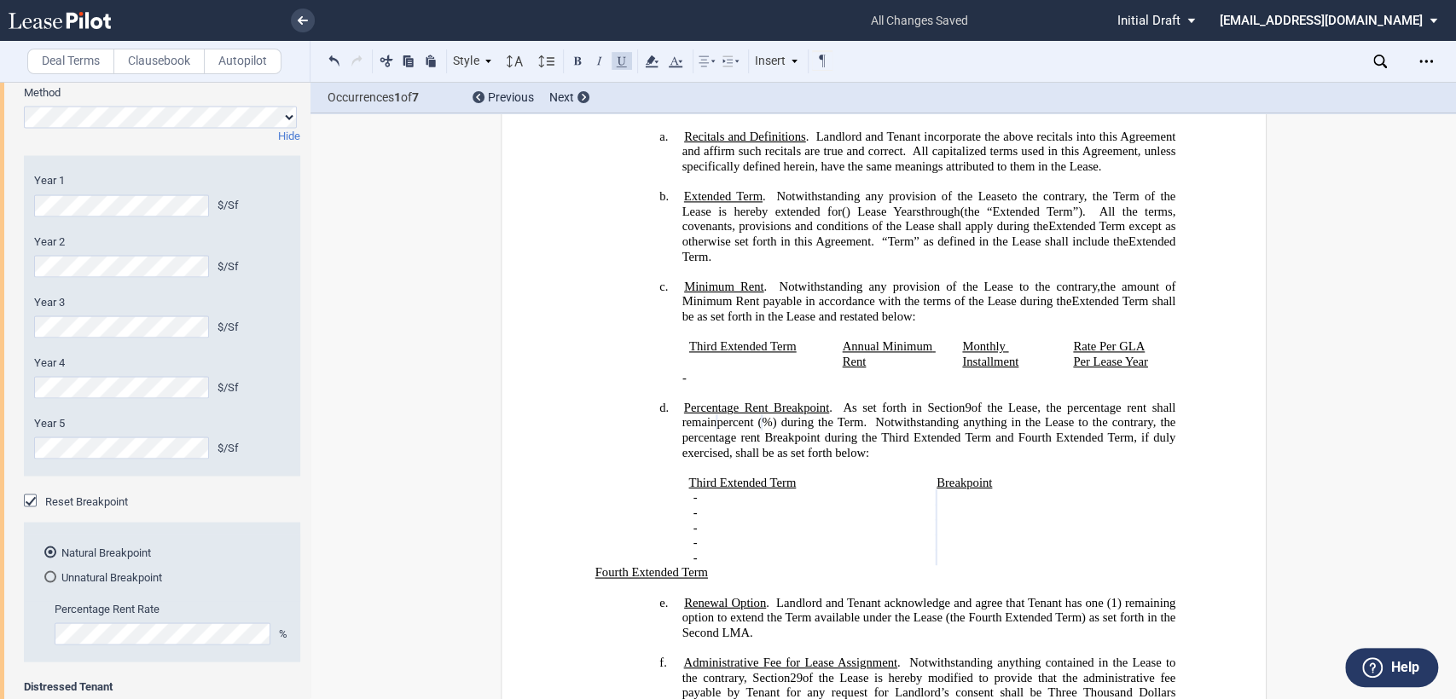
click at [681, 407] on h4 "d. Percentage Rent Breakpoint . As set forth in Section 9 of the Lease, the per…" at bounding box center [928, 431] width 494 height 60
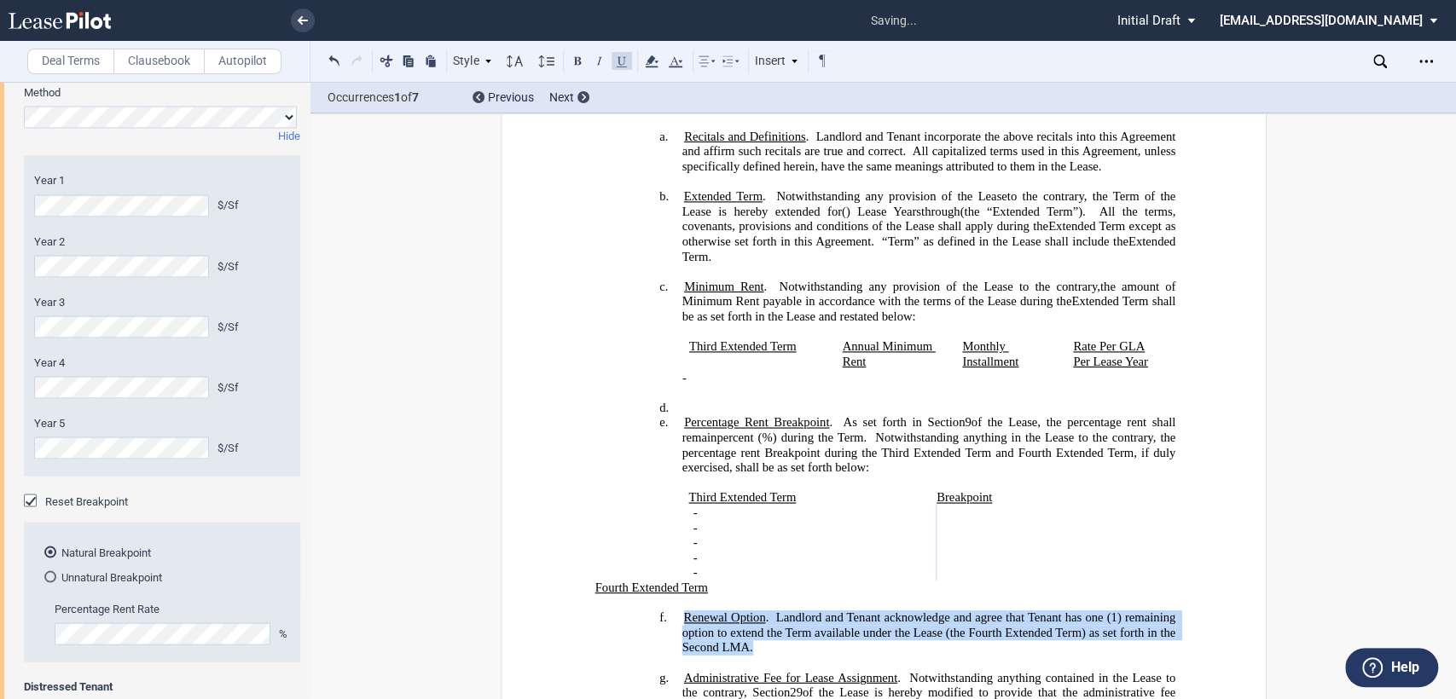
drag, startPoint x: 675, startPoint y: 610, endPoint x: 786, endPoint y: 634, distance: 113.6
click at [786, 634] on h4 "f. Renewal Option . Landlord and Tenant acknowledge and agree that Tenant has o…" at bounding box center [928, 633] width 494 height 45
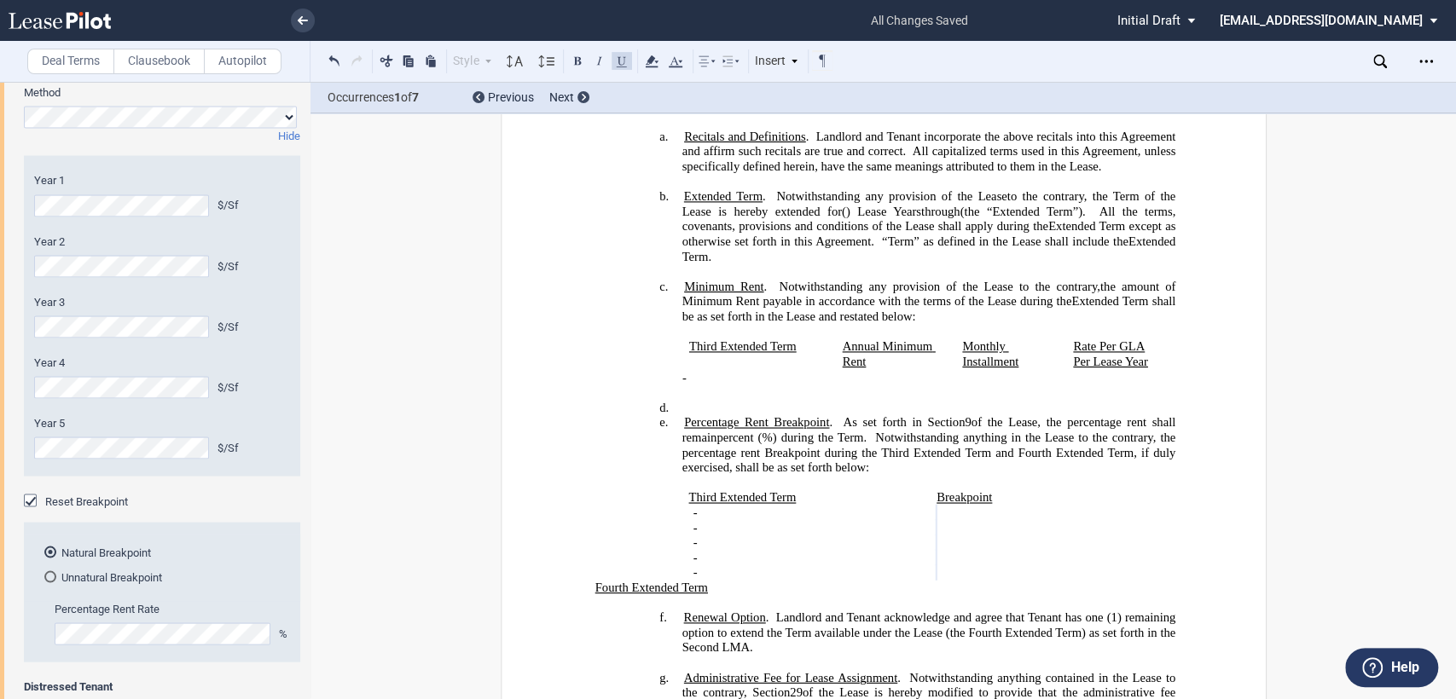
click at [701, 401] on p at bounding box center [882, 392] width 583 height 15
click at [696, 408] on h4 "d. ﻿" at bounding box center [928, 408] width 494 height 15
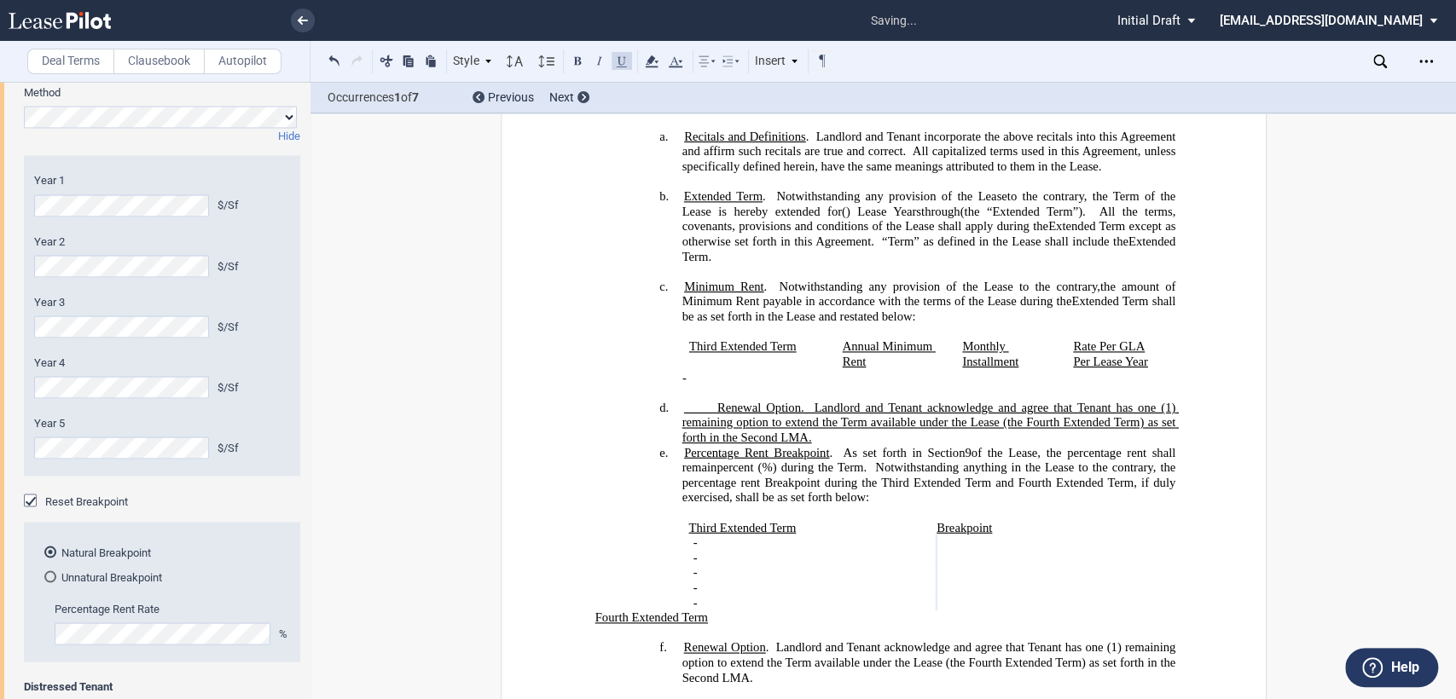
click at [710, 408] on span at bounding box center [699, 408] width 33 height 9
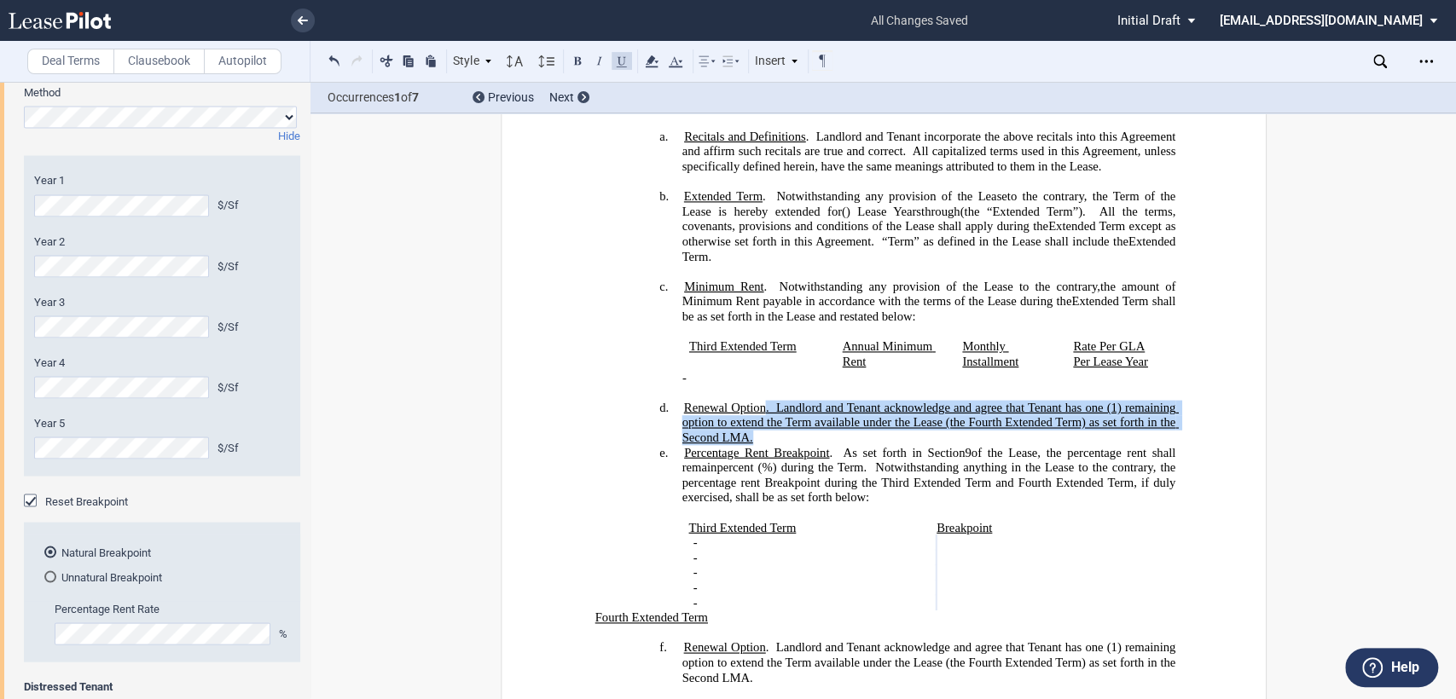
drag, startPoint x: 759, startPoint y: 413, endPoint x: 765, endPoint y: 434, distance: 22.1
click at [765, 434] on h4 "d. ﻿ Renewal Option . Landlord and Tenant acknowledge and agree that Tenant has…" at bounding box center [928, 423] width 494 height 45
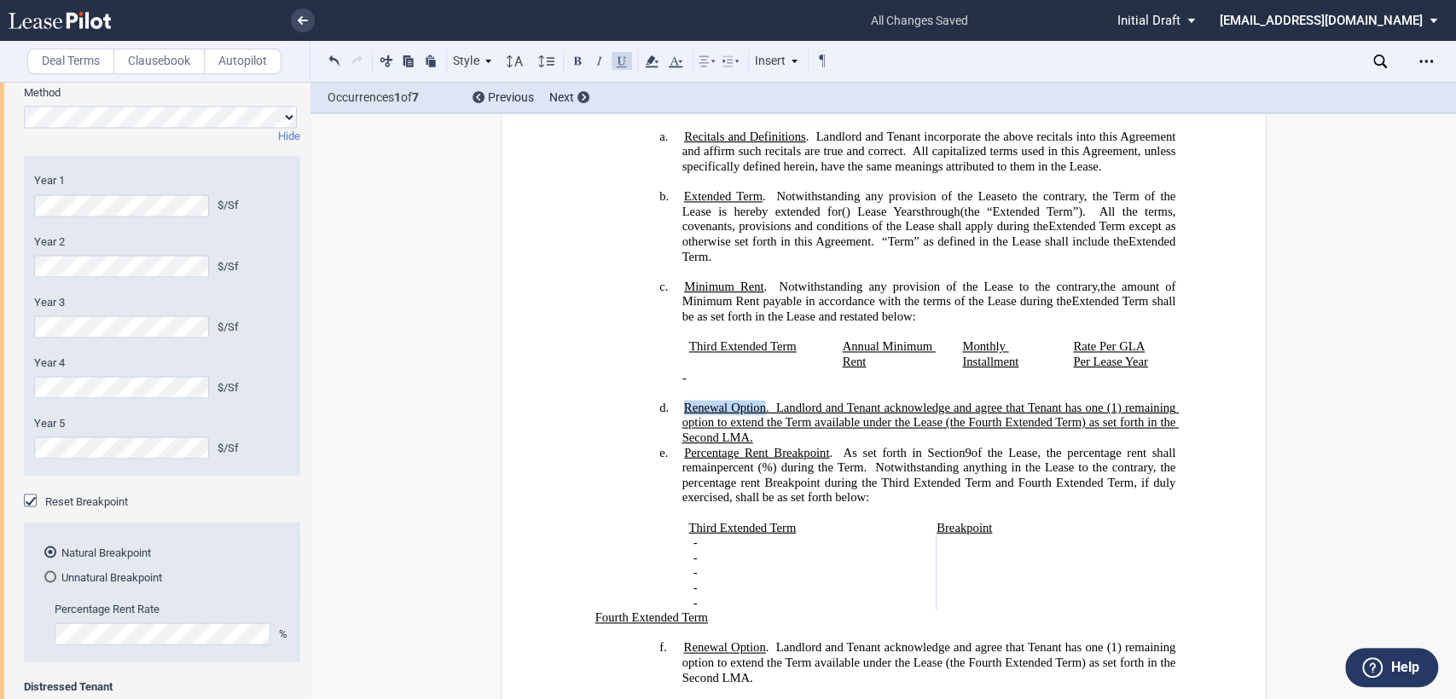
click at [621, 63] on button at bounding box center [621, 60] width 20 height 20
click at [756, 438] on h4 "d. ﻿ Renewal Option . Landlord and Tenant acknowledge and agree that Tenant has…" at bounding box center [928, 423] width 494 height 45
click at [761, 438] on h4 "d. ﻿ Renewal Option . Landlord and Tenant acknowledge and agree that Tenant has…" at bounding box center [928, 423] width 494 height 45
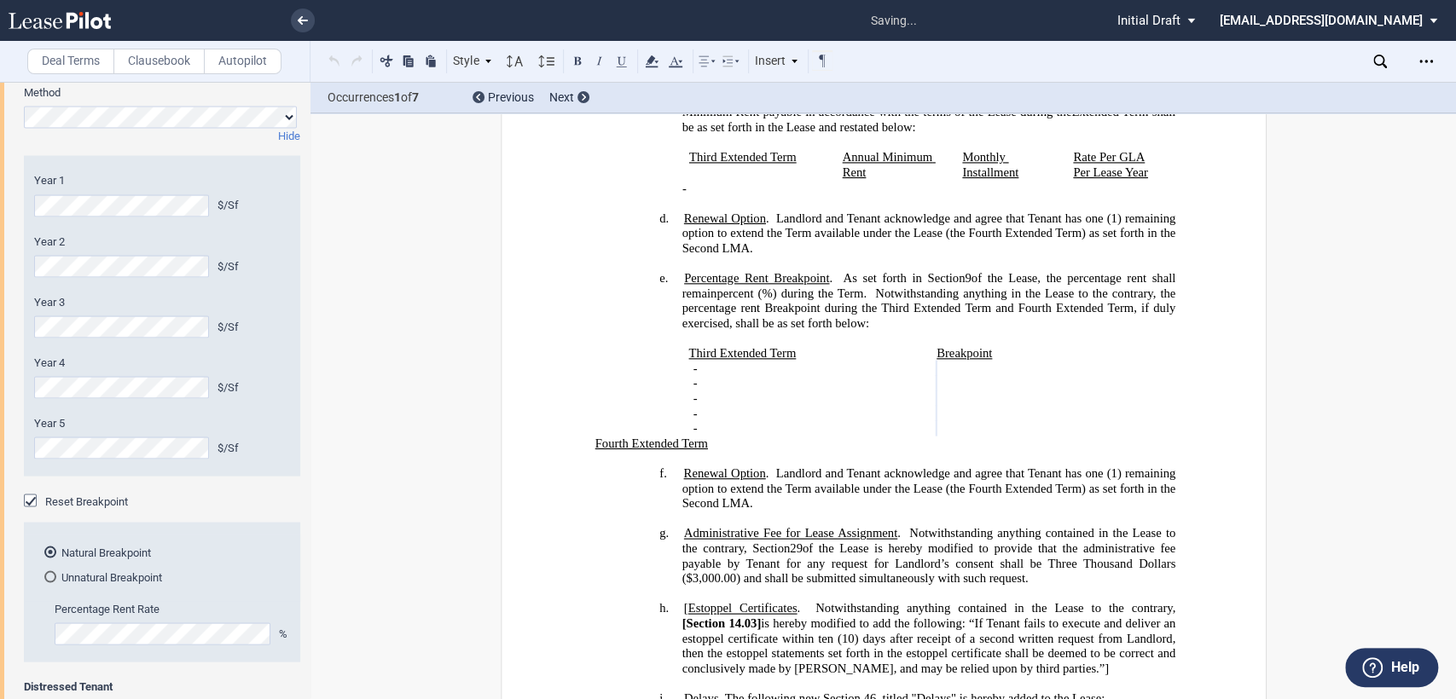
scroll to position [709, 0]
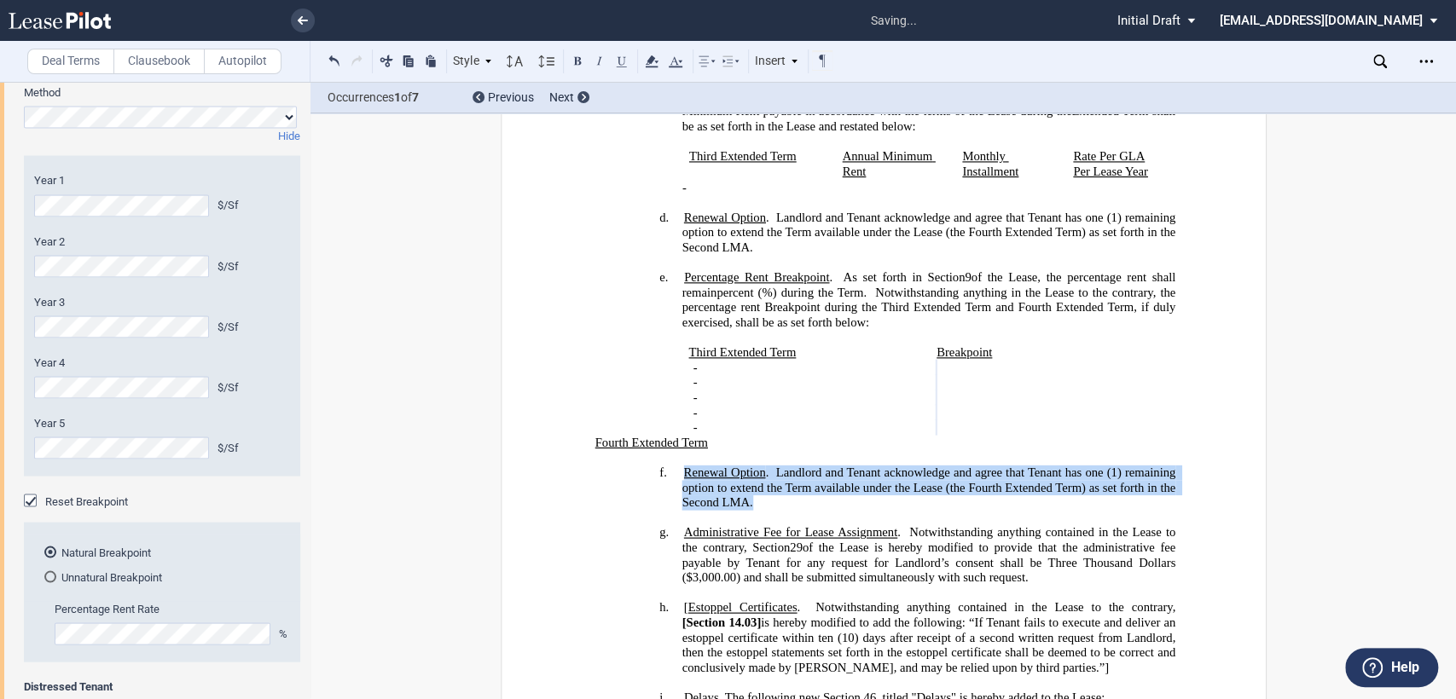
drag, startPoint x: 675, startPoint y: 463, endPoint x: 760, endPoint y: 486, distance: 87.5
click at [760, 486] on h4 "f. Renewal Option . Landlord and Tenant acknowledge and agree that Tenant has o…" at bounding box center [928, 488] width 494 height 45
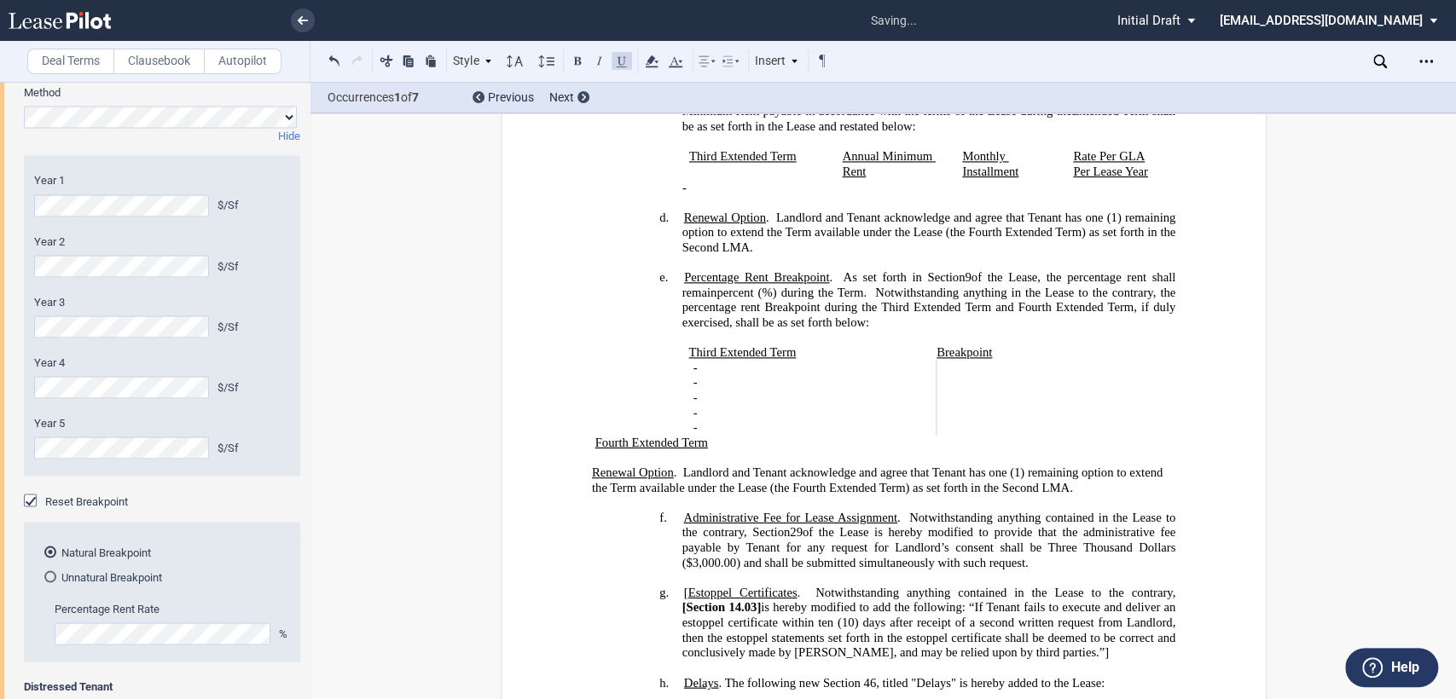
drag, startPoint x: 572, startPoint y: 459, endPoint x: 1037, endPoint y: 472, distance: 465.0
click at [651, 466] on span "Renewal Option" at bounding box center [632, 473] width 82 height 14
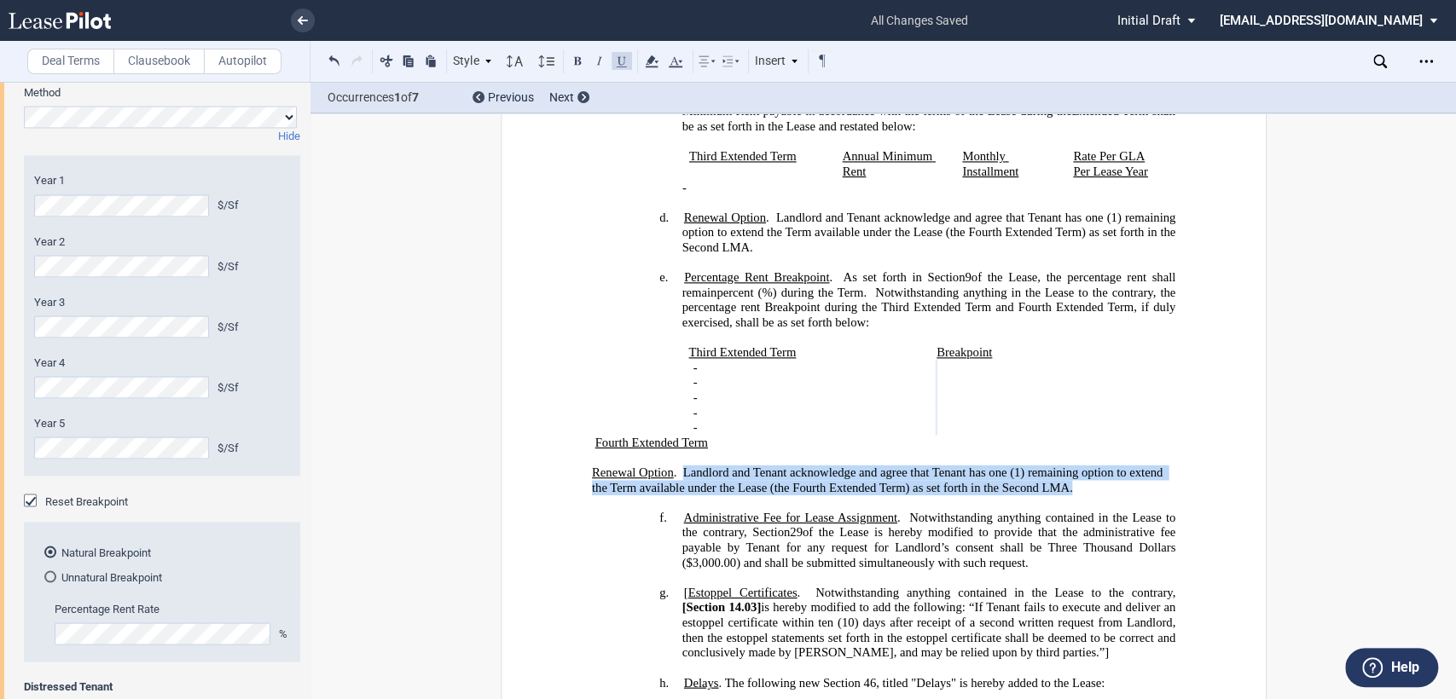
drag, startPoint x: 681, startPoint y: 463, endPoint x: 1126, endPoint y: 469, distance: 445.2
click at [1126, 469] on p "Renewal Option . Landlord and Tenant acknowledge and agree that Tenant has one …" at bounding box center [882, 481] width 583 height 30
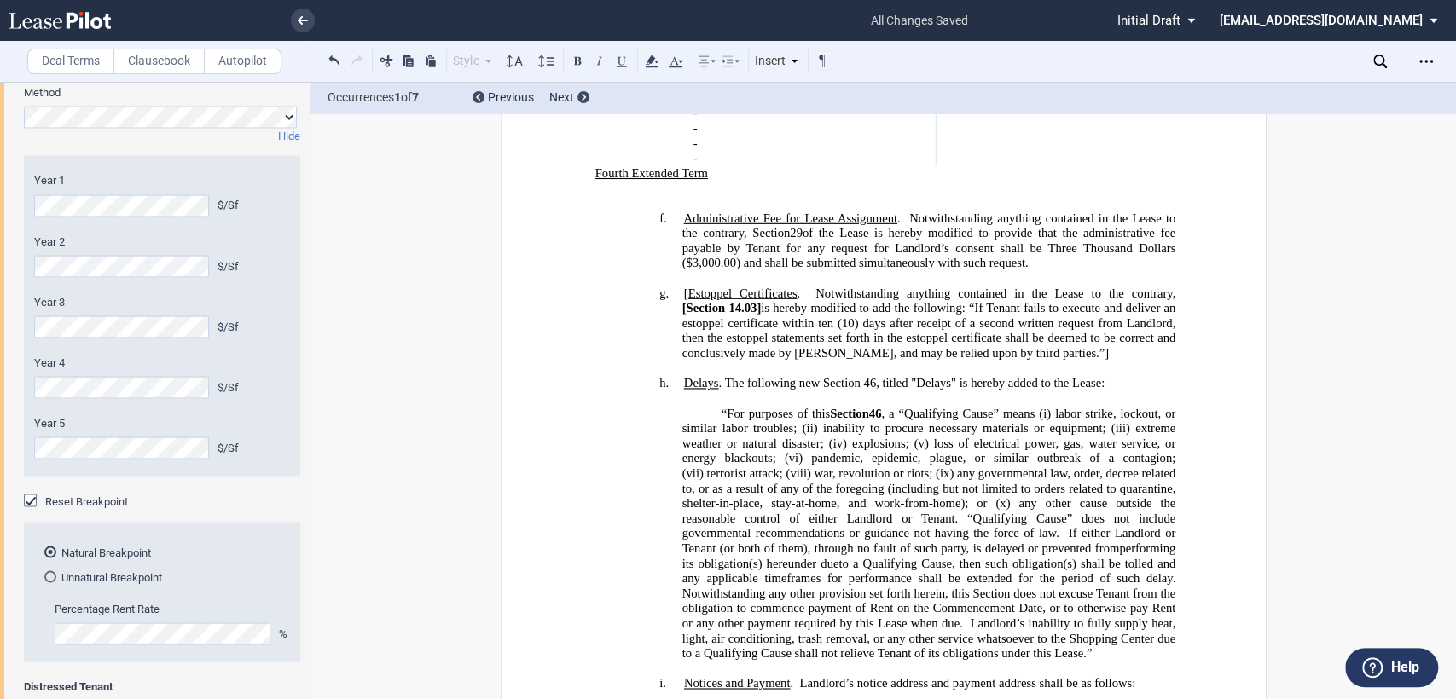
scroll to position [993, 0]
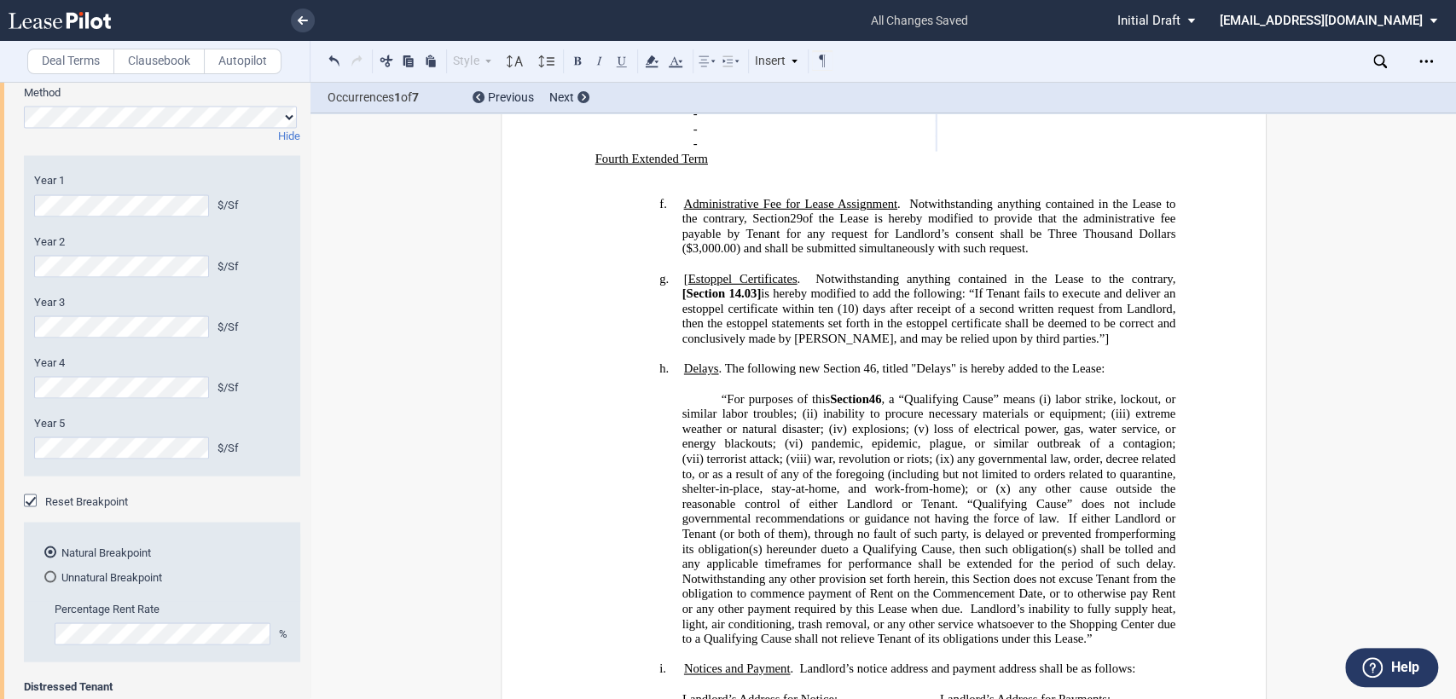
drag, startPoint x: 827, startPoint y: 374, endPoint x: 879, endPoint y: 373, distance: 52.0
click at [879, 391] on span "“For purposes of this Section 46 , a “Qualifying Cause” means (i) labor strike,…" at bounding box center [931, 518] width 500 height 254
click at [575, 62] on button at bounding box center [577, 60] width 20 height 20
click at [831, 512] on span "If either Landlord or Tenant (or both of them), through no fault of such party,…" at bounding box center [929, 526] width 496 height 29
click at [871, 572] on span "Notwithstanding any other provision set forth herein, this Section does not exc…" at bounding box center [929, 594] width 496 height 44
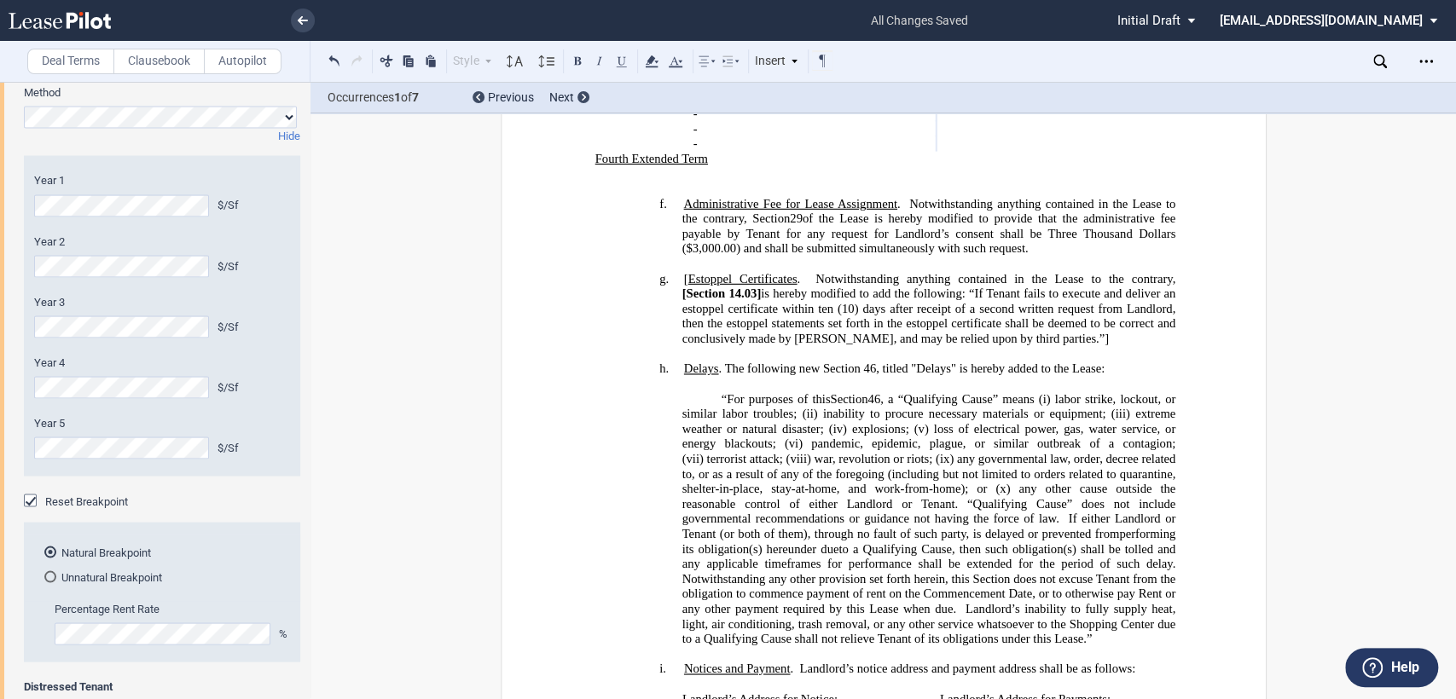
click at [926, 572] on span "Notwithstanding any other provision set forth herein, this Section does not exc…" at bounding box center [929, 594] width 496 height 44
click at [1010, 572] on span "Notwithstanding any other provision set forth herein, this Section does not exc…" at bounding box center [929, 594] width 496 height 44
click at [1143, 572] on span "Notwithstanding any other provision set forth herein, this Section does not exc…" at bounding box center [929, 594] width 496 height 44
click at [713, 391] on p "“For purposes of this Section 46 , a “Qualifying Cause” means (i) labor strike,…" at bounding box center [928, 518] width 494 height 255
click at [736, 62] on icon at bounding box center [731, 61] width 20 height 20
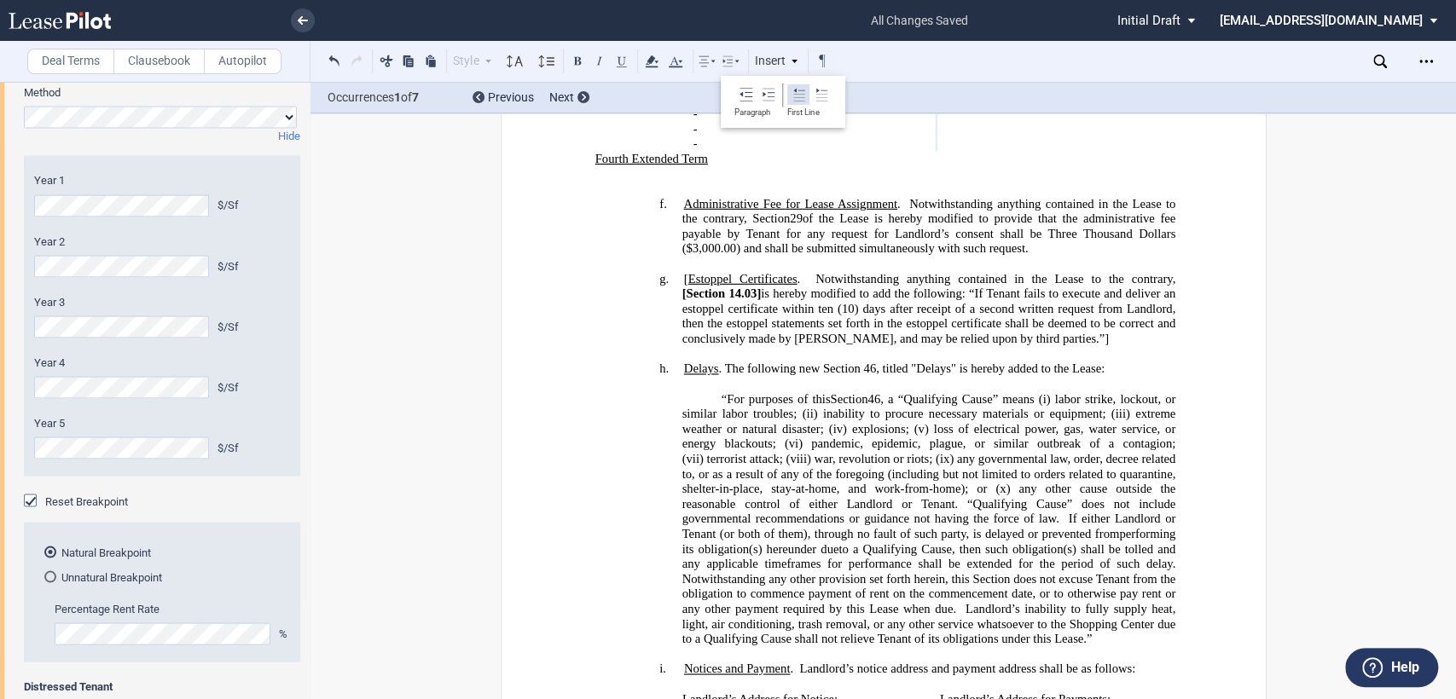
click at [802, 100] on icon at bounding box center [799, 95] width 14 height 14
click at [798, 98] on icon at bounding box center [799, 95] width 14 height 14
click at [724, 391] on span "“For purposes of this" at bounding box center [775, 398] width 109 height 14
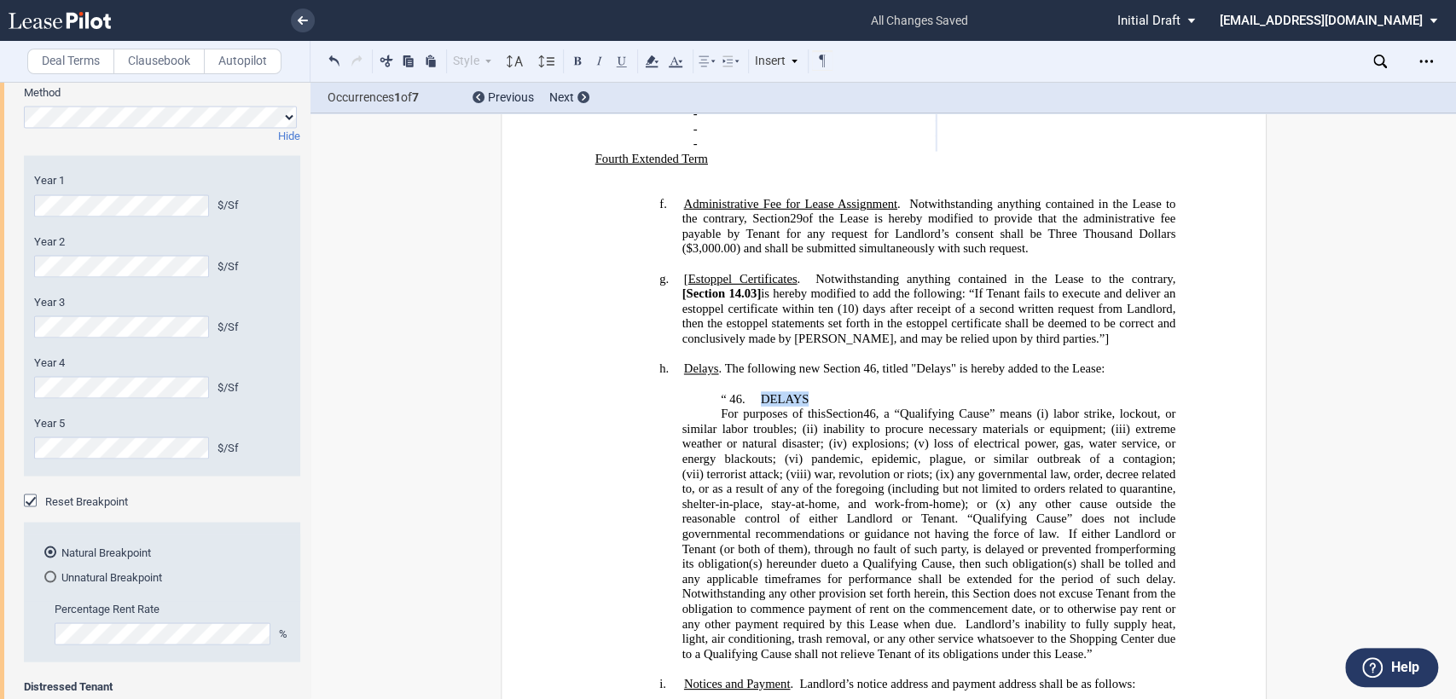
drag, startPoint x: 754, startPoint y: 372, endPoint x: 800, endPoint y: 372, distance: 46.0
click at [800, 391] on span "“ 46. DELAYS" at bounding box center [764, 398] width 88 height 14
click at [613, 57] on button at bounding box center [621, 60] width 20 height 20
click at [849, 391] on p "“ 46. DELAYS" at bounding box center [928, 398] width 494 height 15
click at [698, 391] on p "“ 46. DELAYS" at bounding box center [928, 398] width 494 height 15
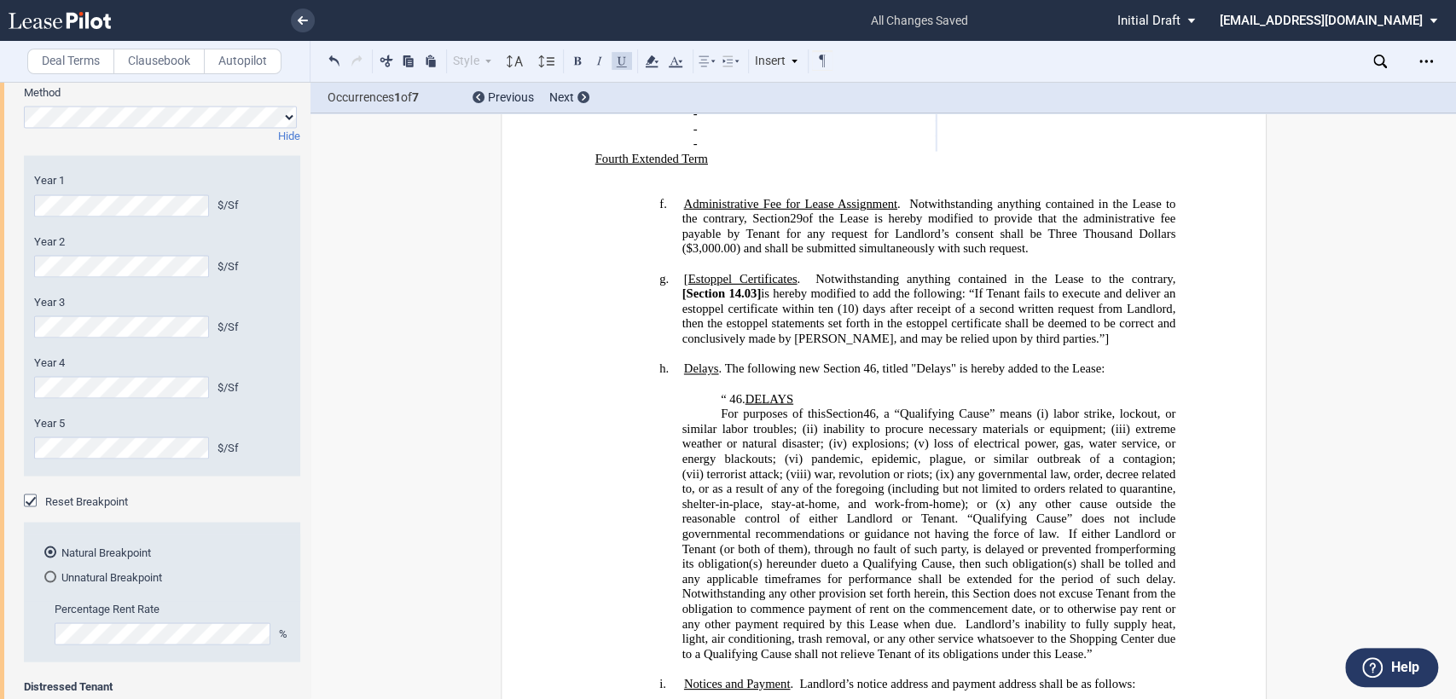
click at [681, 272] on h4 "g. [ Estoppel Certificates . Notwithstanding anything contained in the Lease to…" at bounding box center [928, 309] width 494 height 75
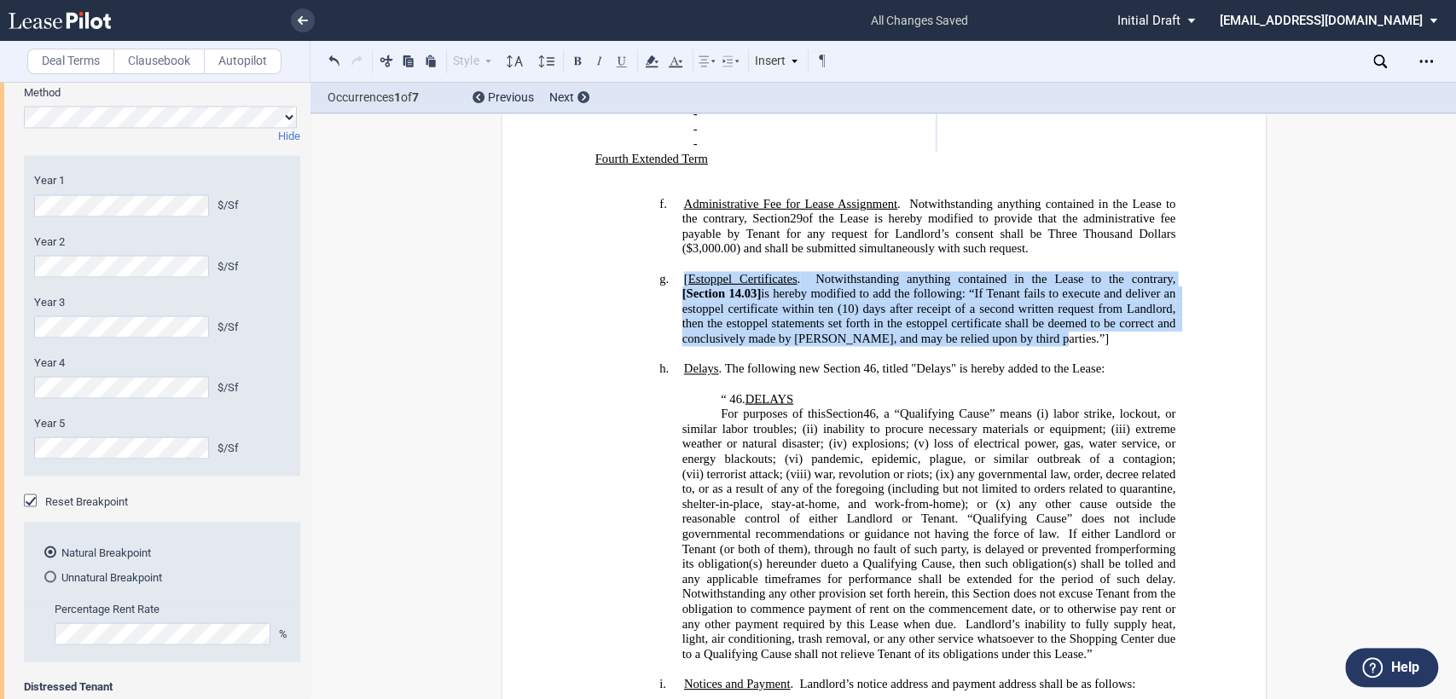
drag, startPoint x: 792, startPoint y: 262, endPoint x: 1027, endPoint y: 315, distance: 240.4
click at [1027, 315] on span "[ Estoppel Certificates . Notwithstanding anything contained in the Lease to th…" at bounding box center [929, 309] width 496 height 74
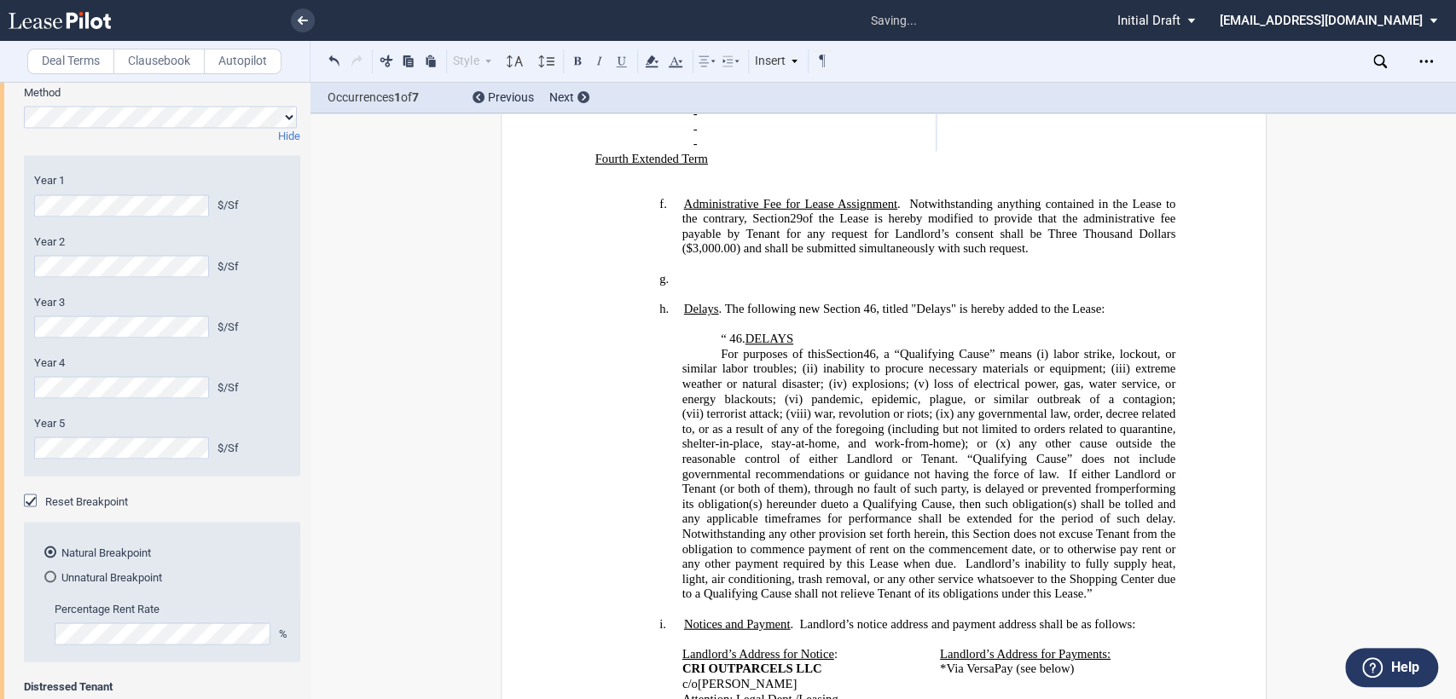
click at [160, 60] on label "Clausebook" at bounding box center [158, 62] width 91 height 26
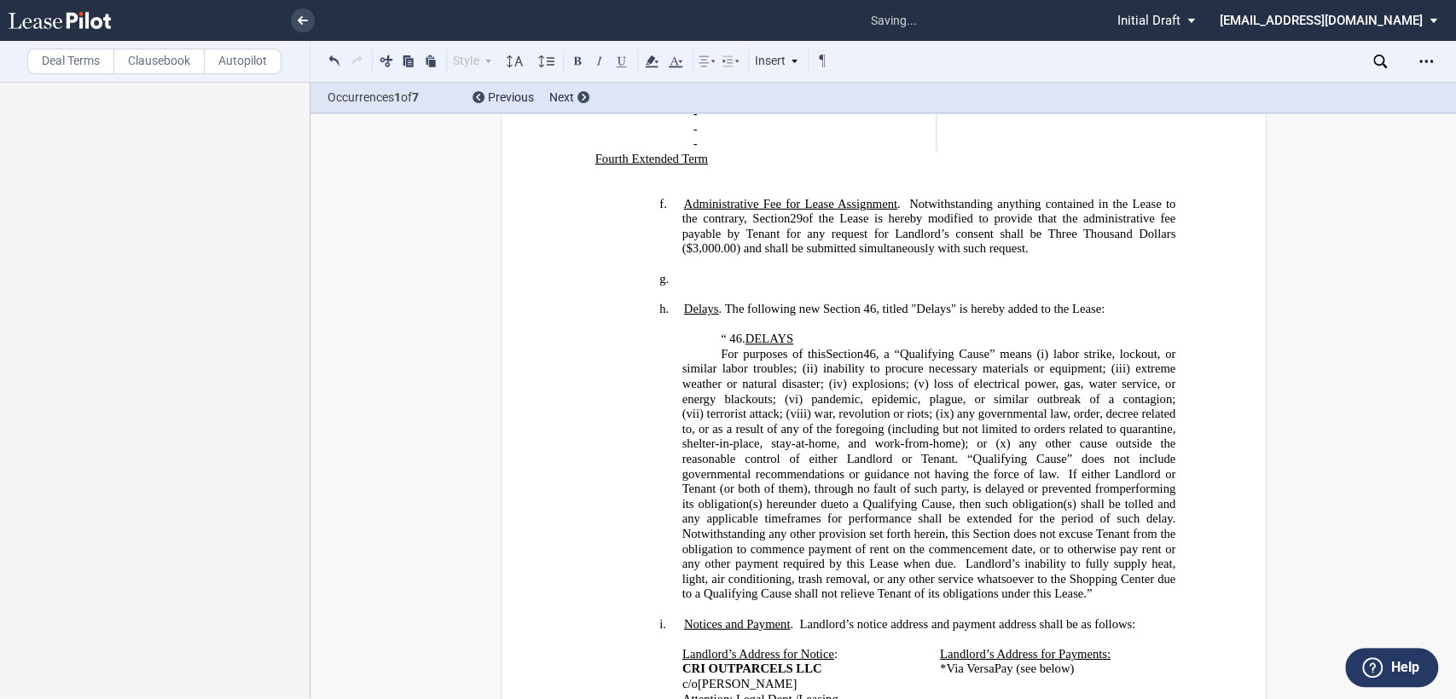
scroll to position [0, 0]
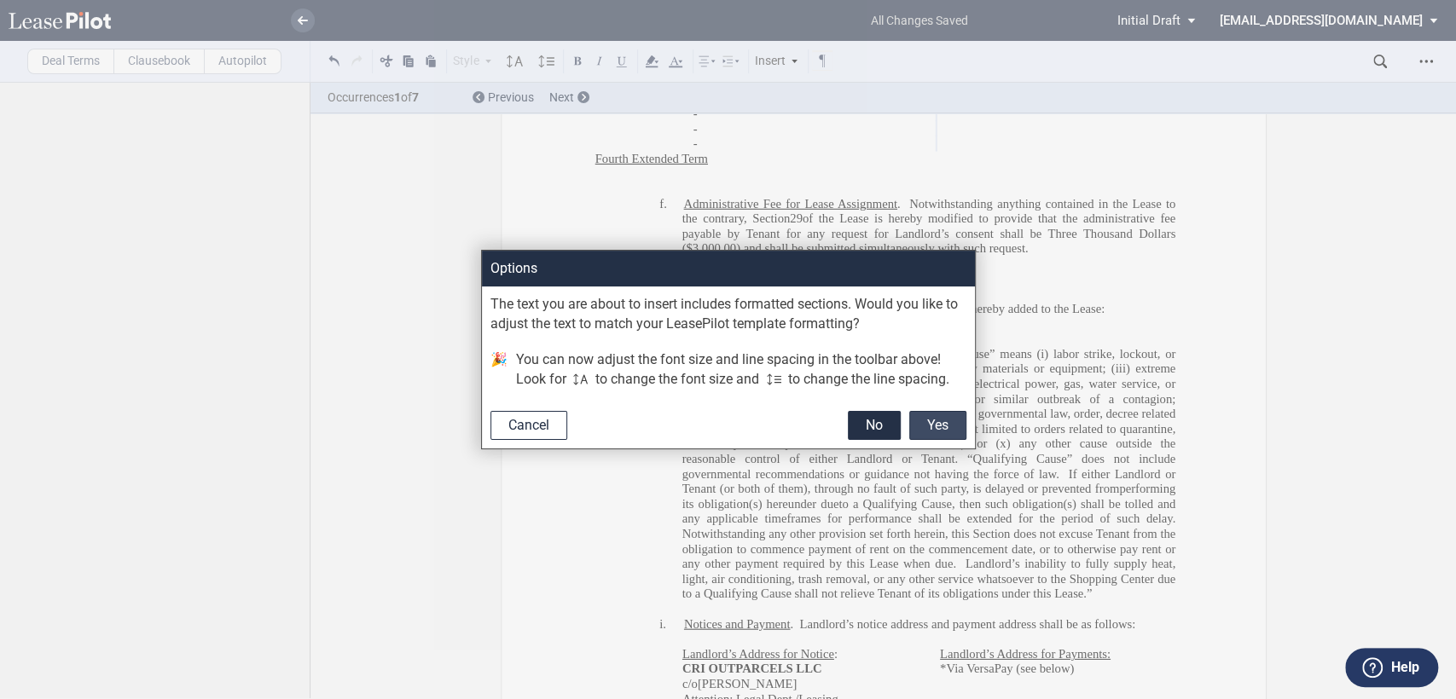
click at [941, 414] on button "Yes" at bounding box center [937, 425] width 57 height 29
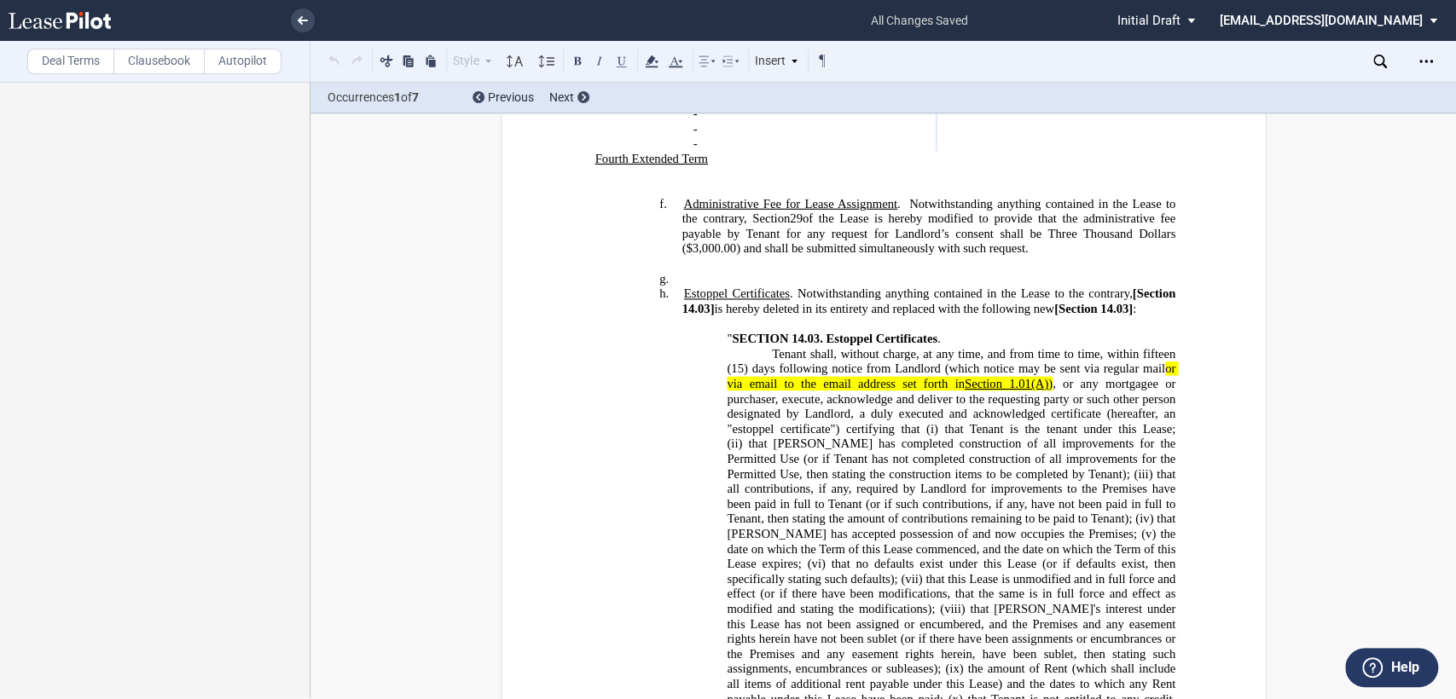
click at [681, 272] on h4 "g. ﻿" at bounding box center [928, 279] width 494 height 15
click at [965, 377] on span "Section 1.01(A)" at bounding box center [1006, 384] width 84 height 14
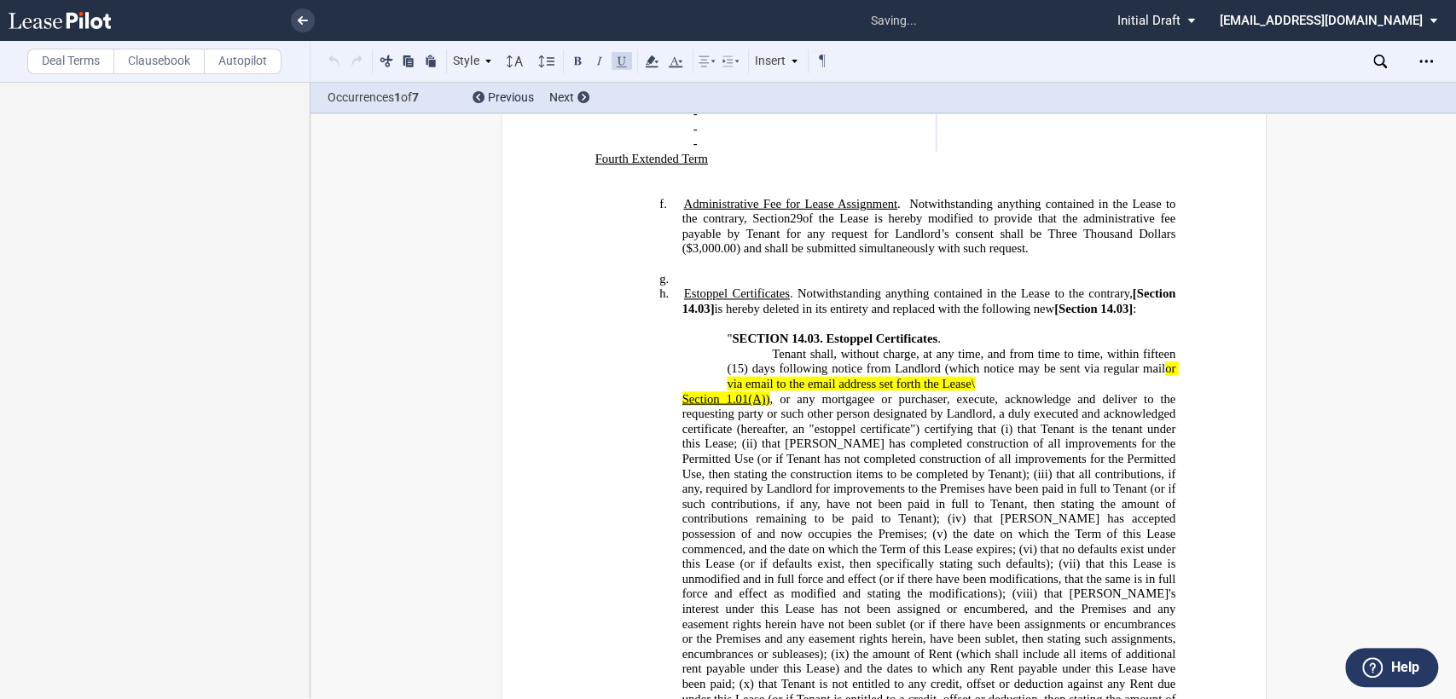
click at [988, 362] on p "Tenant shall, without charge, at any time, and from time to time, within fiftee…" at bounding box center [951, 369] width 449 height 45
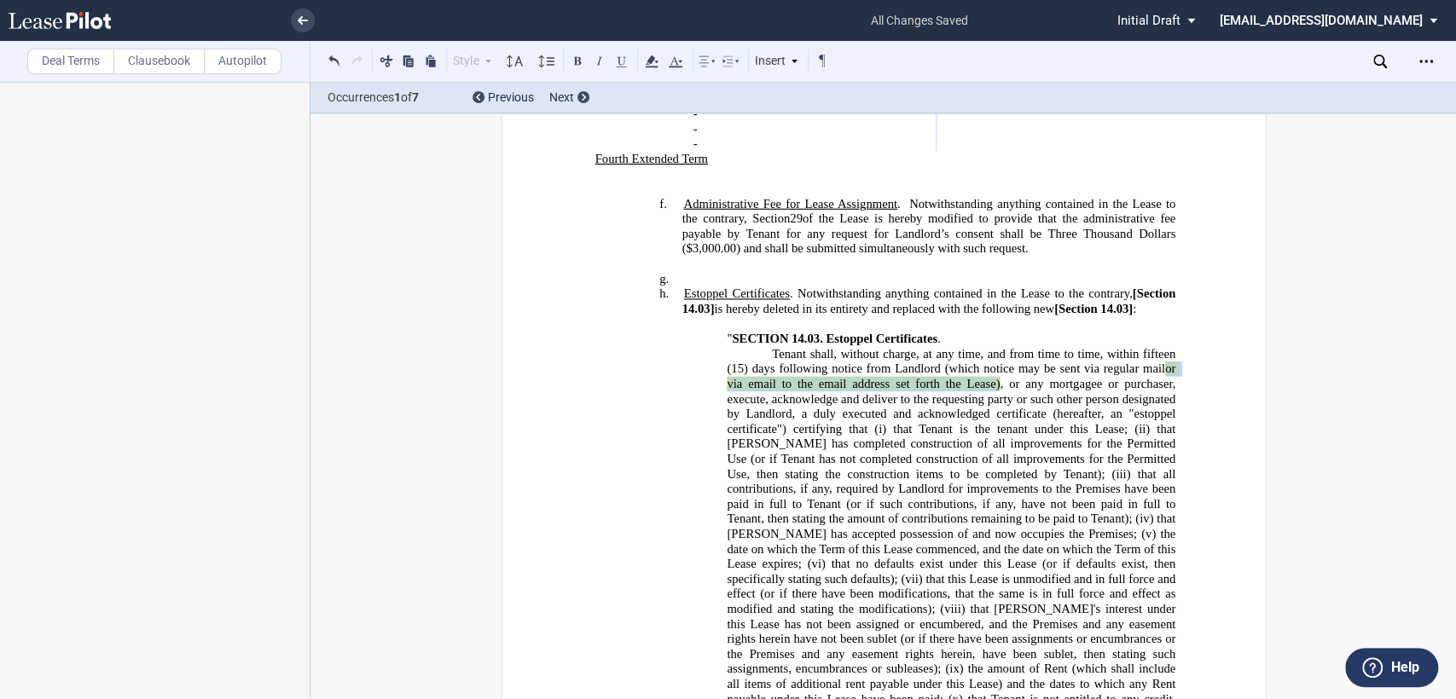
drag, startPoint x: 1156, startPoint y: 344, endPoint x: 996, endPoint y: 368, distance: 162.1
click at [996, 368] on p "Tenant shall, without charge, at any time, and from time to time, within fiftee…" at bounding box center [951, 655] width 449 height 616
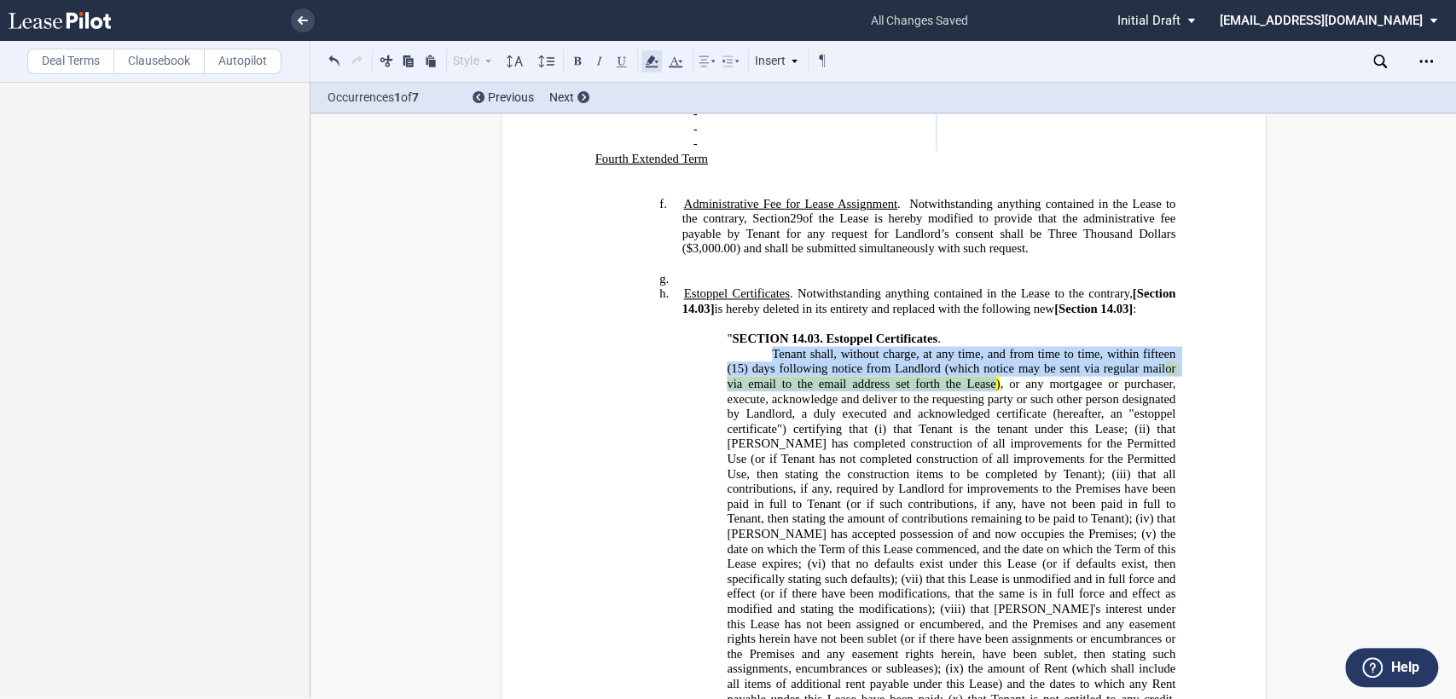
click at [643, 60] on icon at bounding box center [651, 61] width 20 height 20
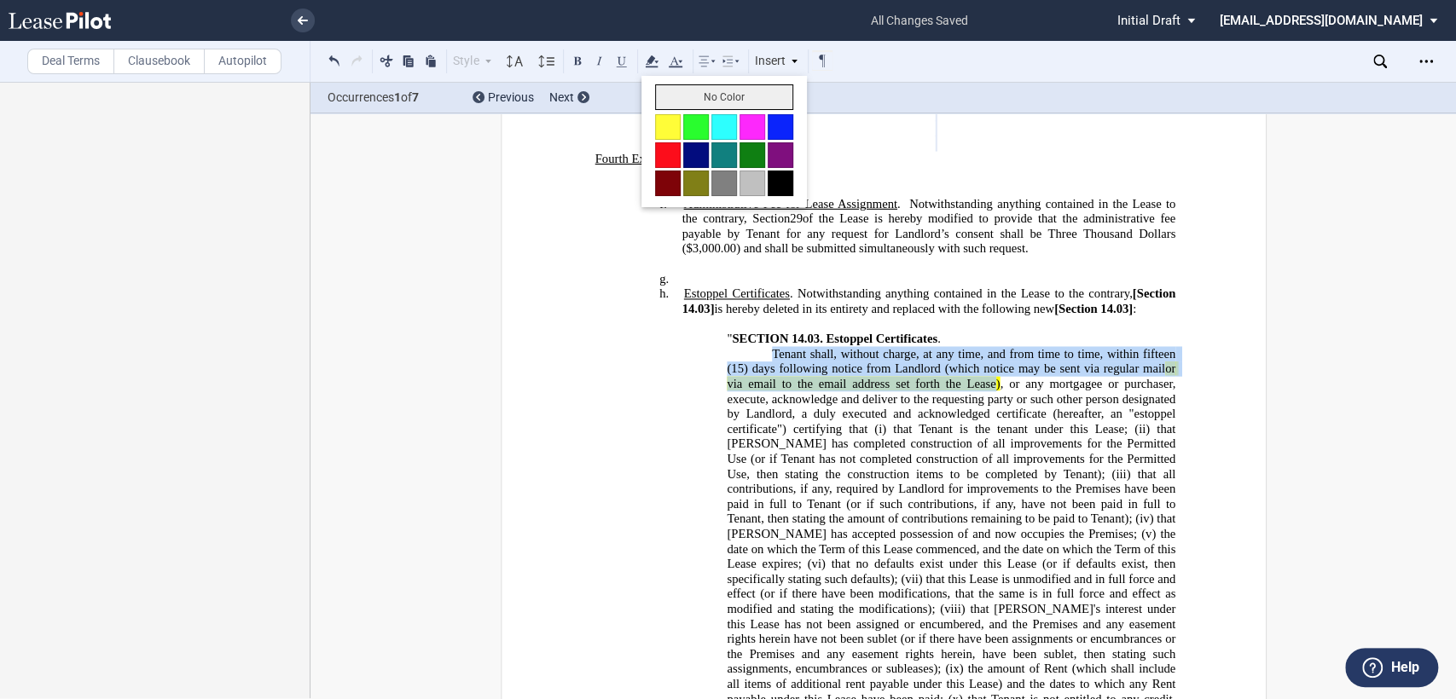
click at [710, 90] on button "No Color" at bounding box center [724, 97] width 138 height 26
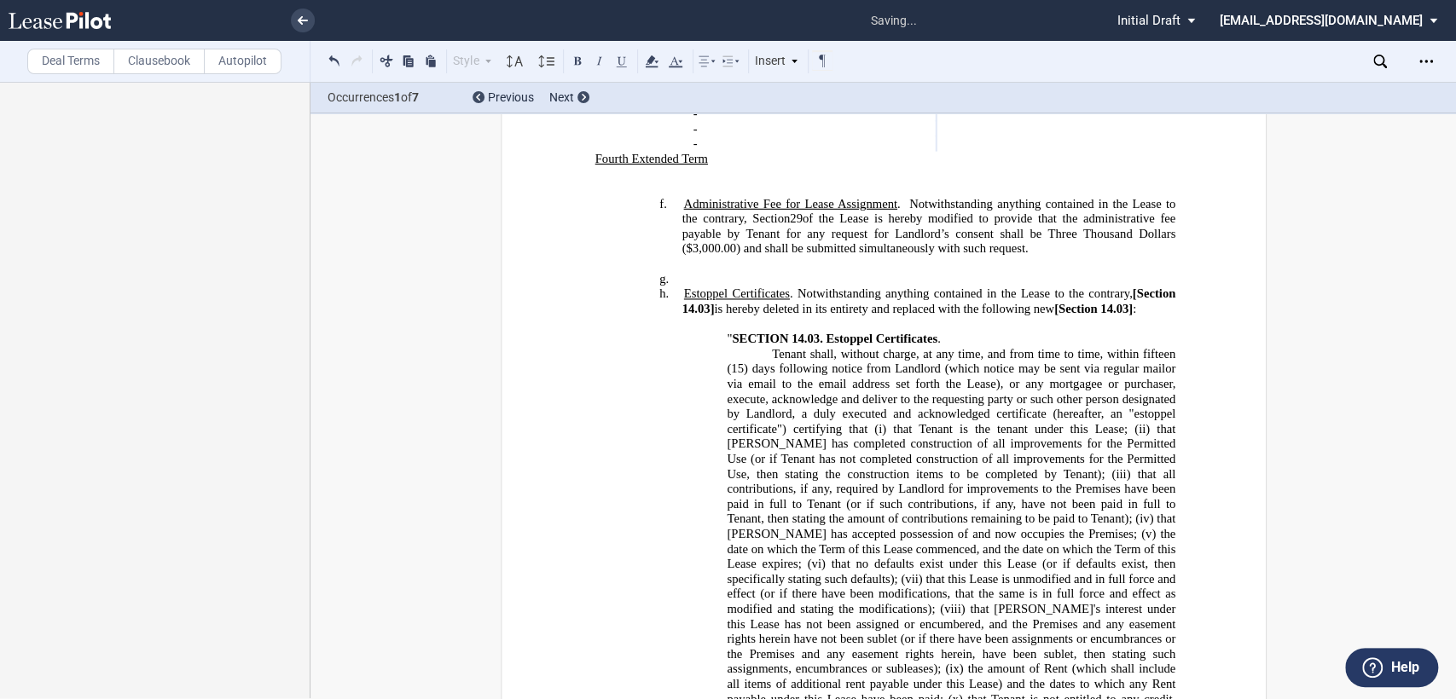
click at [893, 557] on span "that no defaults exist under this Lease (or if defaults exist, then specificall…" at bounding box center [952, 571] width 451 height 29
click at [788, 332] on span "SECTION 14.03." at bounding box center [777, 339] width 90 height 14
drag, startPoint x: 728, startPoint y: 316, endPoint x: 853, endPoint y: 321, distance: 124.6
click at [732, 332] on span "SECTION 45." at bounding box center [769, 339] width 75 height 14
click at [732, 332] on span "ECTION 45. E" at bounding box center [778, 339] width 92 height 14
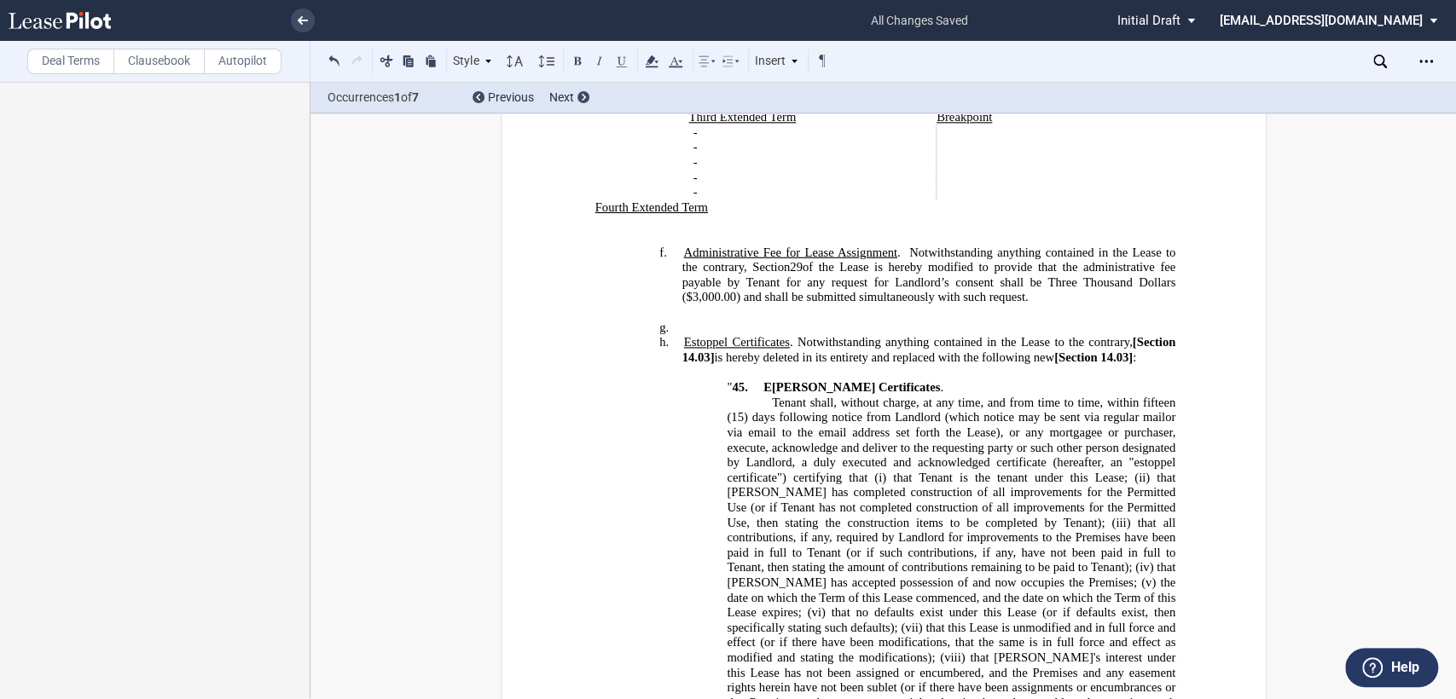
scroll to position [898, 0]
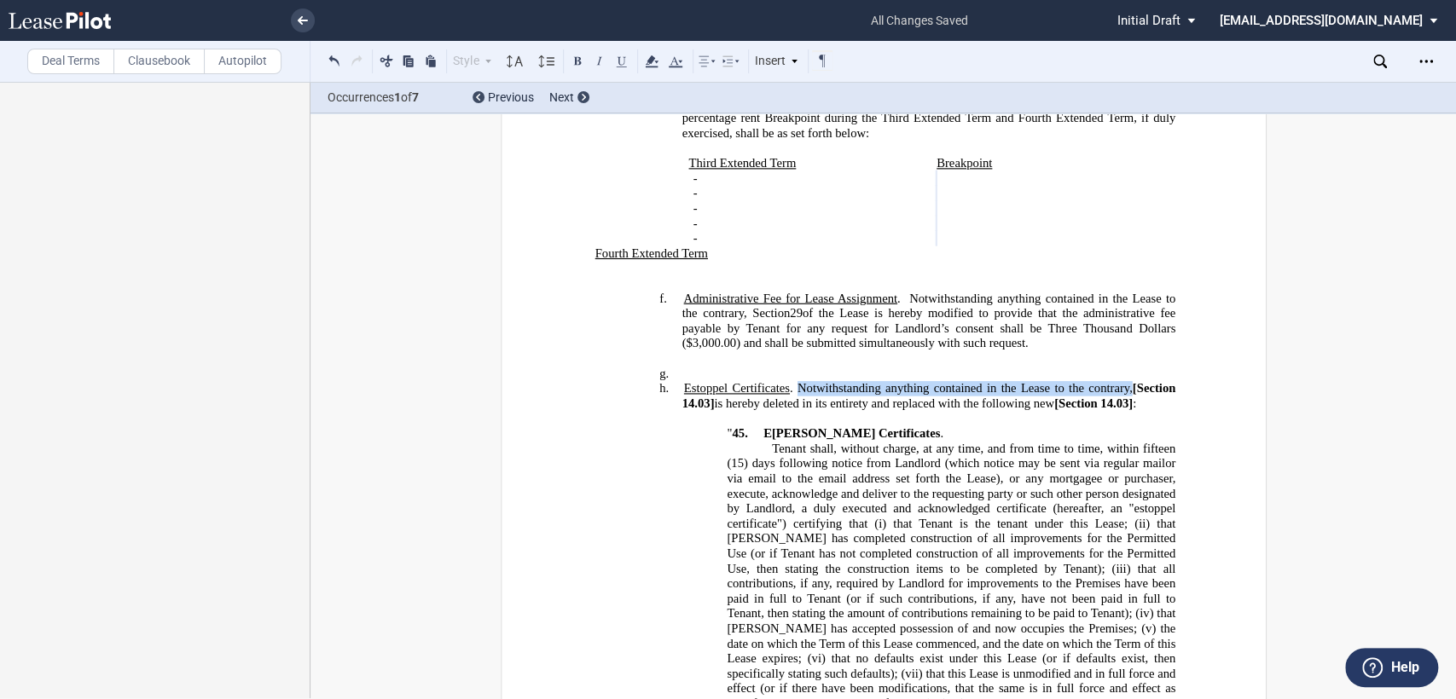
drag, startPoint x: 791, startPoint y: 370, endPoint x: 1123, endPoint y: 376, distance: 331.8
click at [1123, 381] on span ". Notwithstanding anything contained in the Lease to the contrary," at bounding box center [960, 388] width 343 height 14
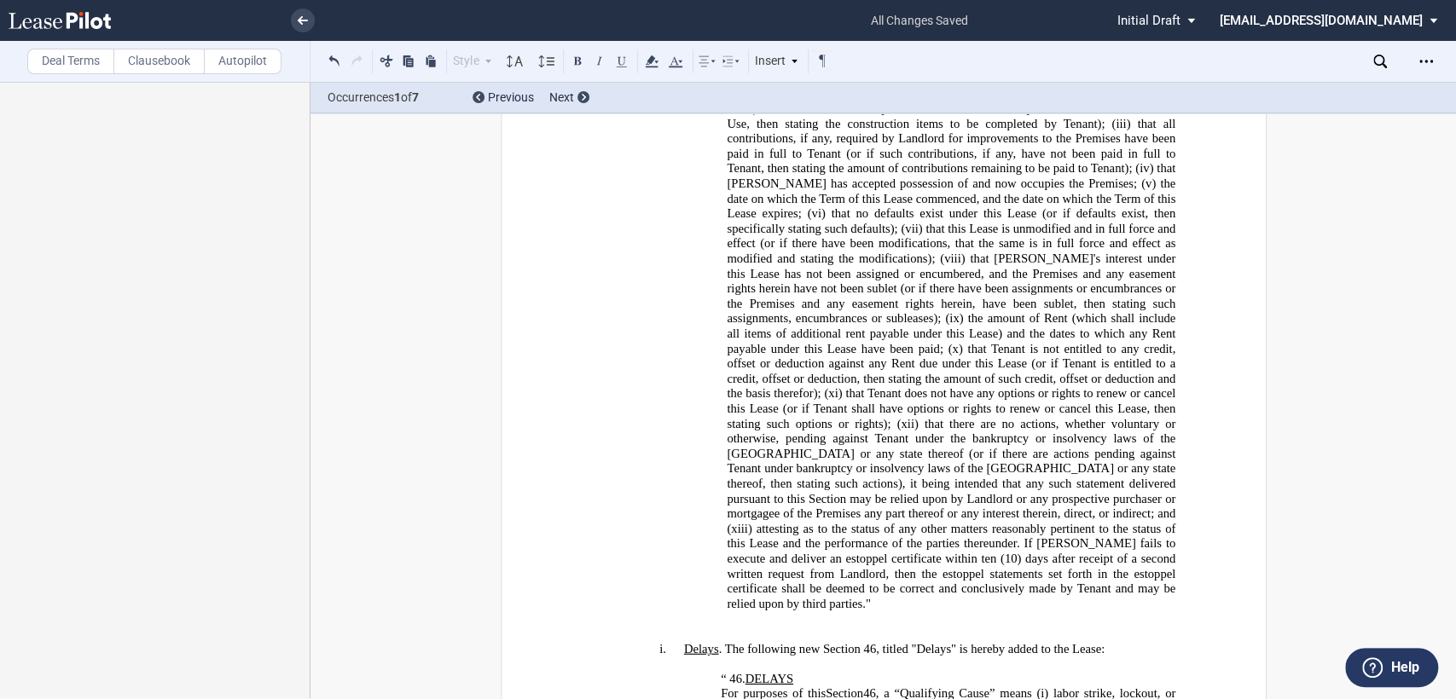
scroll to position [1371, 0]
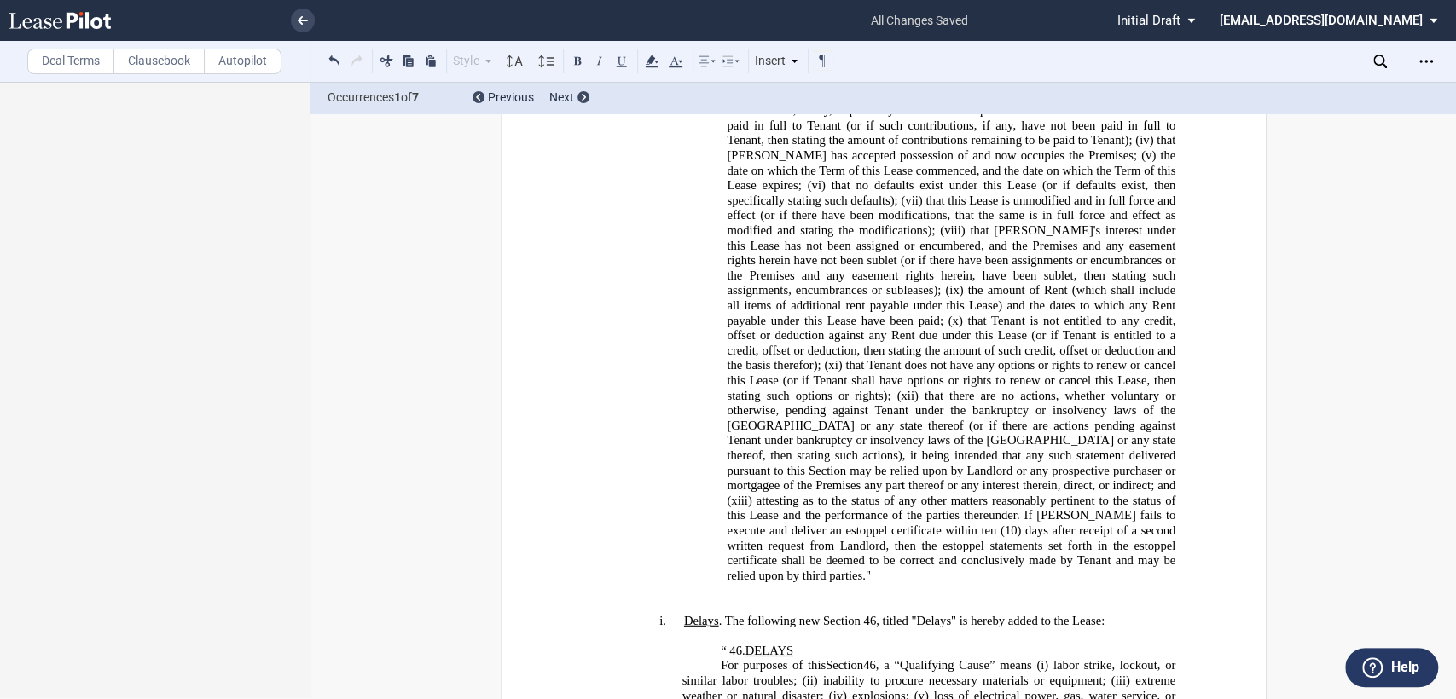
click at [719, 613] on span ". The following new Section 46, titled "Delays" is hereby added to the Lease" at bounding box center [909, 620] width 383 height 14
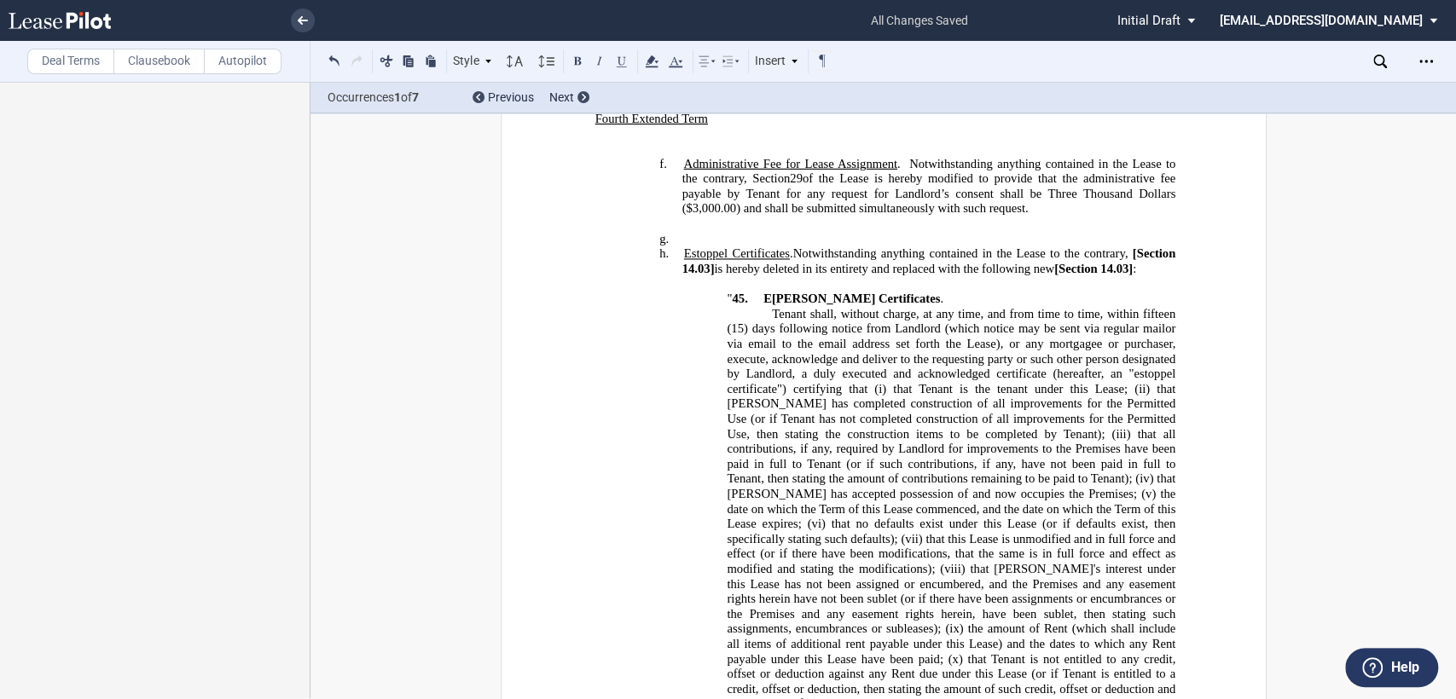
scroll to position [993, 0]
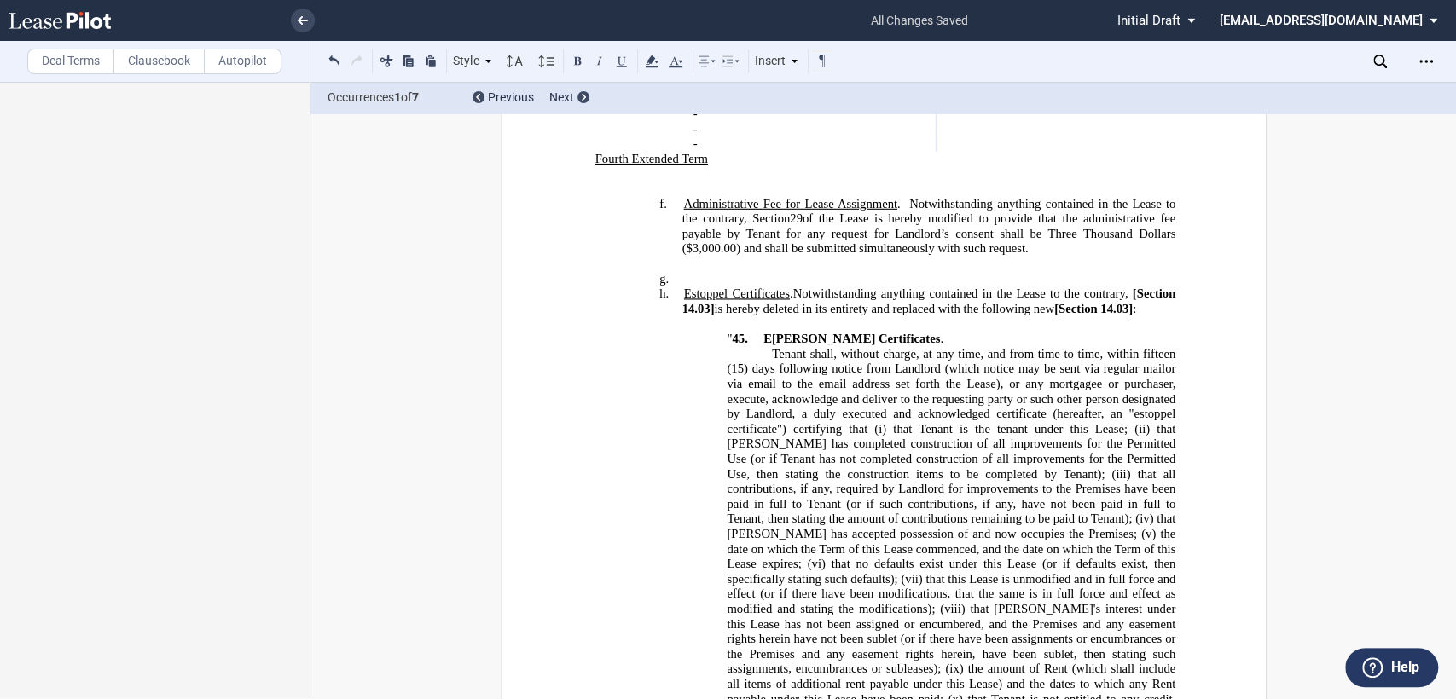
drag, startPoint x: 1127, startPoint y: 276, endPoint x: 1130, endPoint y: 291, distance: 14.9
click at [1130, 291] on span "Estoppel Certificates . Notwithstanding anything contained in the Lease to the …" at bounding box center [929, 301] width 496 height 29
drag, startPoint x: 1124, startPoint y: 268, endPoint x: 1131, endPoint y: 288, distance: 21.6
click at [1131, 288] on span "Estoppel Certificates . Notwithstanding anything contained in the Lease to the …" at bounding box center [929, 301] width 496 height 29
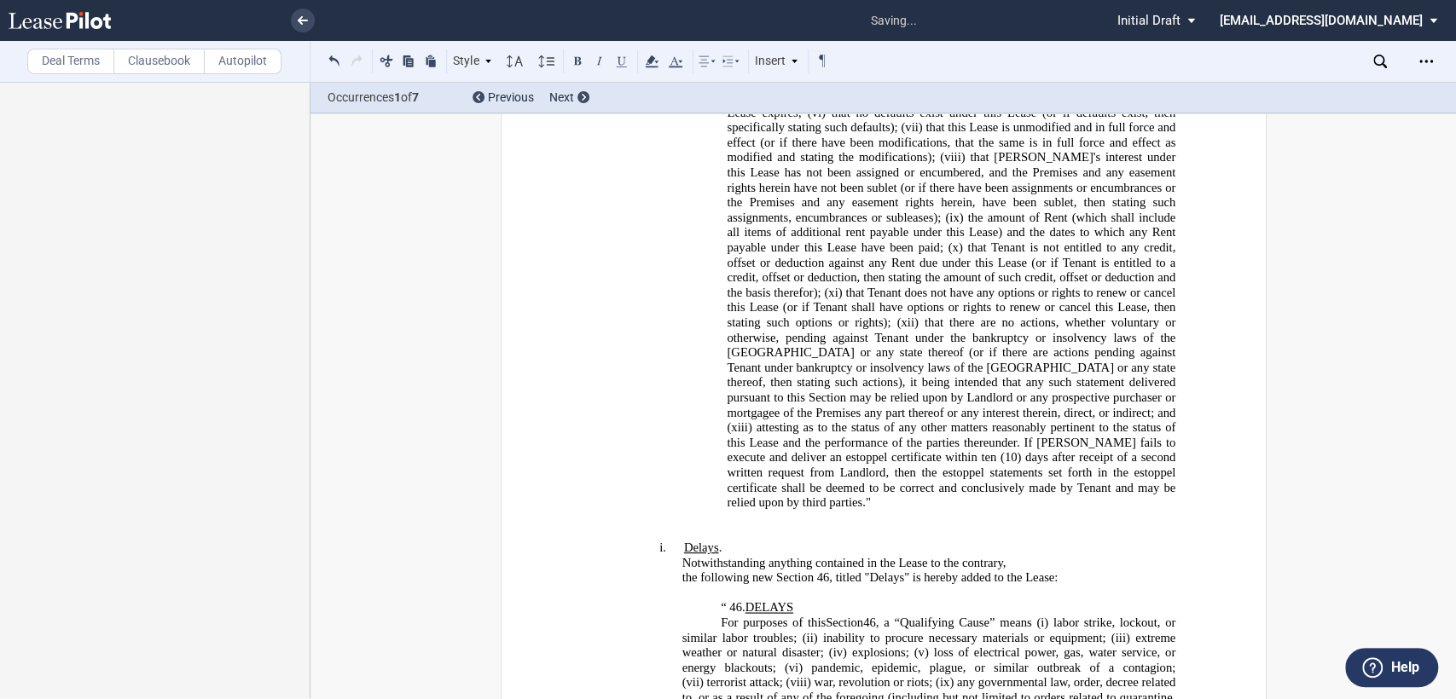
scroll to position [1561, 0]
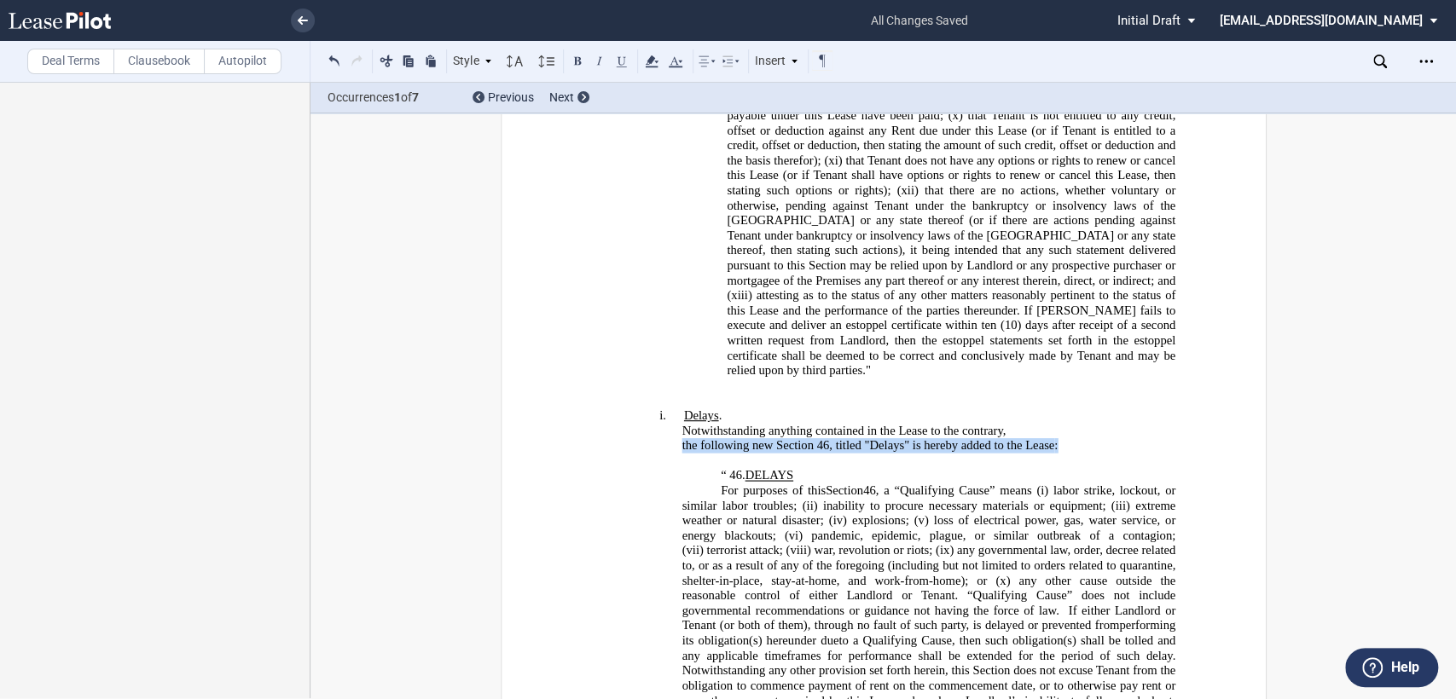
drag, startPoint x: 676, startPoint y: 374, endPoint x: 1062, endPoint y: 376, distance: 385.5
click at [1062, 438] on p "the following new Section 46, titled "Delays" is hereby added to the Lease :" at bounding box center [928, 445] width 494 height 15
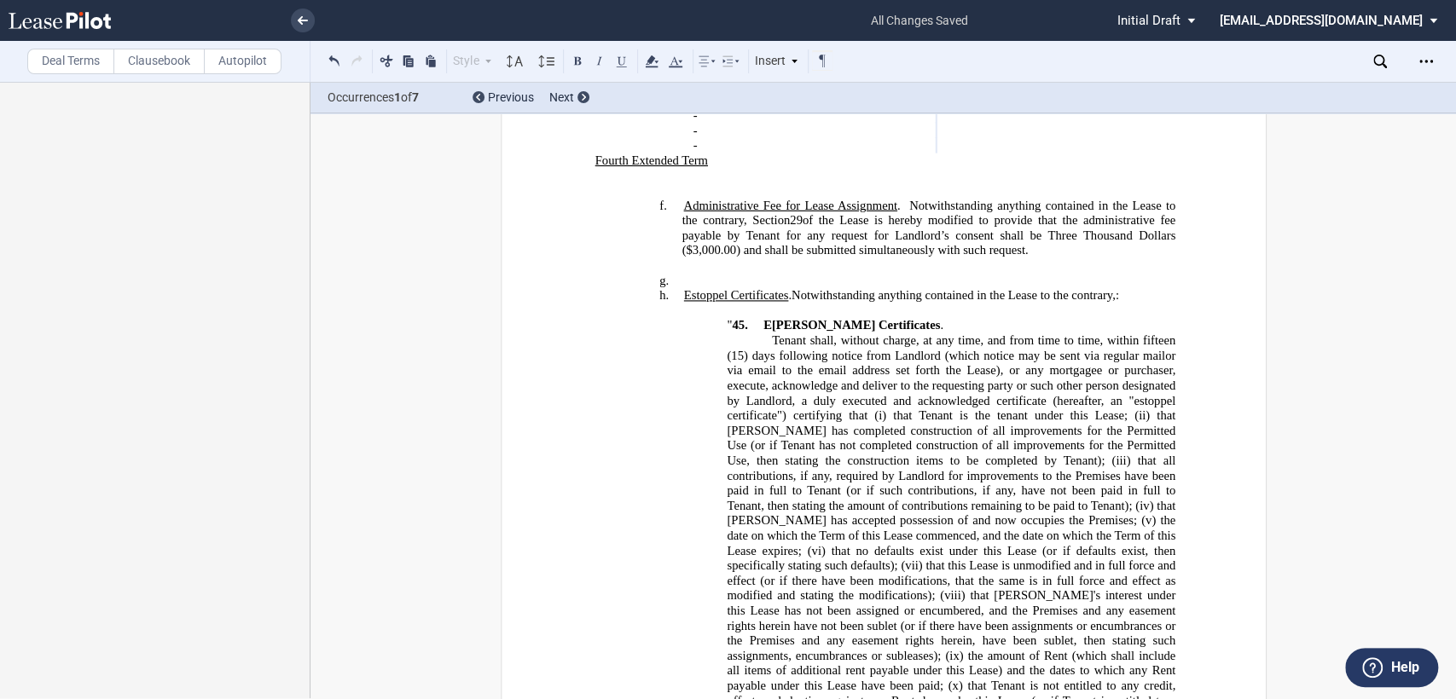
scroll to position [898, 0]
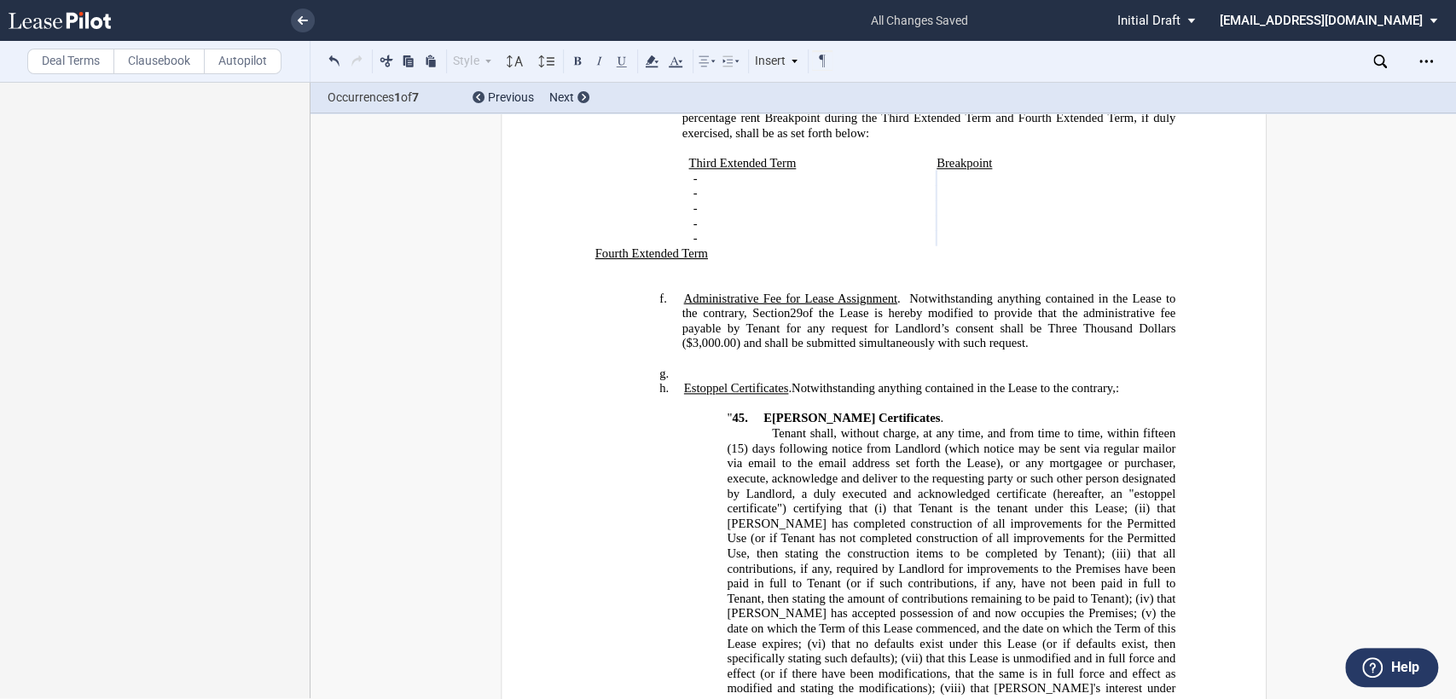
click at [1114, 381] on span ". Notwithstanding anything contained in the Lease to the contrary," at bounding box center [951, 388] width 327 height 14
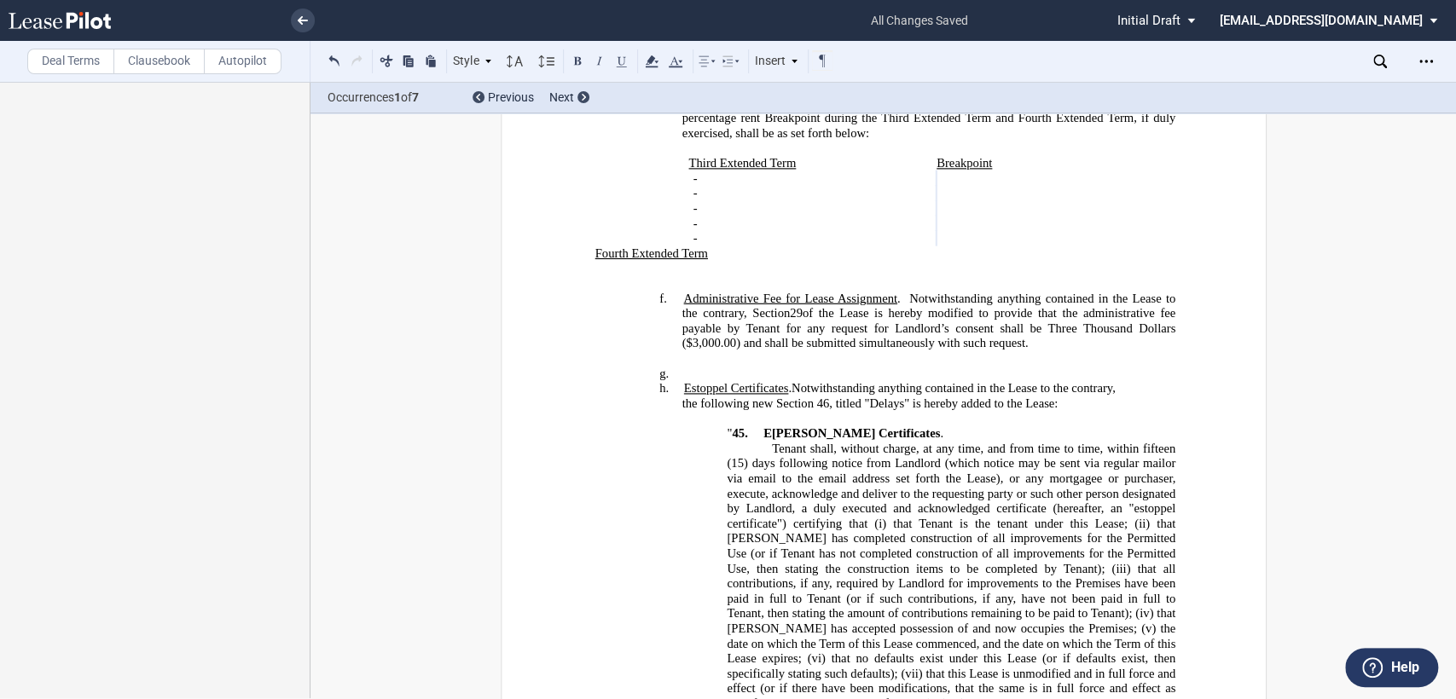
click at [816, 397] on span "the following new Section 46, titled "Delays" is hereby added to the Lease" at bounding box center [867, 404] width 373 height 14
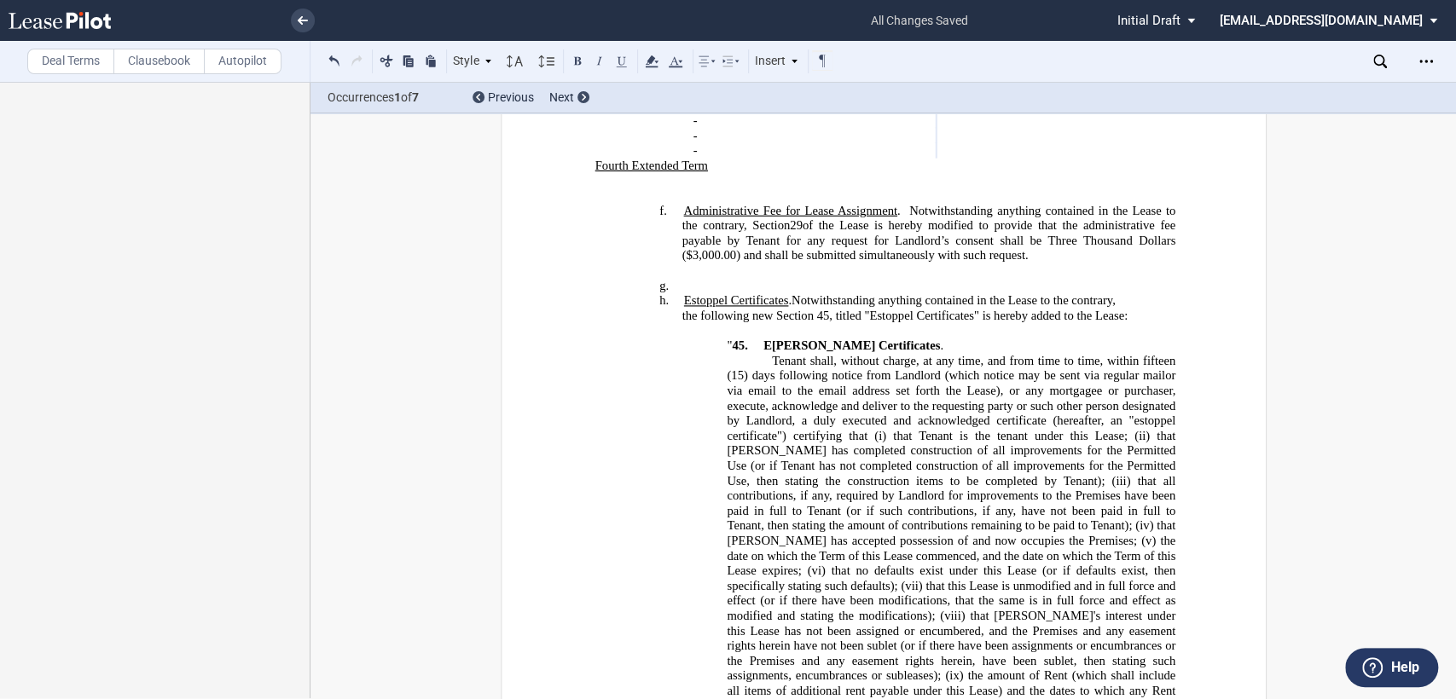
scroll to position [1087, 0]
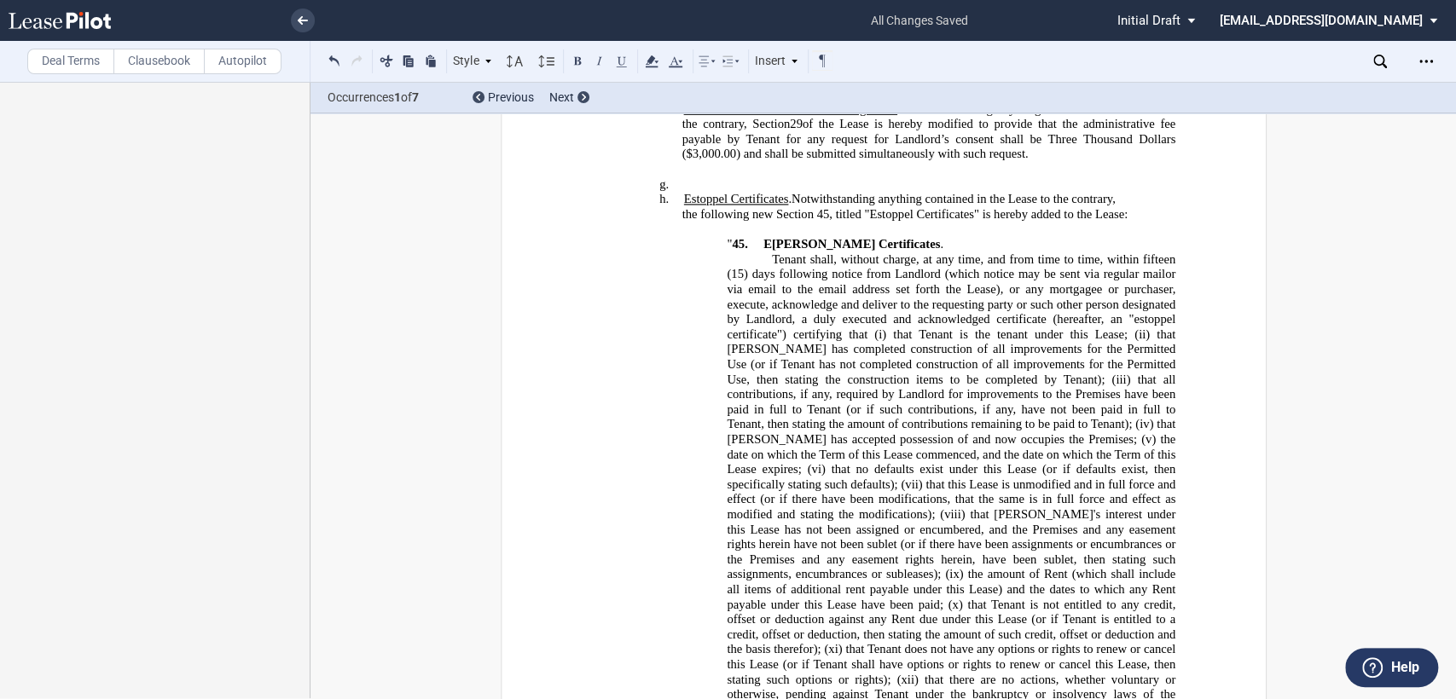
click at [1010, 327] on span "that [PERSON_NAME] has completed construction of all improvements for the Permi…" at bounding box center [952, 356] width 451 height 59
click at [1008, 336] on span "that [PERSON_NAME] has completed construction of all improvements for the permi…" at bounding box center [952, 356] width 451 height 59
click at [1064, 334] on span "that [PERSON_NAME] has completed construction of all improvements for the permi…" at bounding box center [952, 356] width 451 height 59
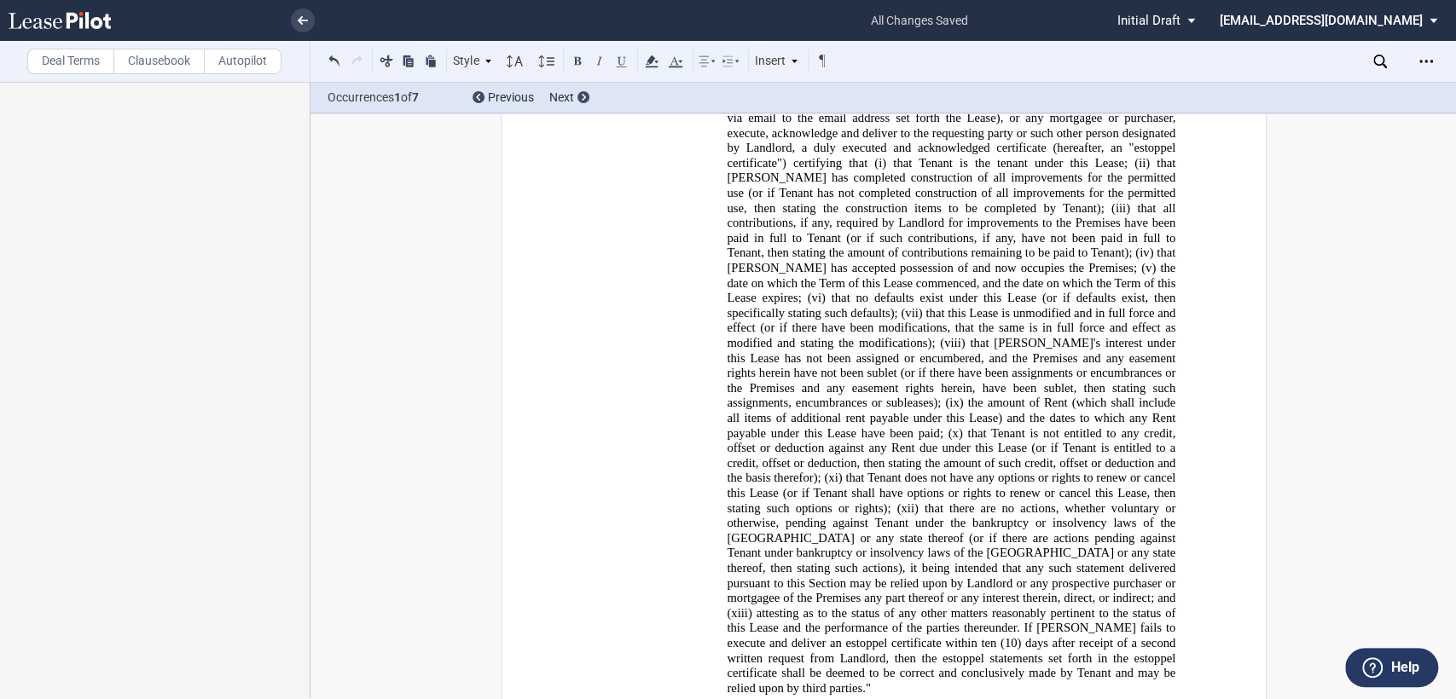
scroll to position [1277, 0]
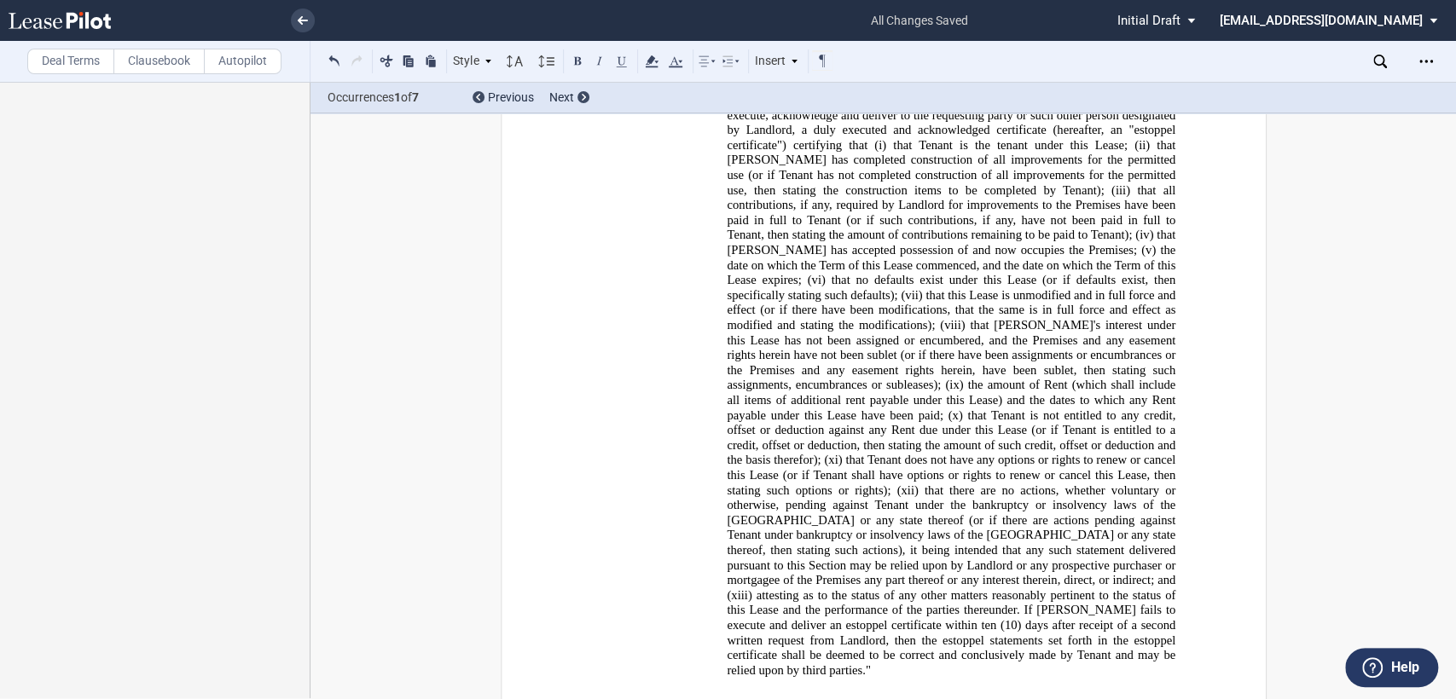
click at [823, 378] on span "the amount of Rent (which shall include all items of additional rent payable un…" at bounding box center [952, 400] width 451 height 44
click at [896, 378] on span "the amount of rent (which shall include all items of additional rent payable un…" at bounding box center [952, 400] width 451 height 44
click at [1070, 408] on span "that Tenant is not entitled to any credit, offset or deduction against any Rent…" at bounding box center [952, 437] width 451 height 59
drag, startPoint x: 1092, startPoint y: 559, endPoint x: 1127, endPoint y: 560, distance: 34.1
click at [1127, 618] on span "(10) days after receipt of a second written request from Landlord, then the est…" at bounding box center [952, 647] width 451 height 59
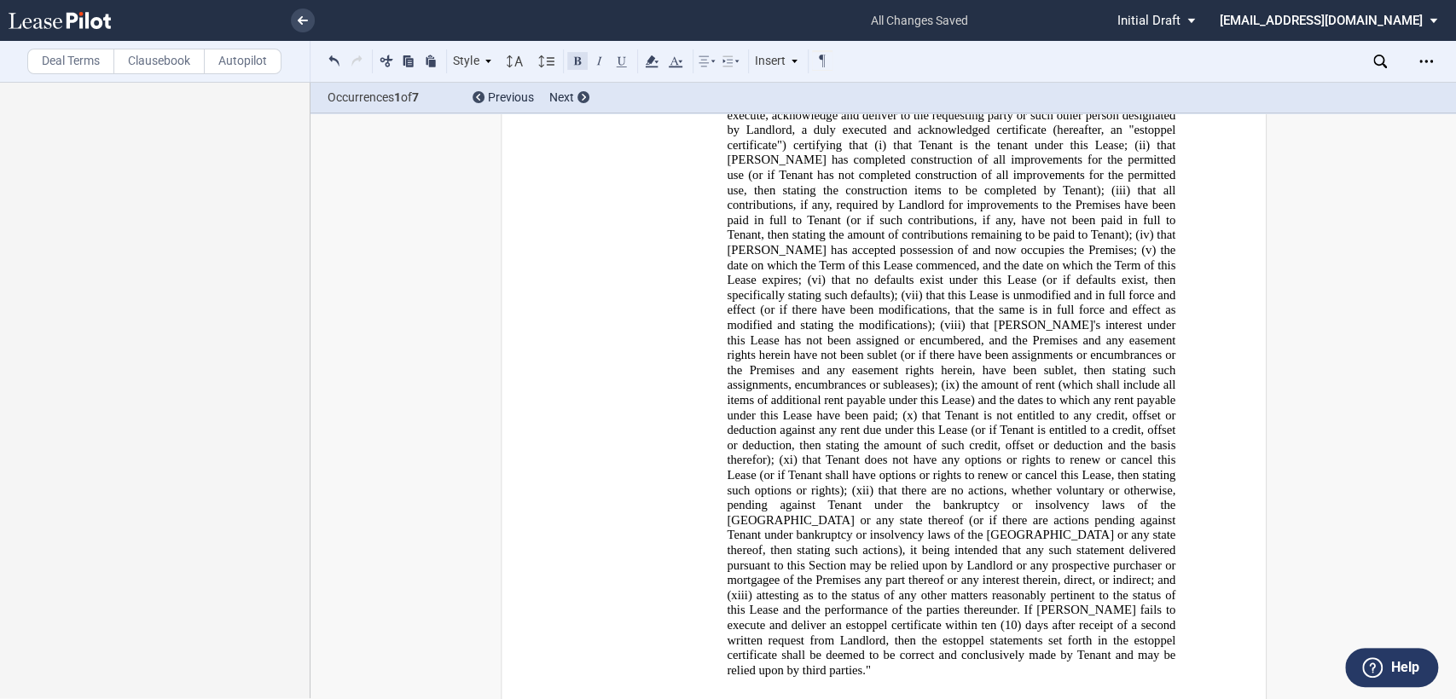
click at [580, 63] on button at bounding box center [577, 60] width 20 height 20
click at [595, 61] on button at bounding box center [599, 60] width 20 height 20
click at [988, 483] on span "that there are no actions, whether voluntary or otherwise, pending against Tena…" at bounding box center [952, 542] width 451 height 119
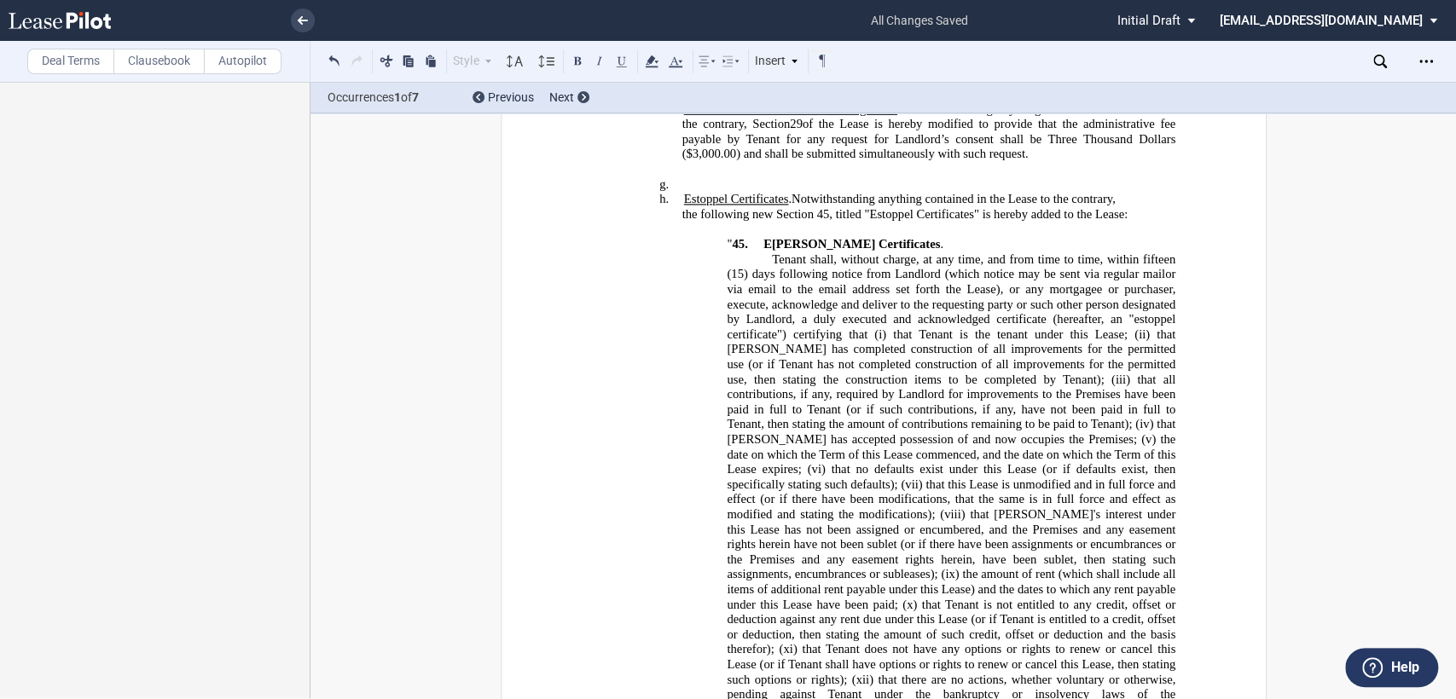
scroll to position [993, 0]
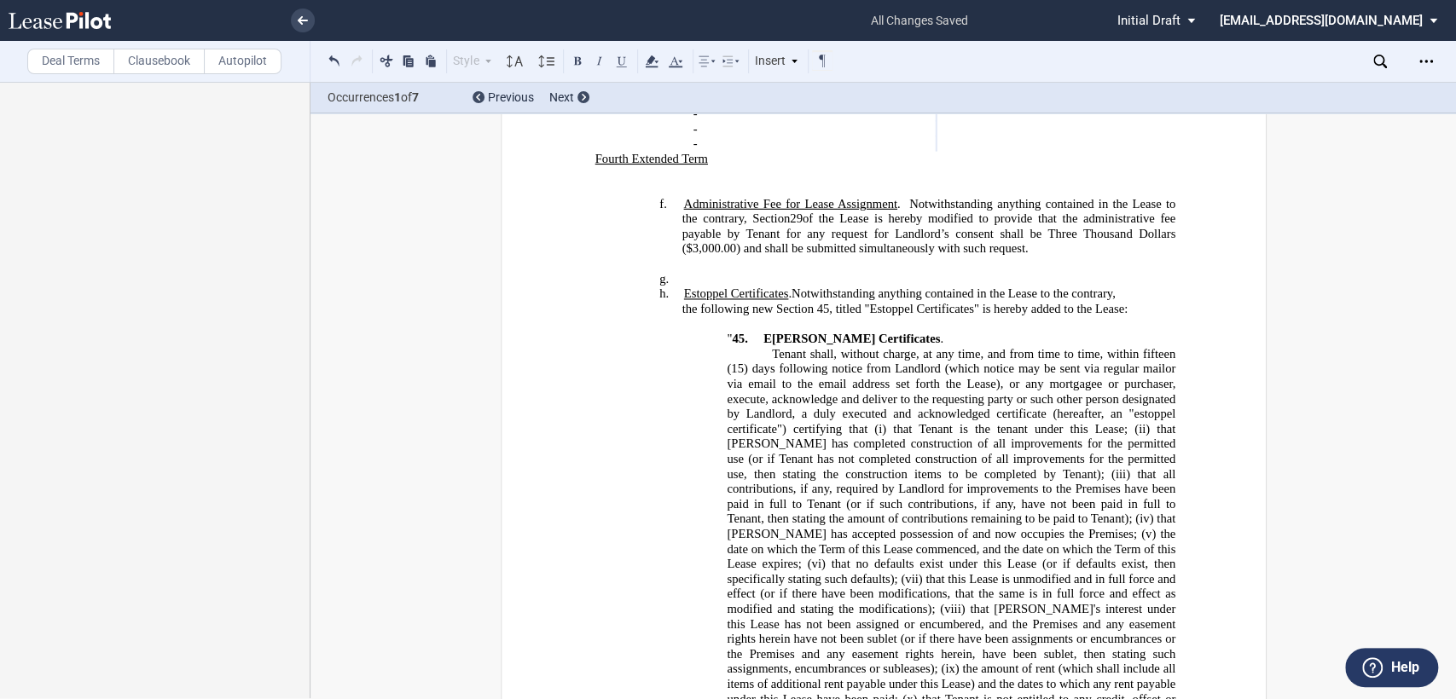
click at [685, 272] on h4 "g. ﻿" at bounding box center [928, 279] width 494 height 15
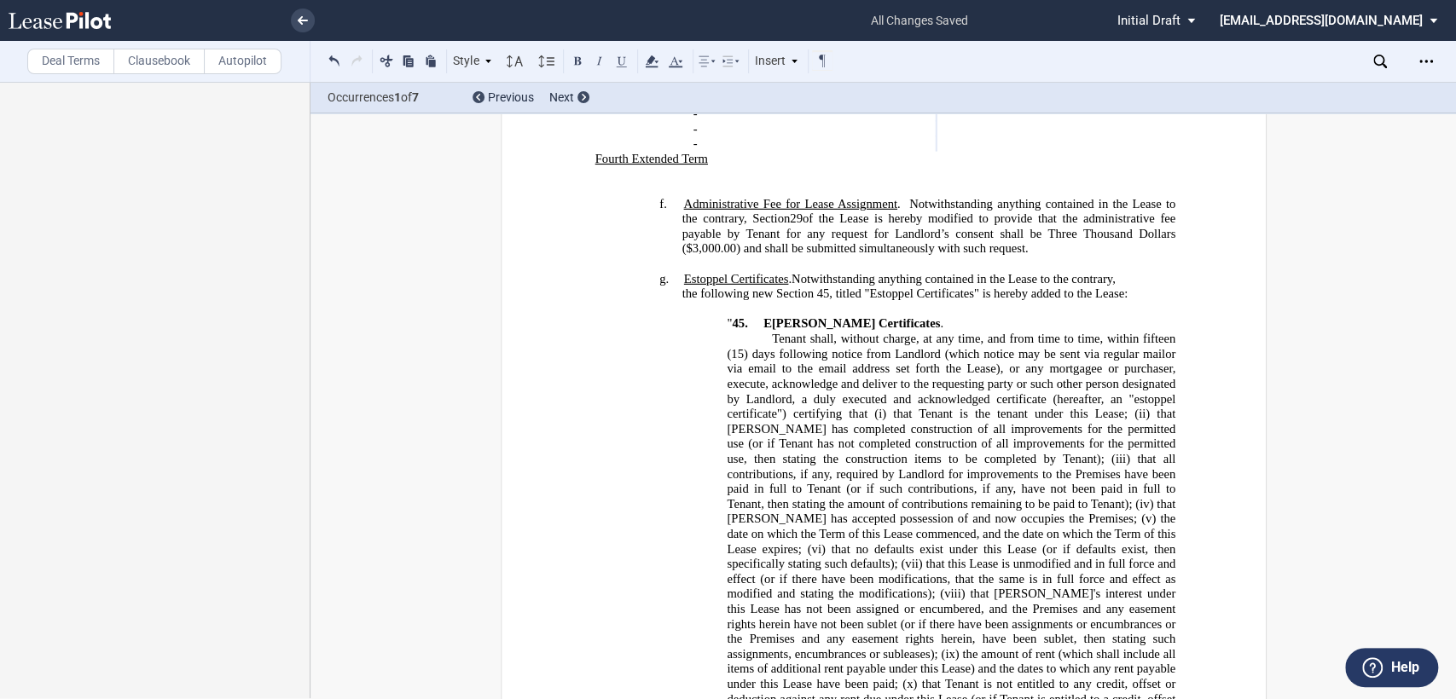
scroll to position [614, 0]
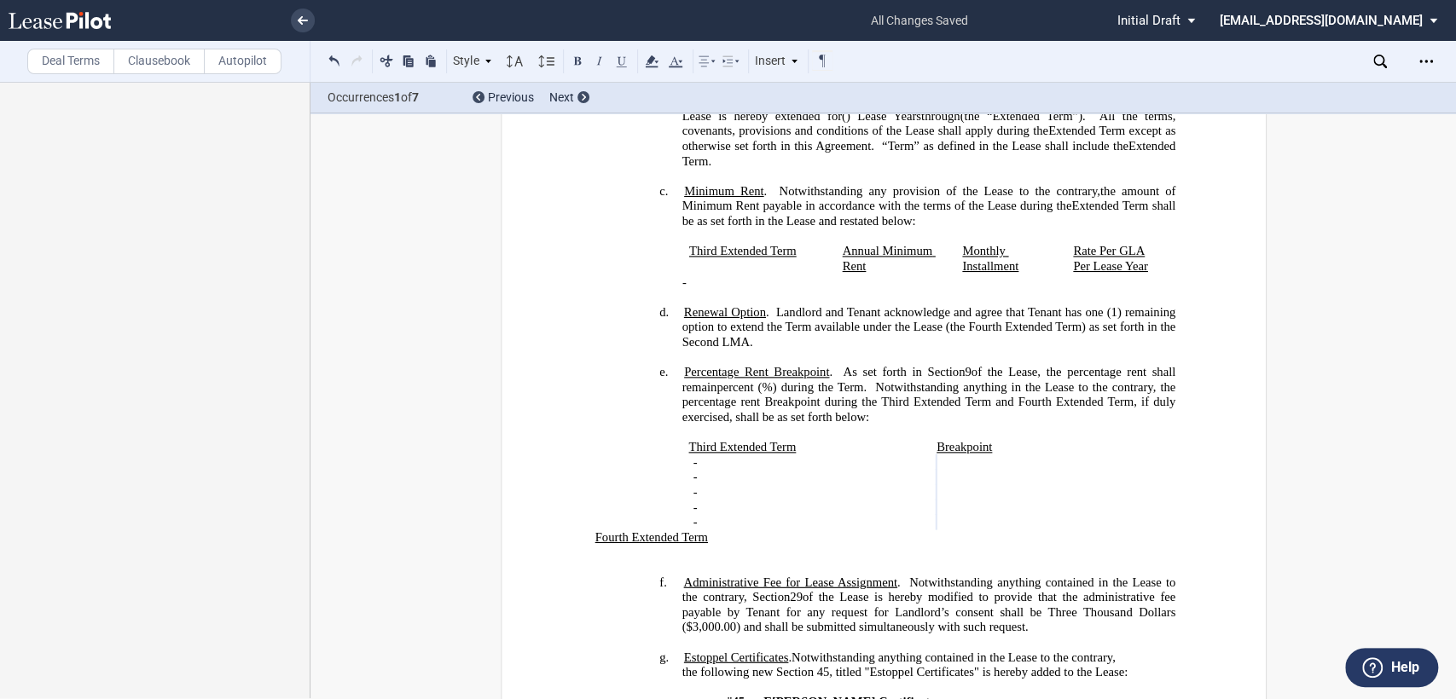
click at [675, 213] on div "!!SET_LEVEL_2!! !!Heading 4!! c. Minimum Rent . Notwithstanding any provision o…" at bounding box center [882, 244] width 583 height 121
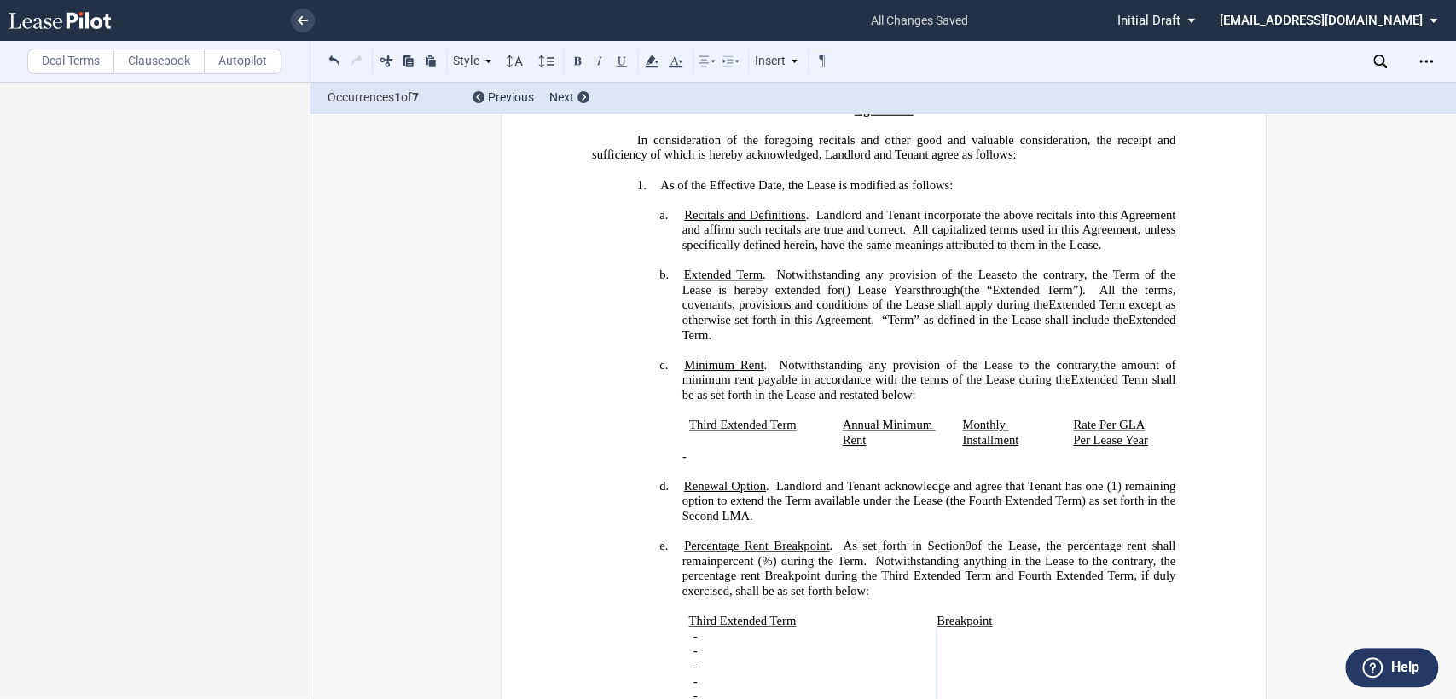
scroll to position [424, 0]
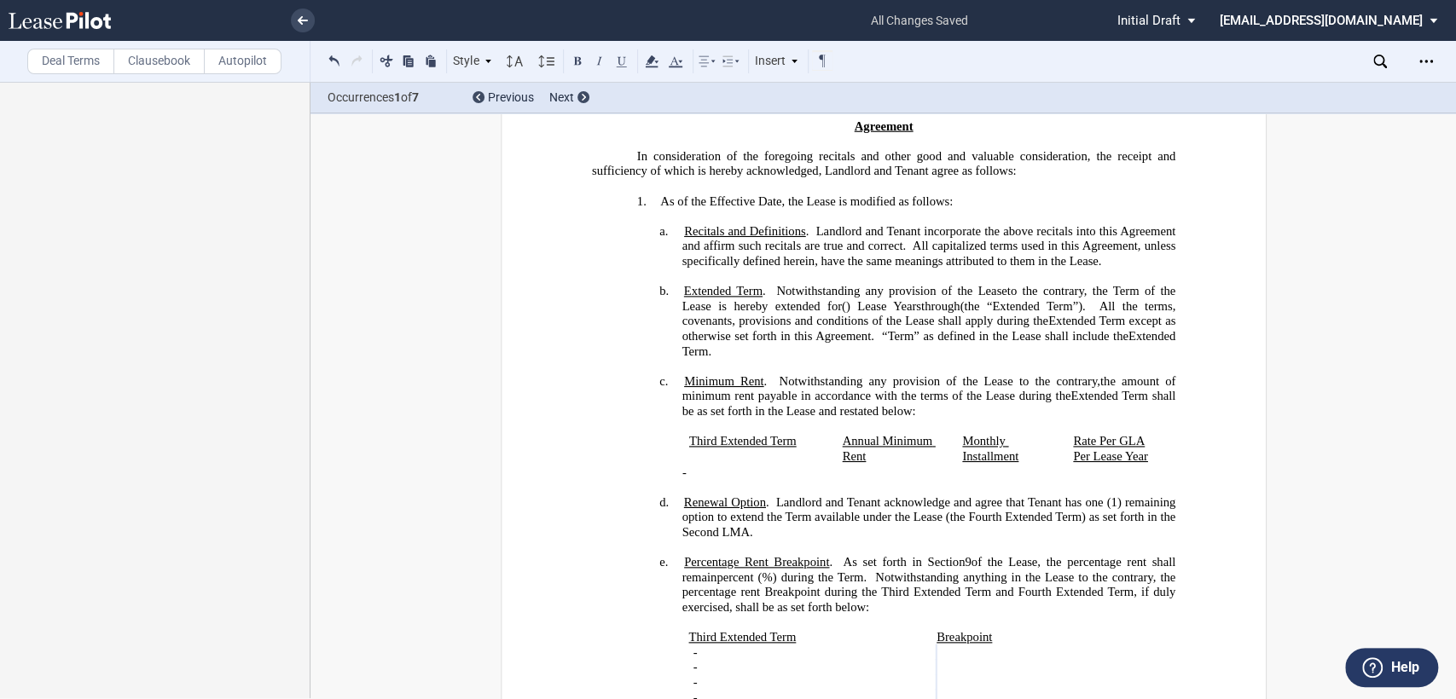
click at [992, 314] on span "Extended Term”)." at bounding box center [1038, 306] width 93 height 14
click at [904, 328] on span "Extended Term”), at the minimum rent set forth in the ." at bounding box center [929, 313] width 496 height 29
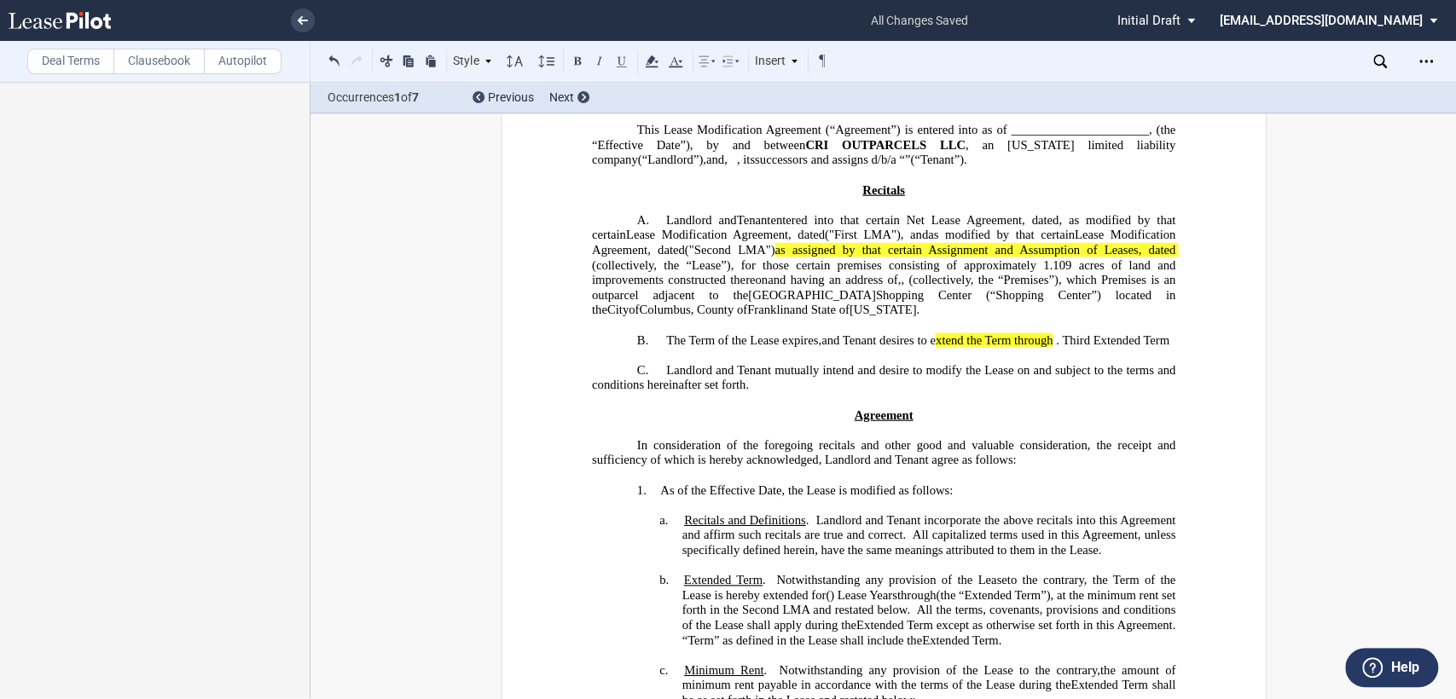
scroll to position [45, 0]
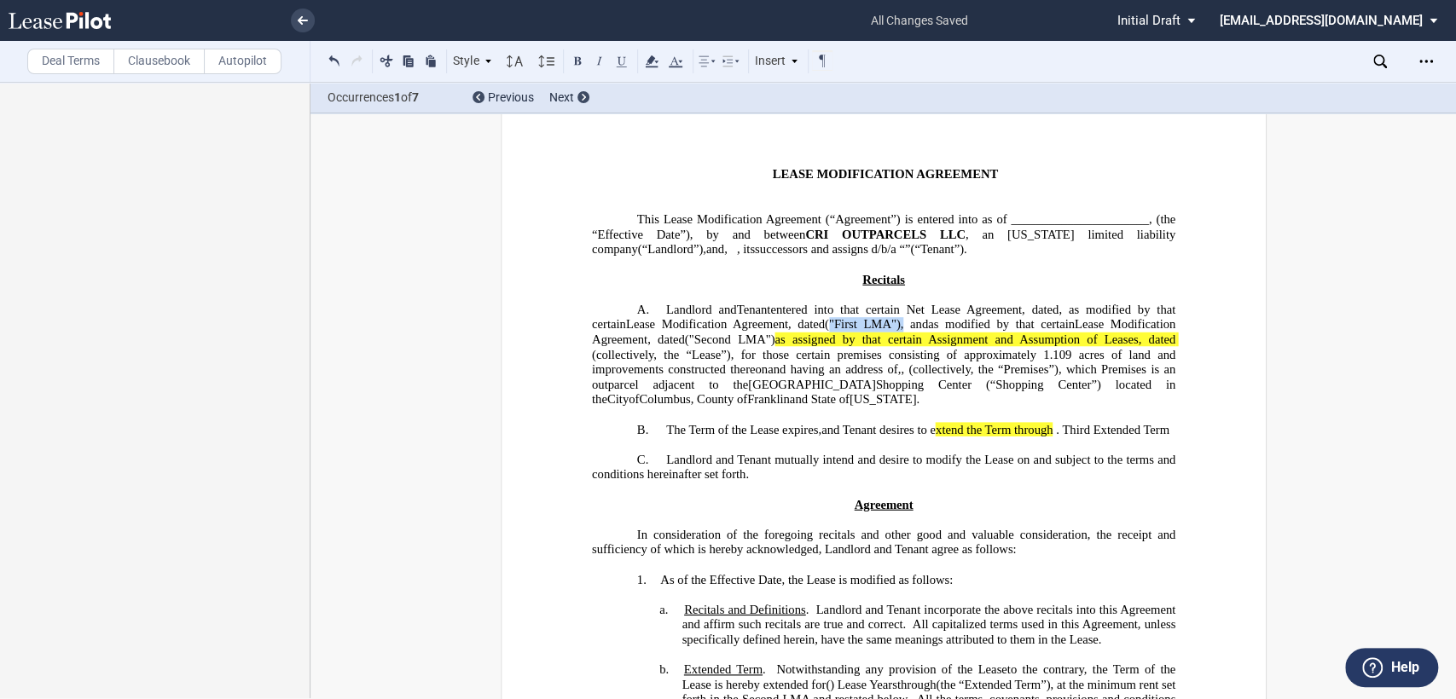
drag, startPoint x: 966, startPoint y: 329, endPoint x: 1039, endPoint y: 329, distance: 72.5
click at [927, 329] on span "("First LMA"), and" at bounding box center [875, 324] width 103 height 14
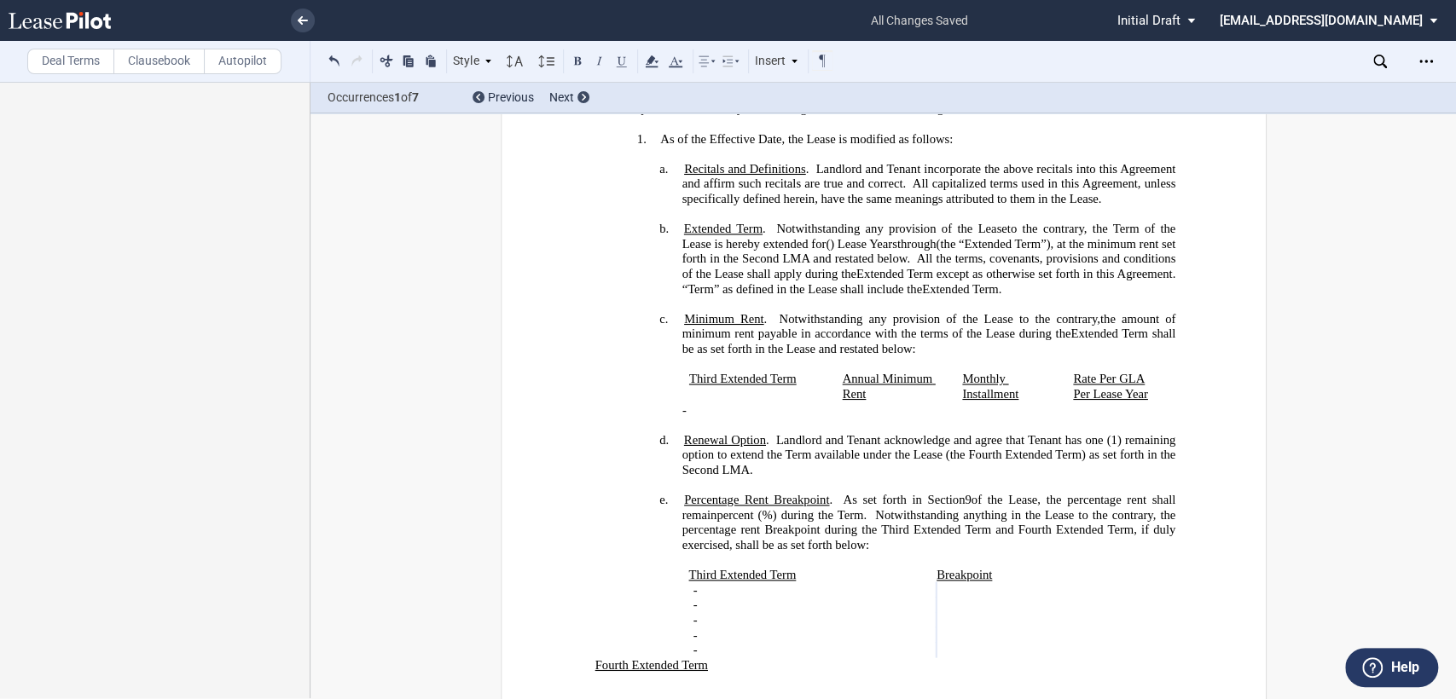
scroll to position [518, 0]
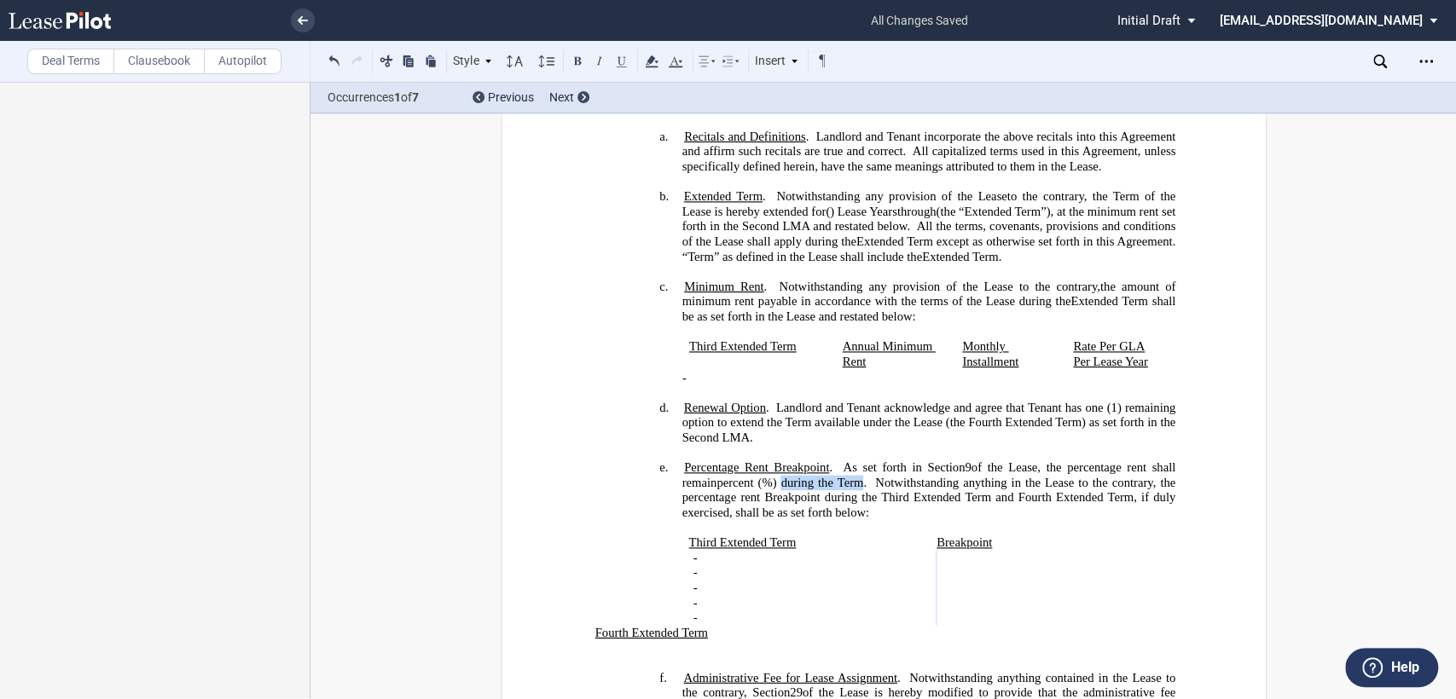
drag, startPoint x: 806, startPoint y: 493, endPoint x: 882, endPoint y: 500, distance: 76.2
click at [866, 490] on span "%) during the Term." at bounding box center [814, 483] width 105 height 14
click at [1042, 484] on span "of the Lease, the percentage rent shall remain" at bounding box center [929, 474] width 496 height 29
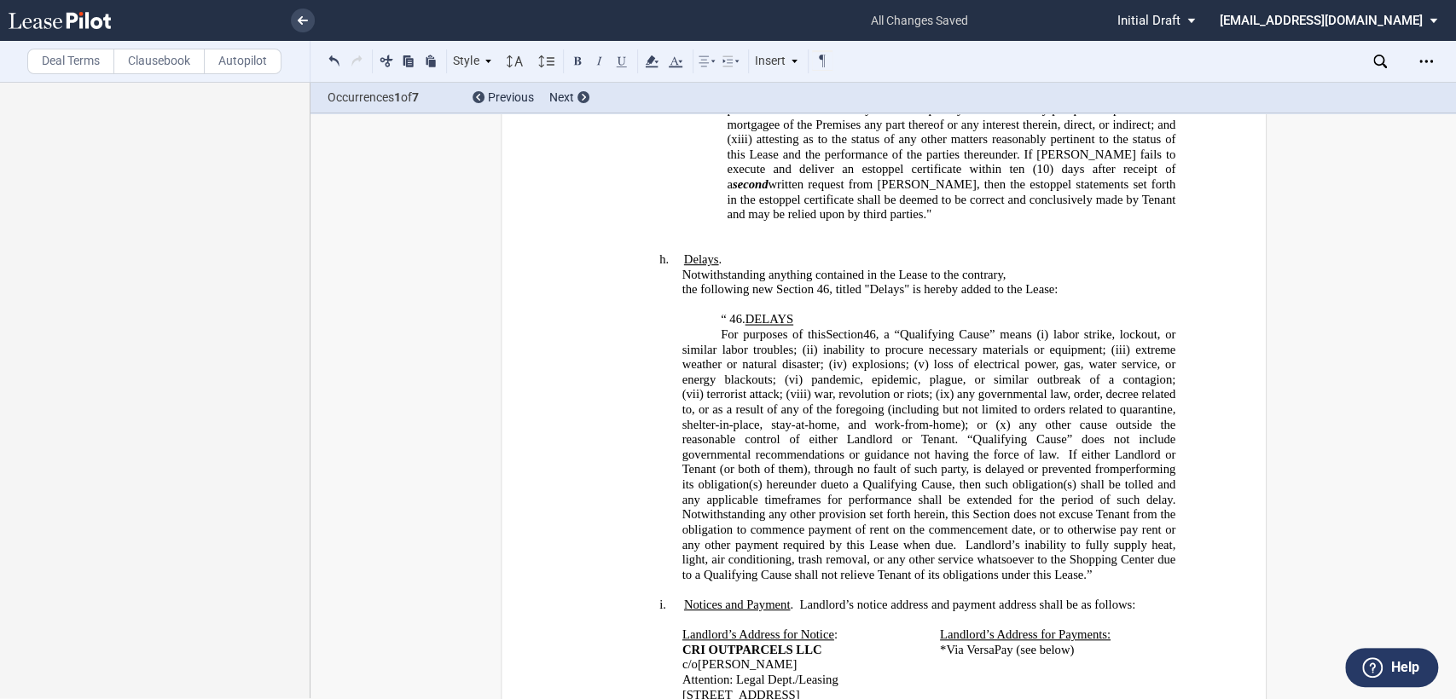
scroll to position [1845, 0]
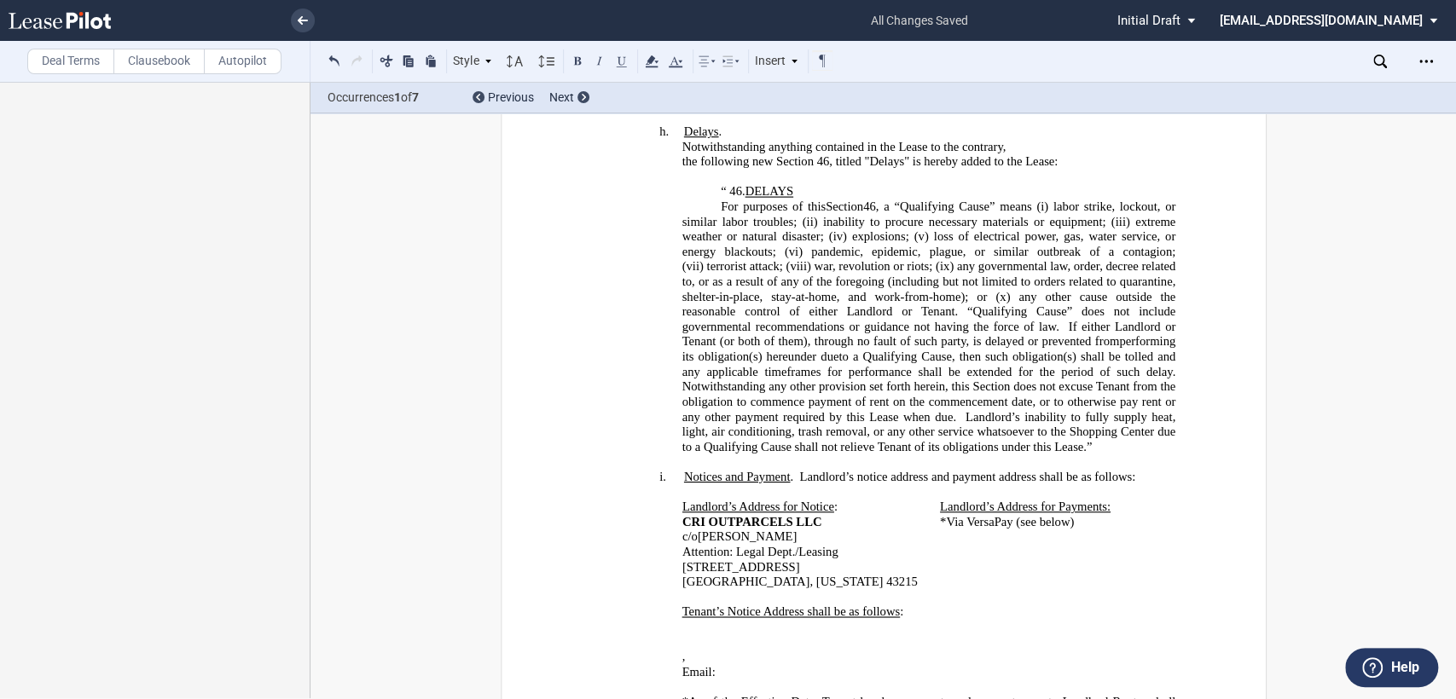
click at [683, 470] on span "Notices and Payment" at bounding box center [736, 477] width 107 height 14
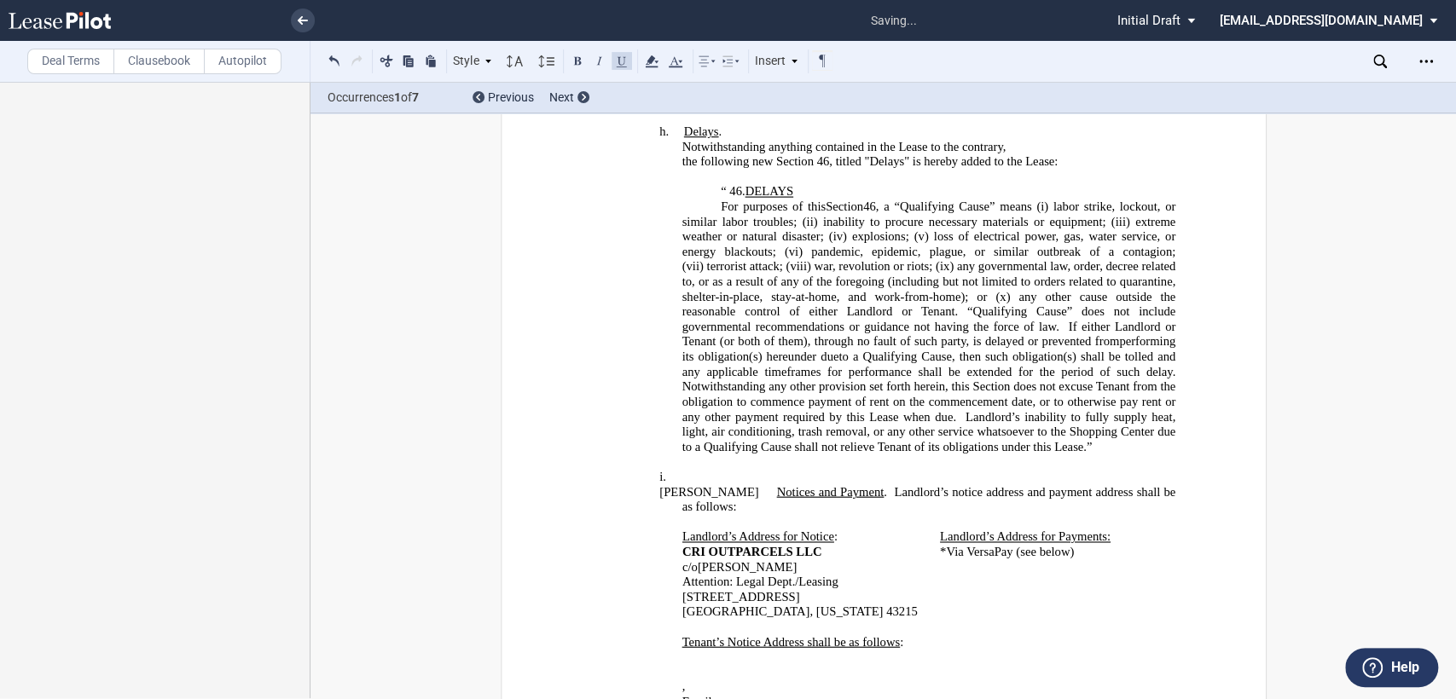
click at [681, 470] on h4 "i. ﻿" at bounding box center [928, 477] width 494 height 15
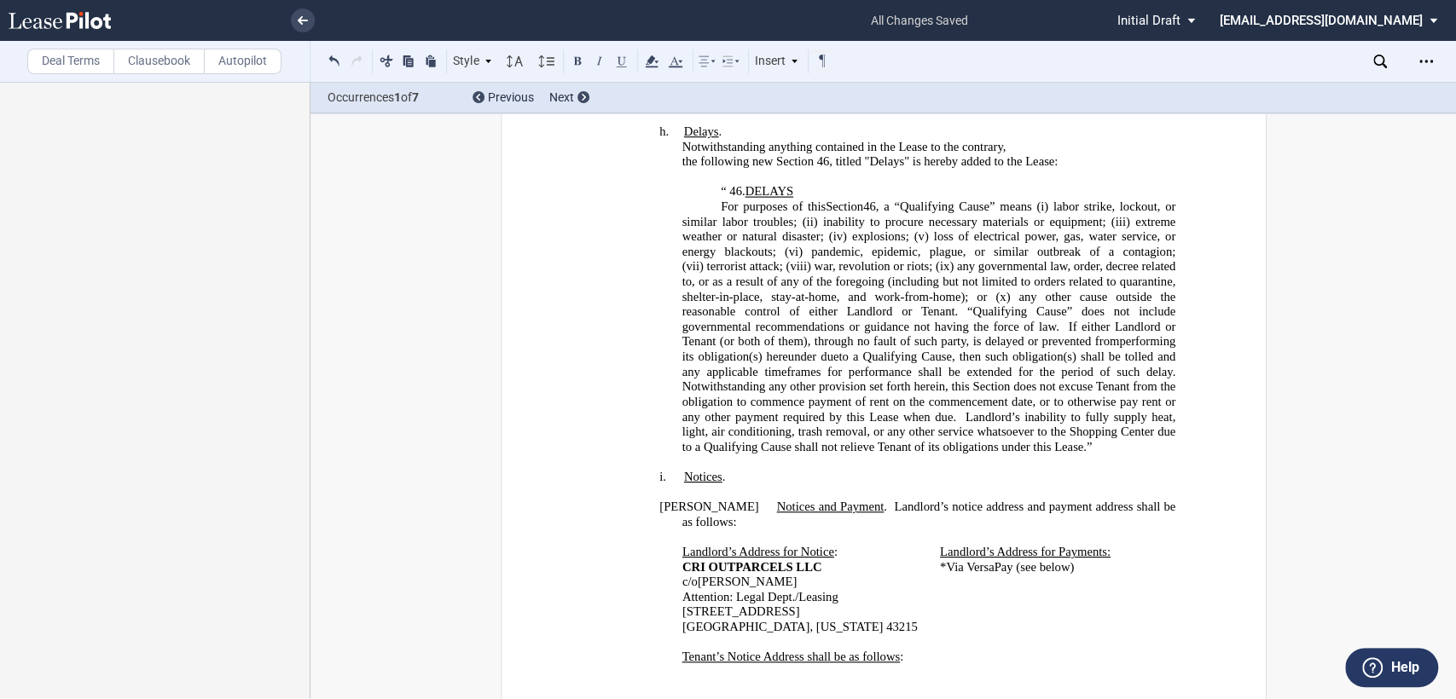
click at [733, 470] on h4 "i. ﻿Notices ." at bounding box center [928, 477] width 494 height 15
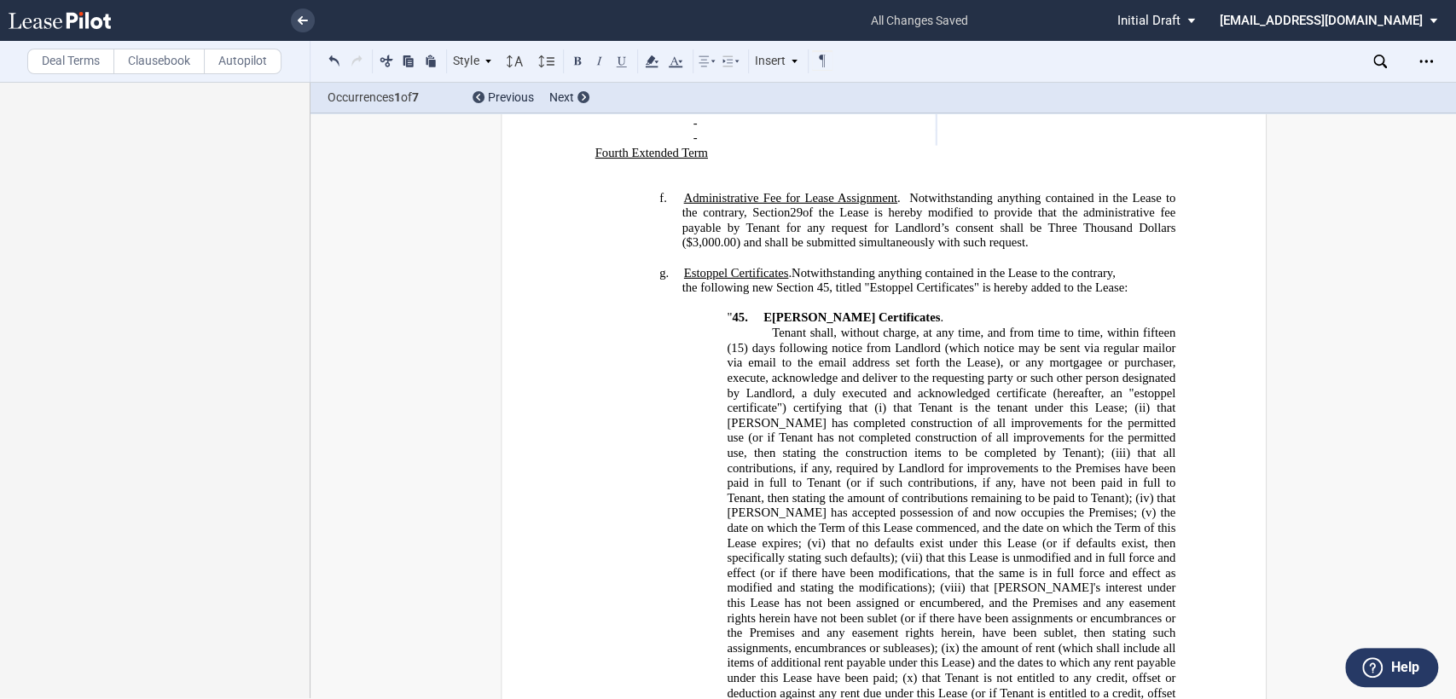
scroll to position [993, 0]
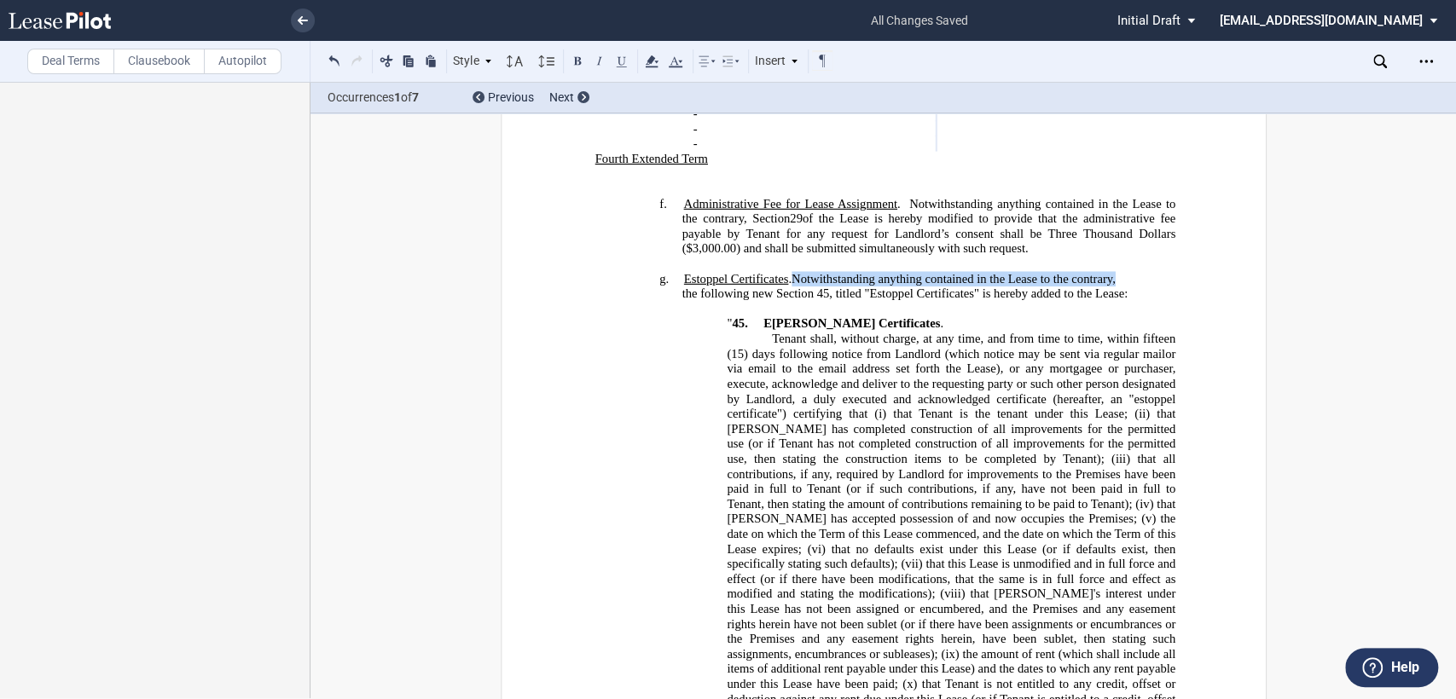
drag, startPoint x: 788, startPoint y: 271, endPoint x: 1112, endPoint y: 269, distance: 324.1
click at [1112, 272] on span ". Notwithstanding anything contained in the Lease to the contrary, the followin…" at bounding box center [928, 287] width 494 height 30
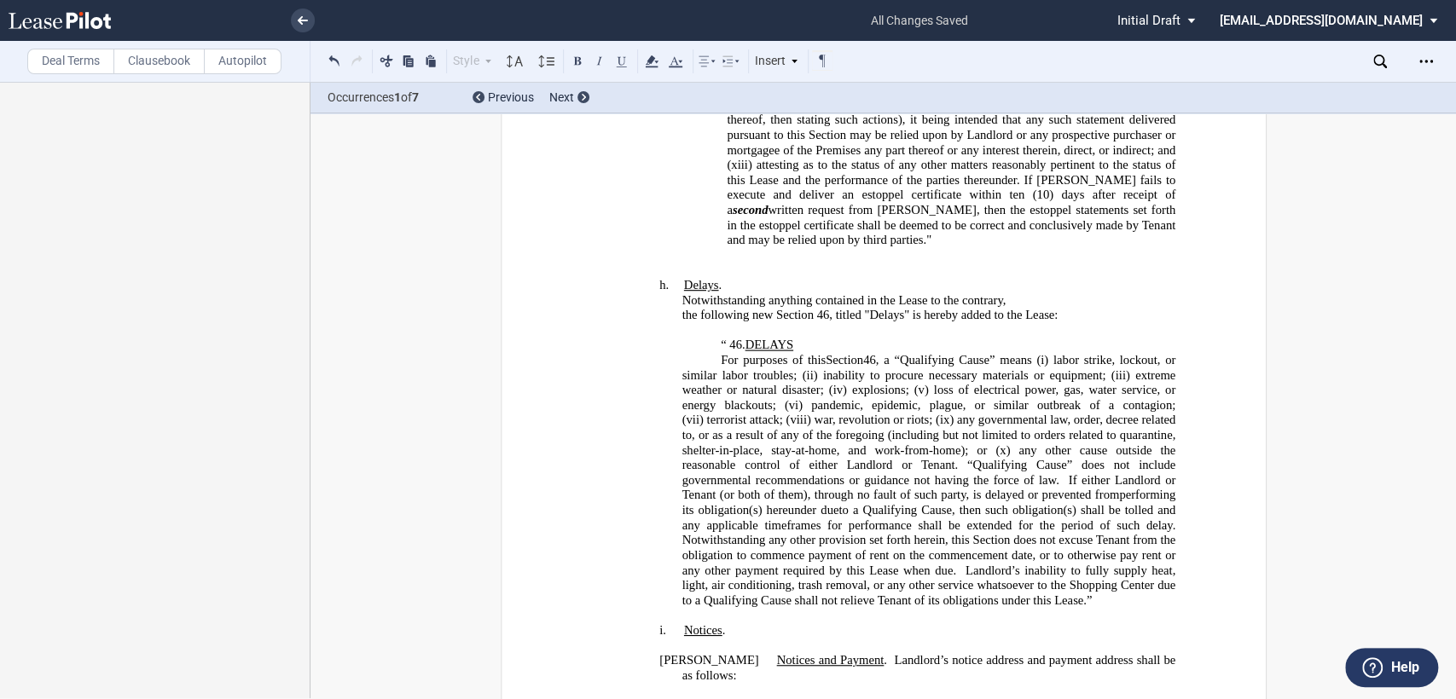
scroll to position [1751, 0]
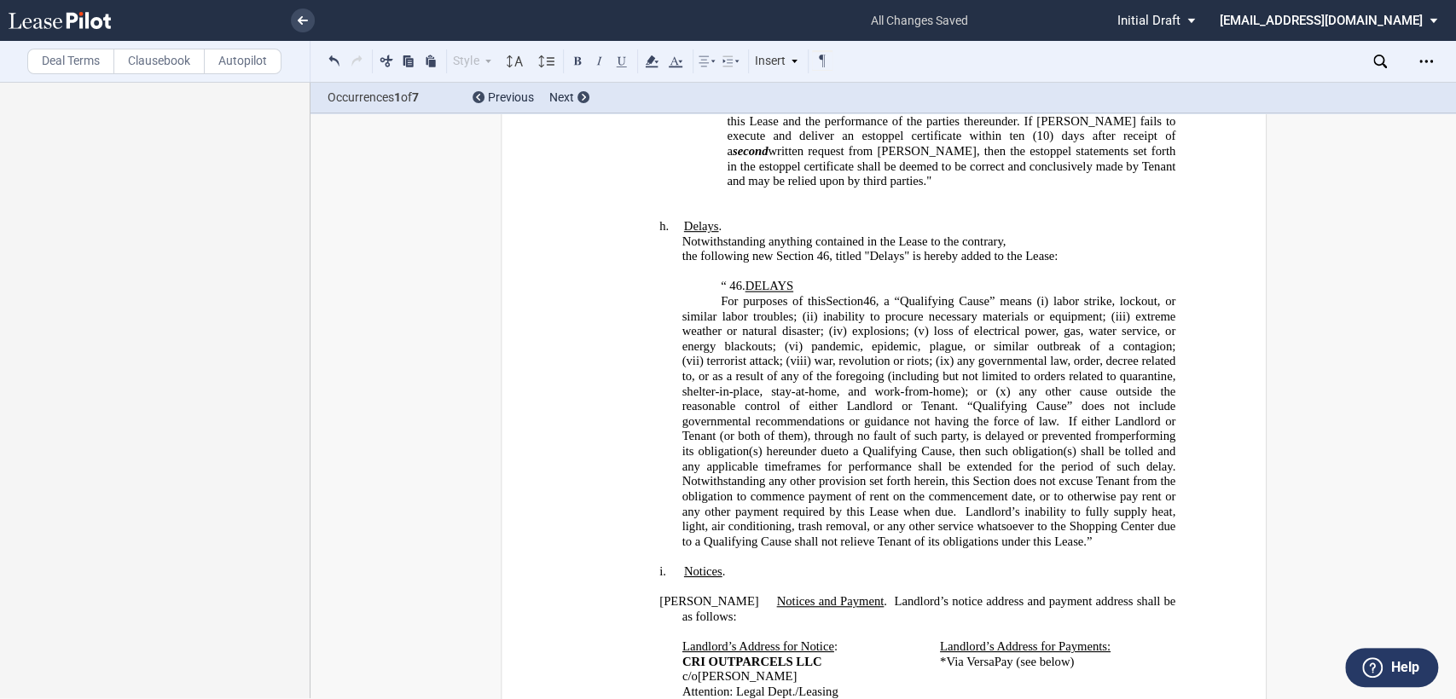
click at [744, 579] on p "​" at bounding box center [882, 586] width 583 height 15
click at [748, 565] on h4 "i. ﻿Notices ." at bounding box center [928, 572] width 494 height 15
